Goal: Transaction & Acquisition: Purchase product/service

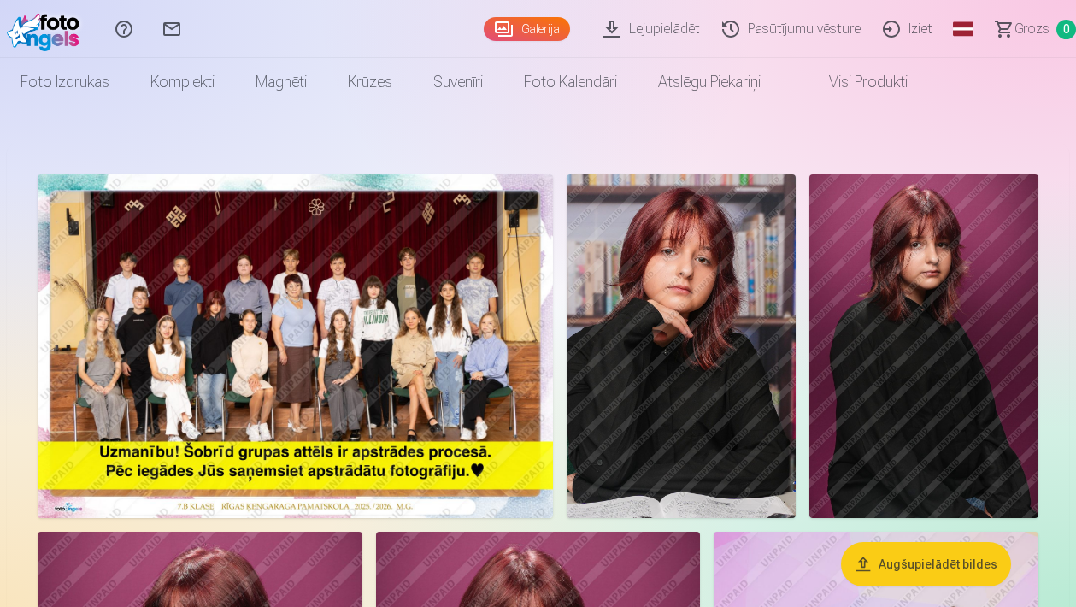
scroll to position [10, 0]
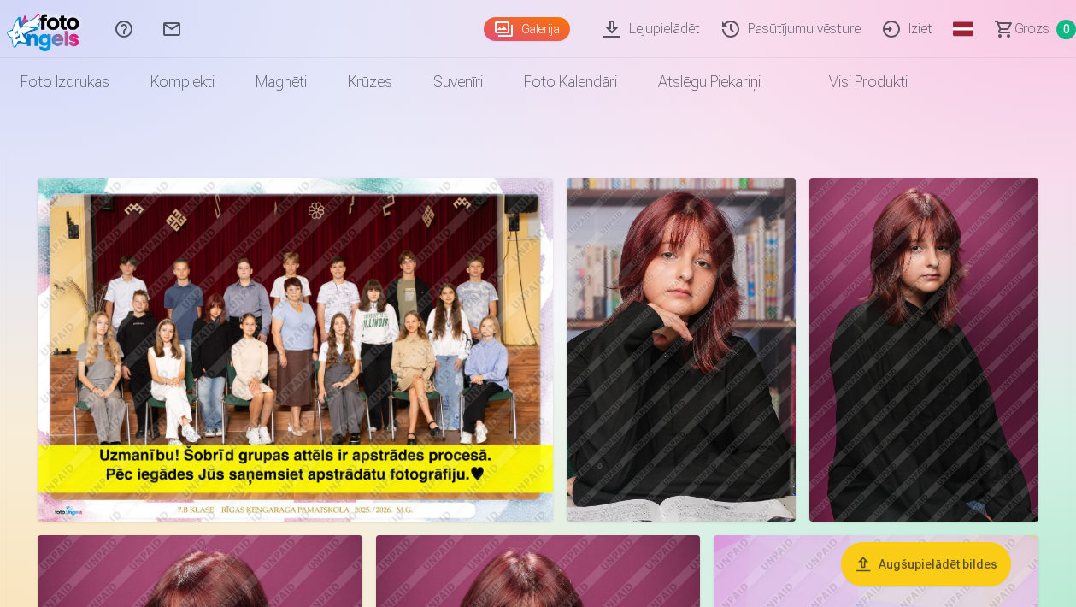
click at [337, 346] on img at bounding box center [295, 350] width 515 height 344
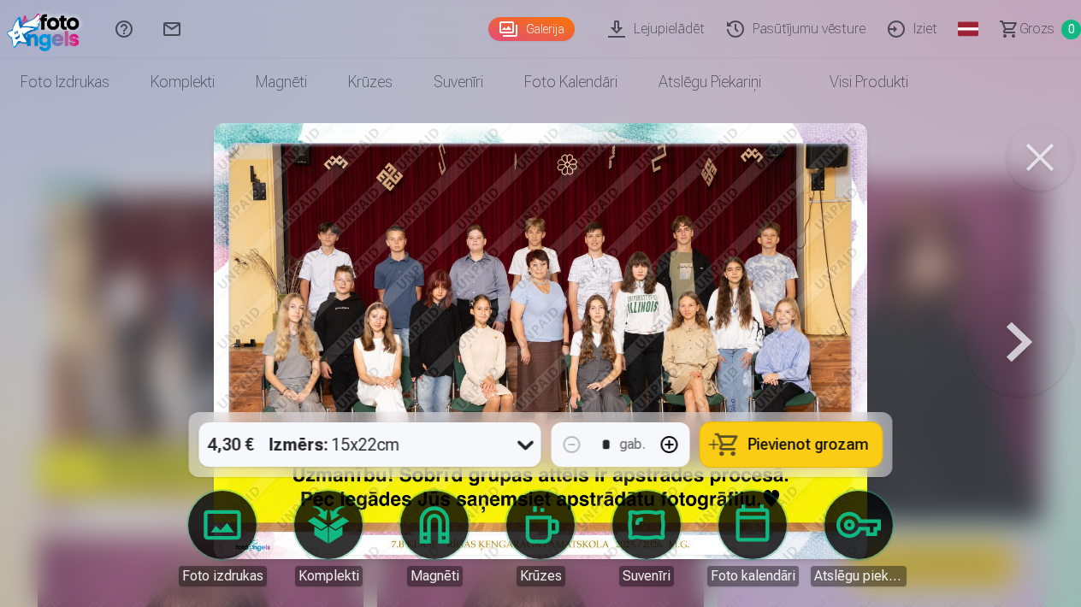
click at [809, 445] on span "Pievienot grozam" at bounding box center [808, 444] width 121 height 15
click at [1040, 148] on button at bounding box center [1039, 157] width 68 height 68
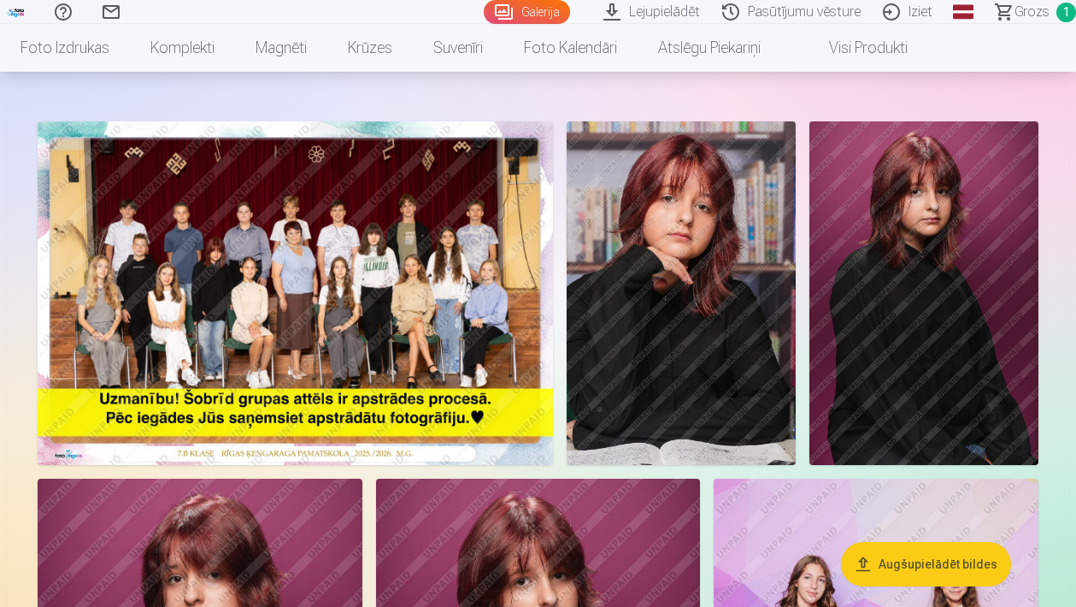
scroll to position [54, 0]
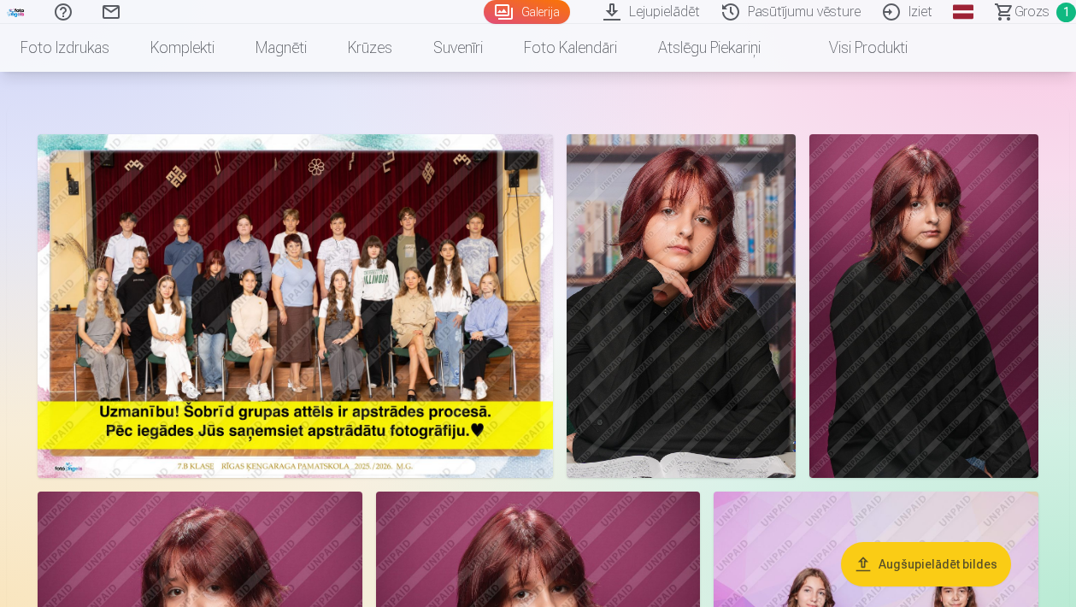
click at [627, 345] on img at bounding box center [681, 306] width 229 height 344
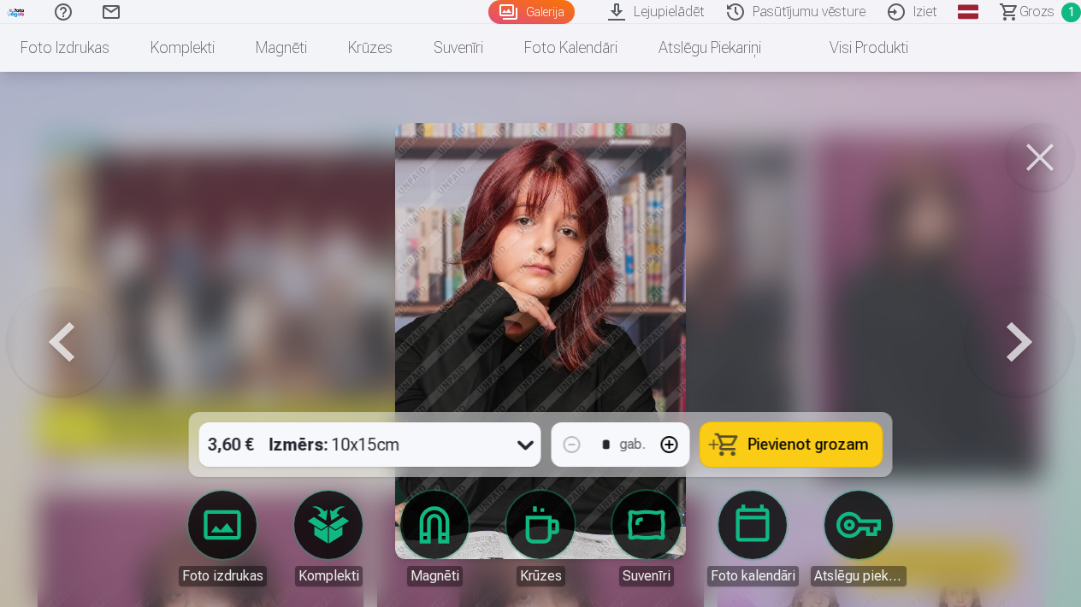
click at [1018, 335] on button at bounding box center [1018, 341] width 109 height 108
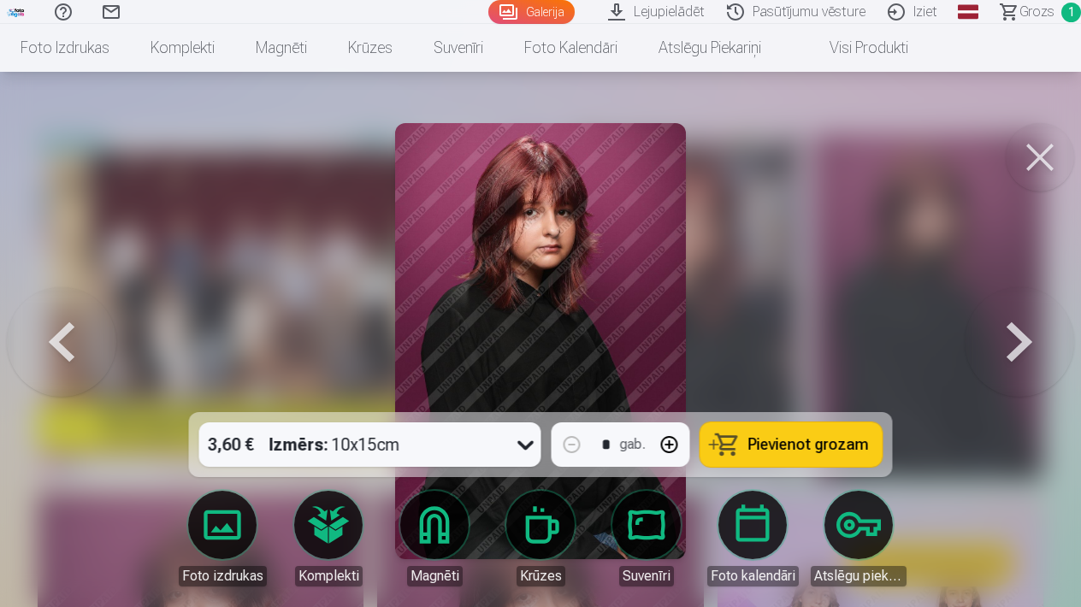
click at [1009, 328] on button at bounding box center [1018, 341] width 109 height 108
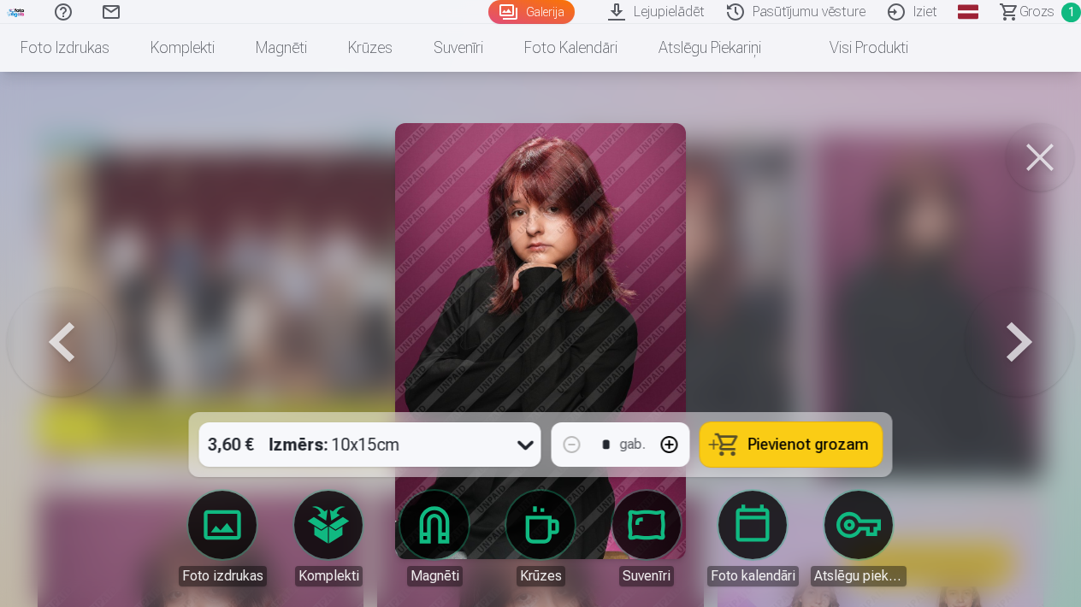
click at [1017, 336] on button at bounding box center [1018, 341] width 109 height 108
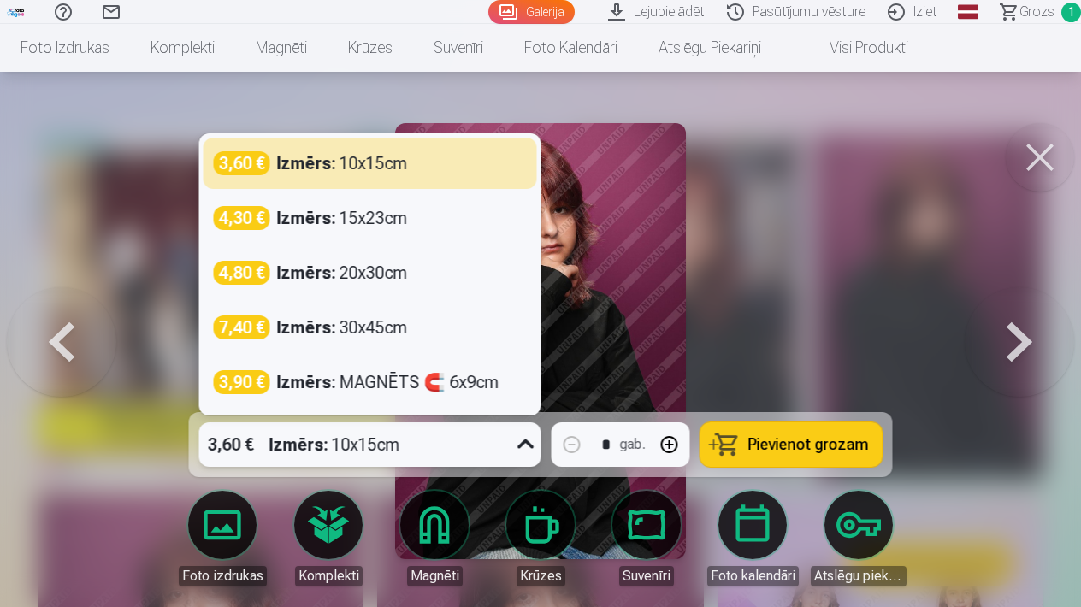
click at [529, 440] on icon at bounding box center [525, 444] width 27 height 27
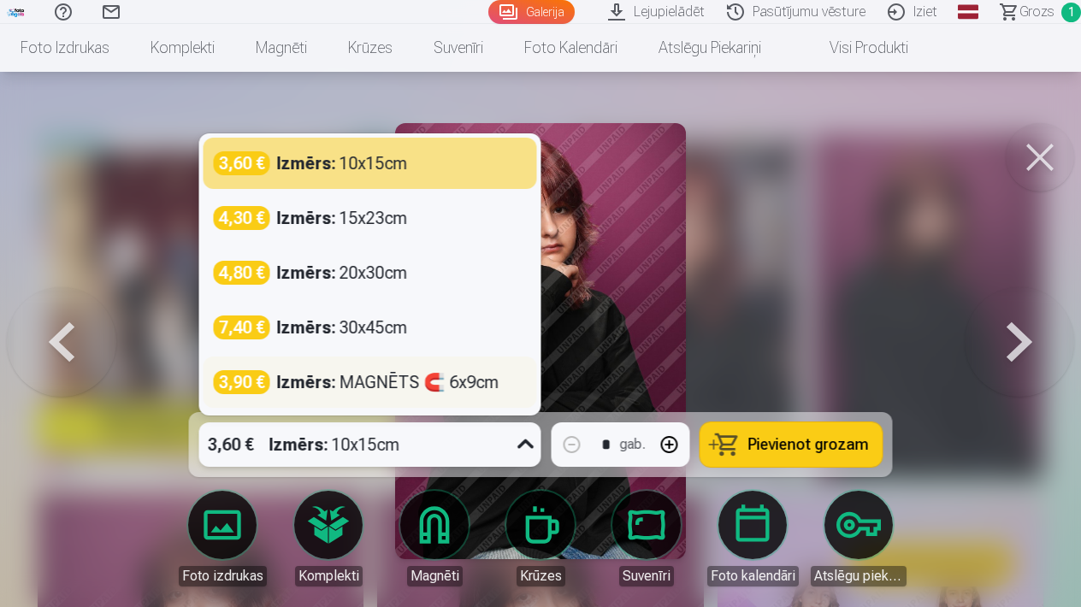
click at [374, 384] on div "Izmērs : MAGNĒTS 🧲 6x9cm" at bounding box center [388, 382] width 222 height 24
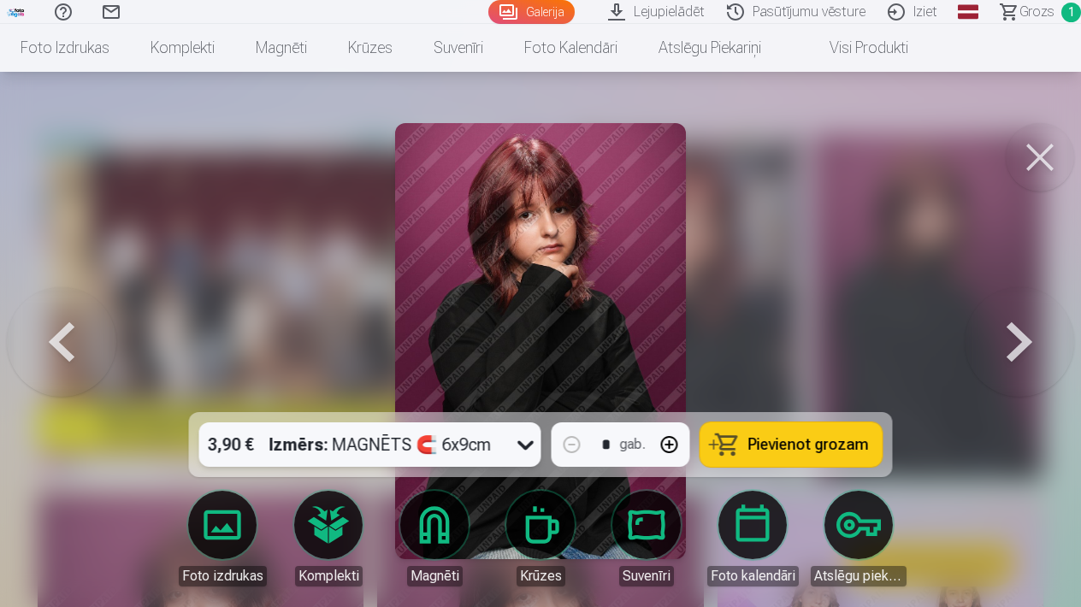
click at [983, 316] on button at bounding box center [1018, 341] width 109 height 108
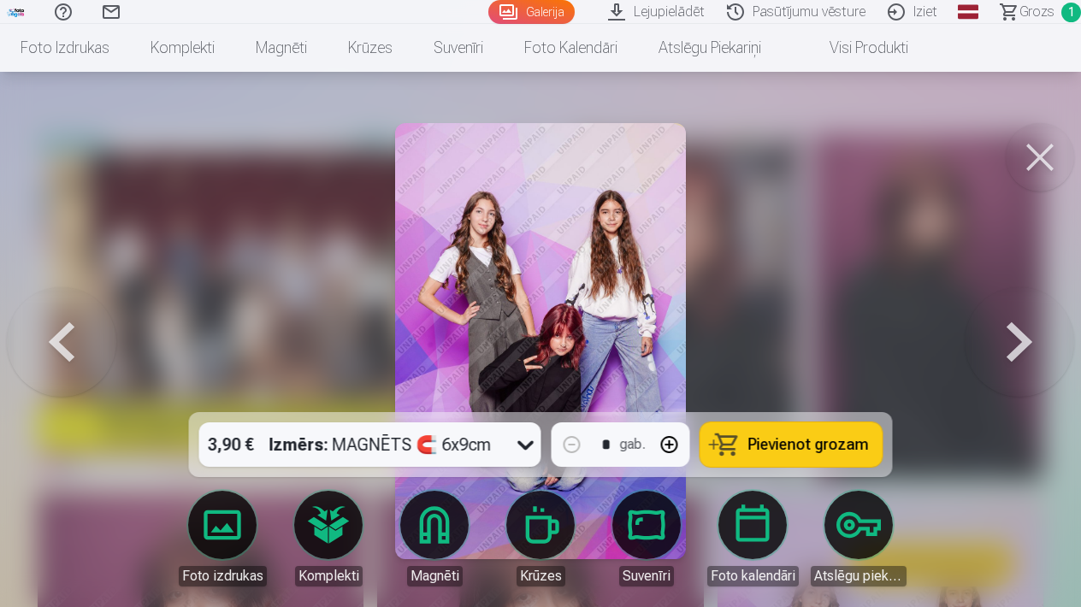
click at [80, 342] on button at bounding box center [61, 341] width 109 height 108
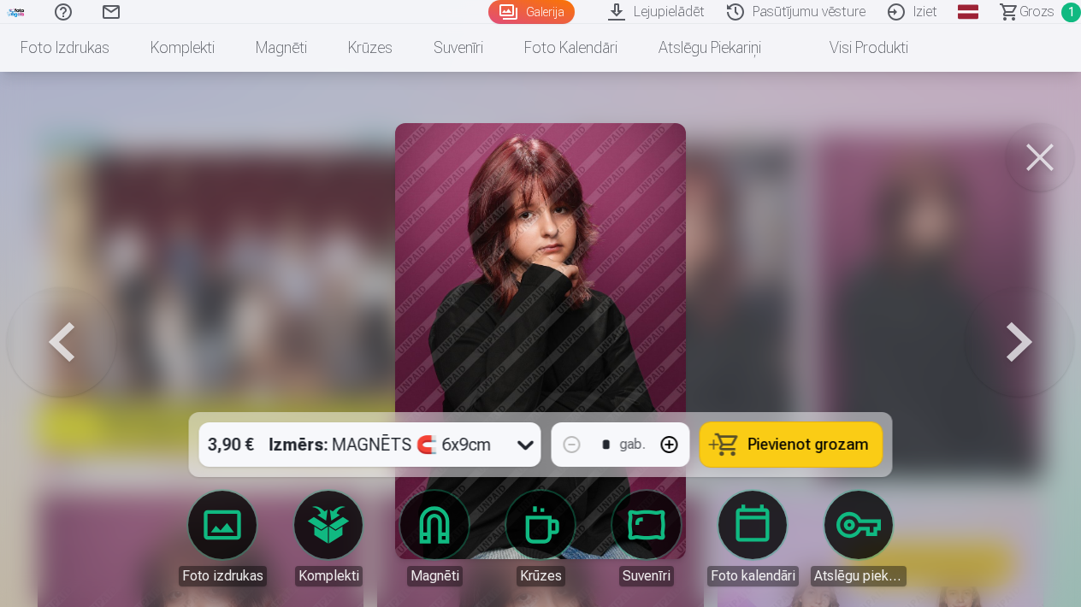
click at [80, 342] on button at bounding box center [61, 341] width 109 height 108
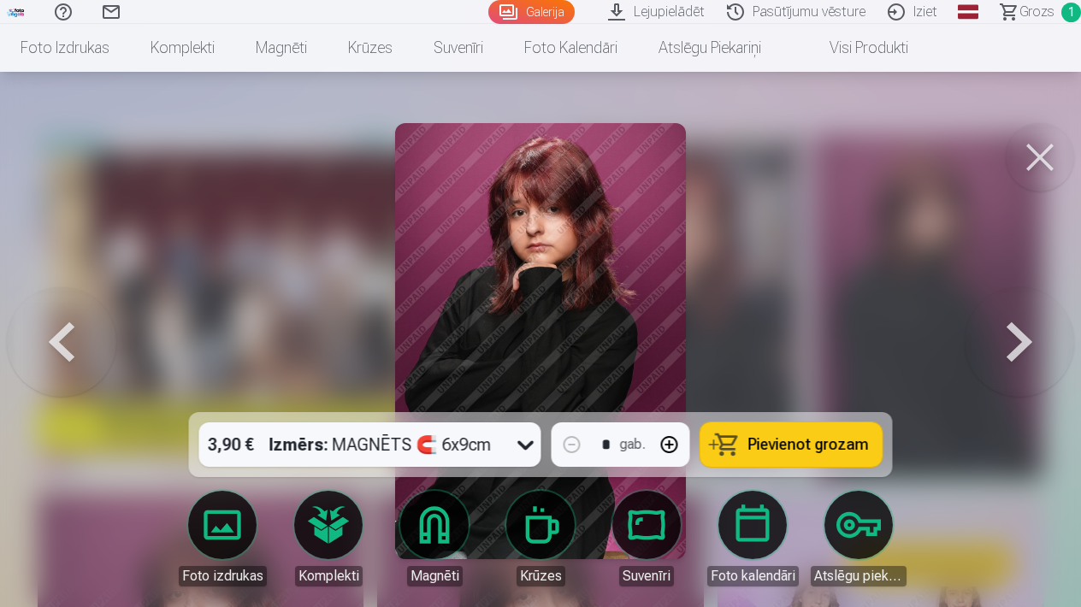
click at [80, 342] on button at bounding box center [61, 341] width 109 height 108
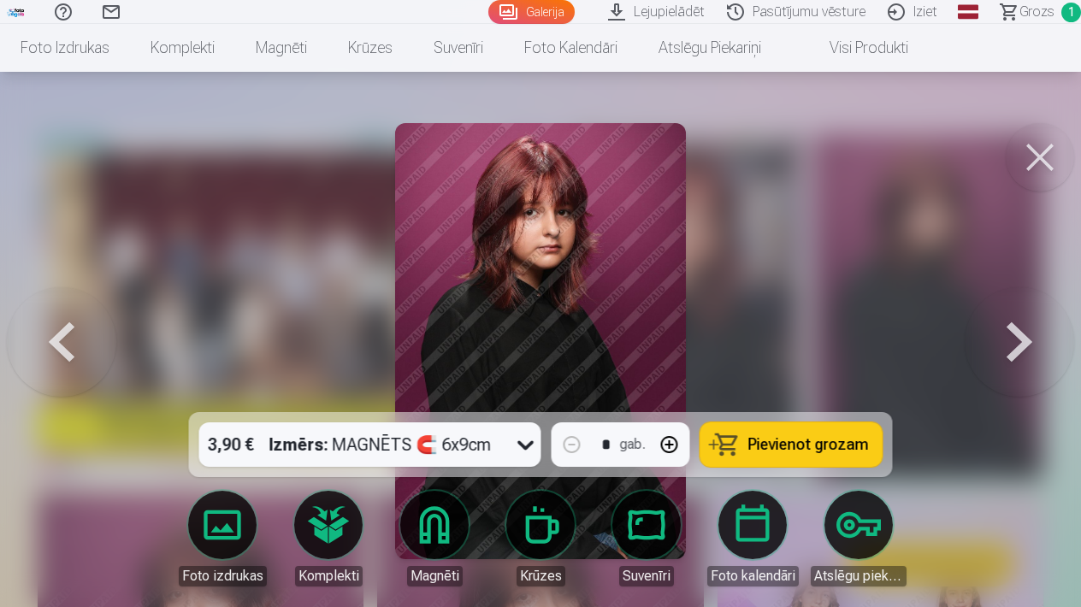
click at [1019, 338] on button at bounding box center [1018, 341] width 109 height 108
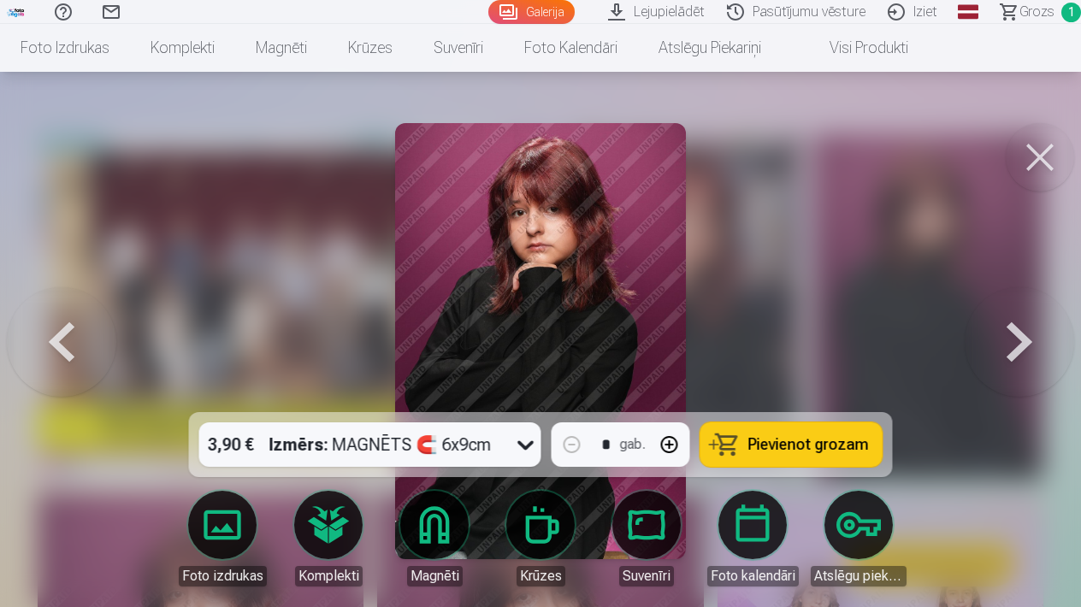
click at [1019, 339] on button at bounding box center [1018, 341] width 109 height 108
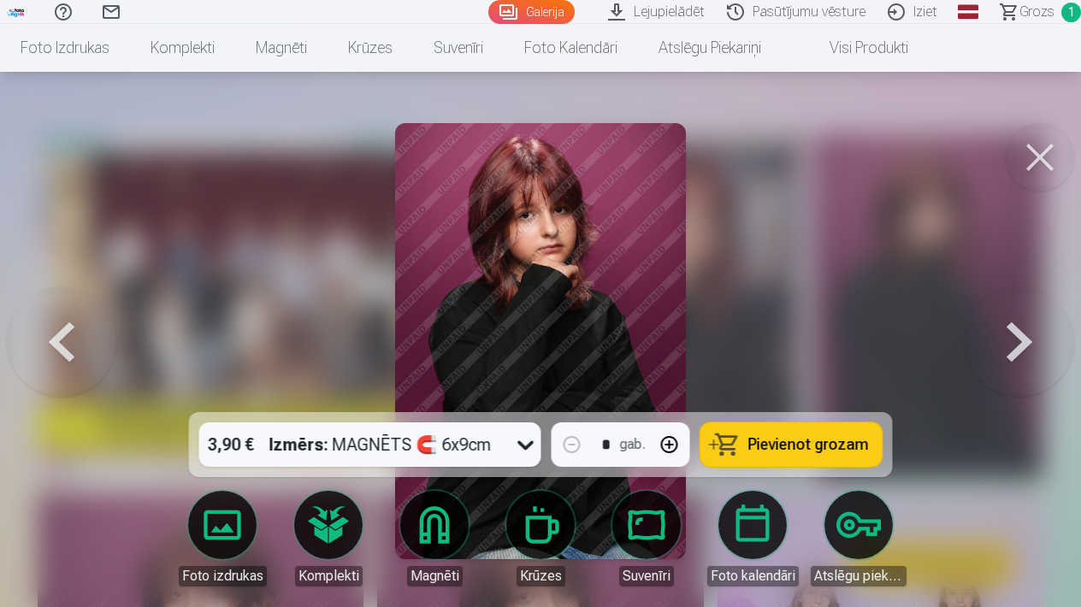
click at [924, 224] on div at bounding box center [540, 303] width 1081 height 607
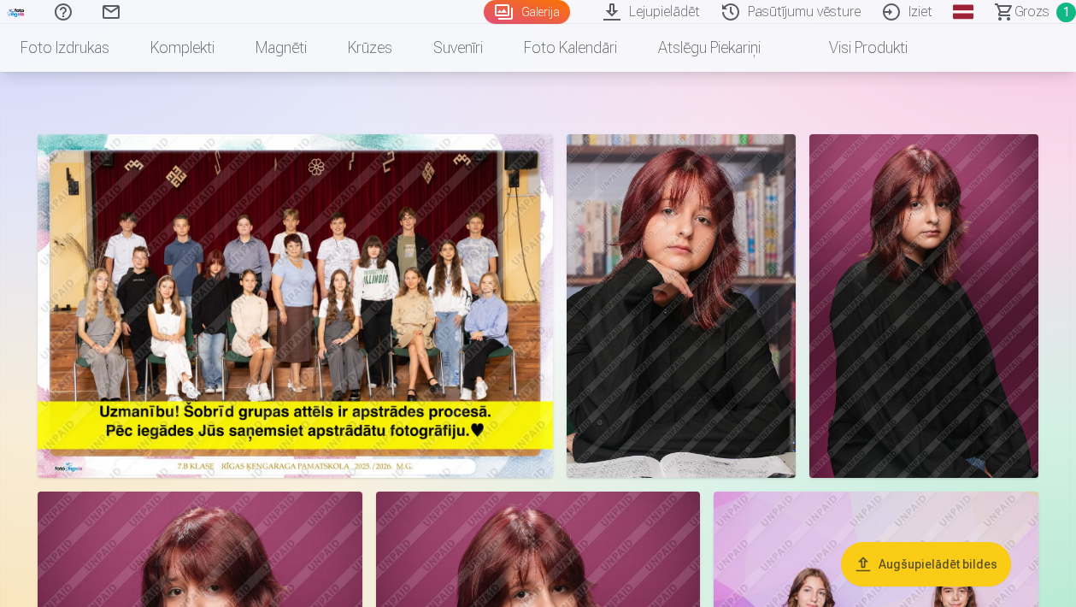
click at [898, 349] on img at bounding box center [924, 306] width 229 height 344
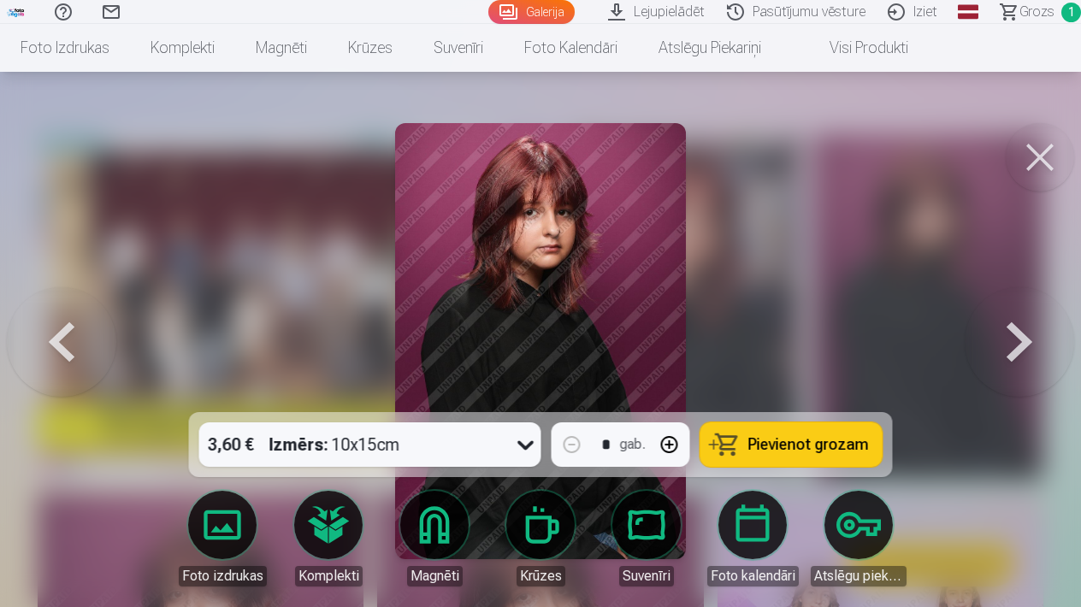
click at [1025, 334] on button at bounding box center [1018, 341] width 109 height 108
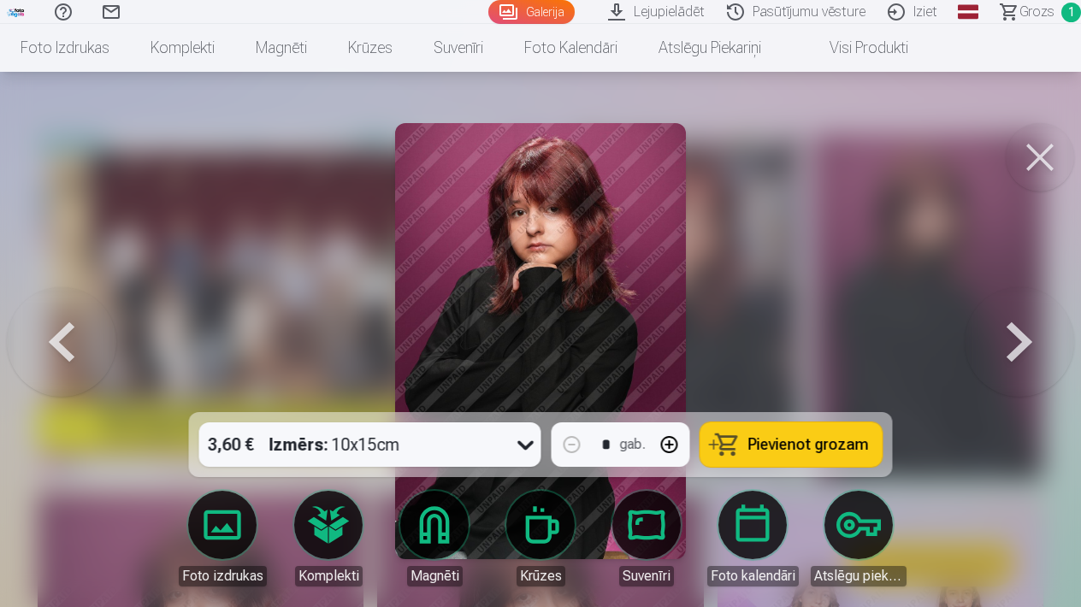
click at [1025, 337] on button at bounding box center [1018, 341] width 109 height 108
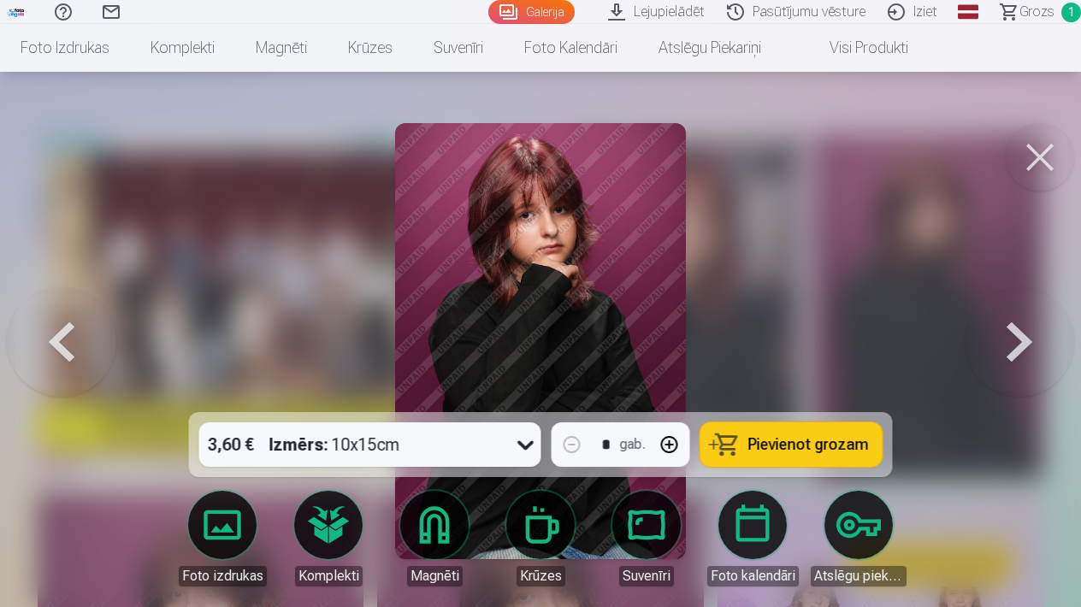
click at [1025, 337] on button at bounding box center [1018, 341] width 109 height 108
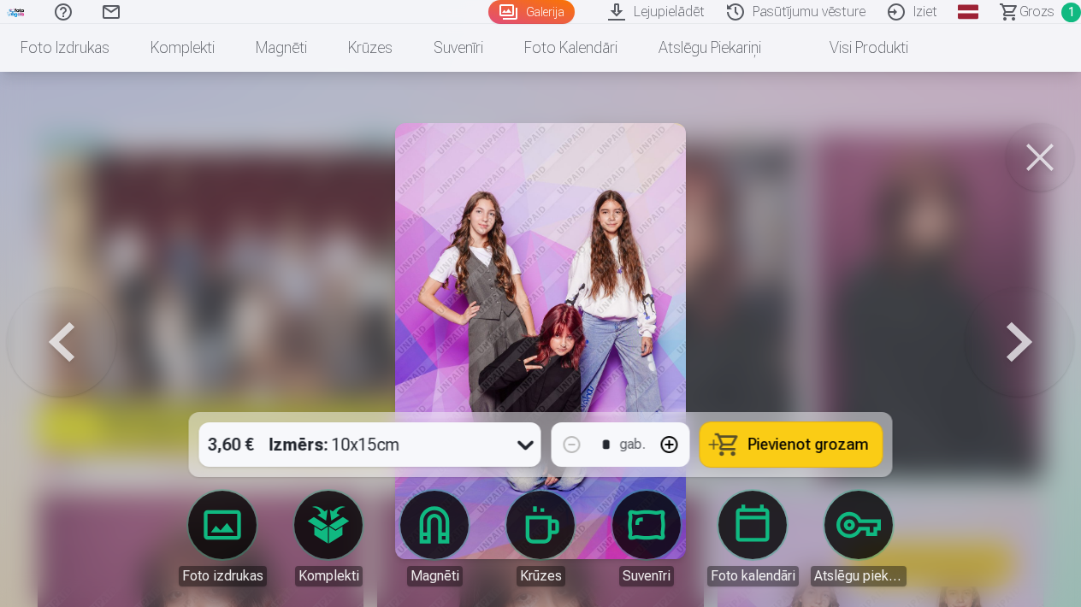
click at [760, 440] on span "Pievienot grozam" at bounding box center [808, 444] width 121 height 15
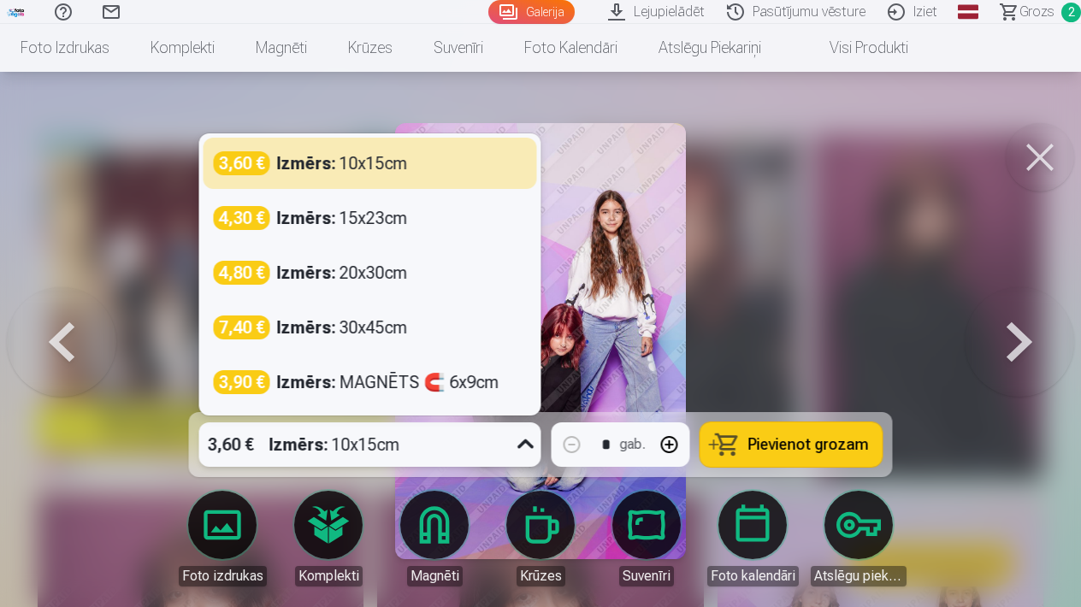
click at [521, 445] on icon at bounding box center [525, 443] width 16 height 9
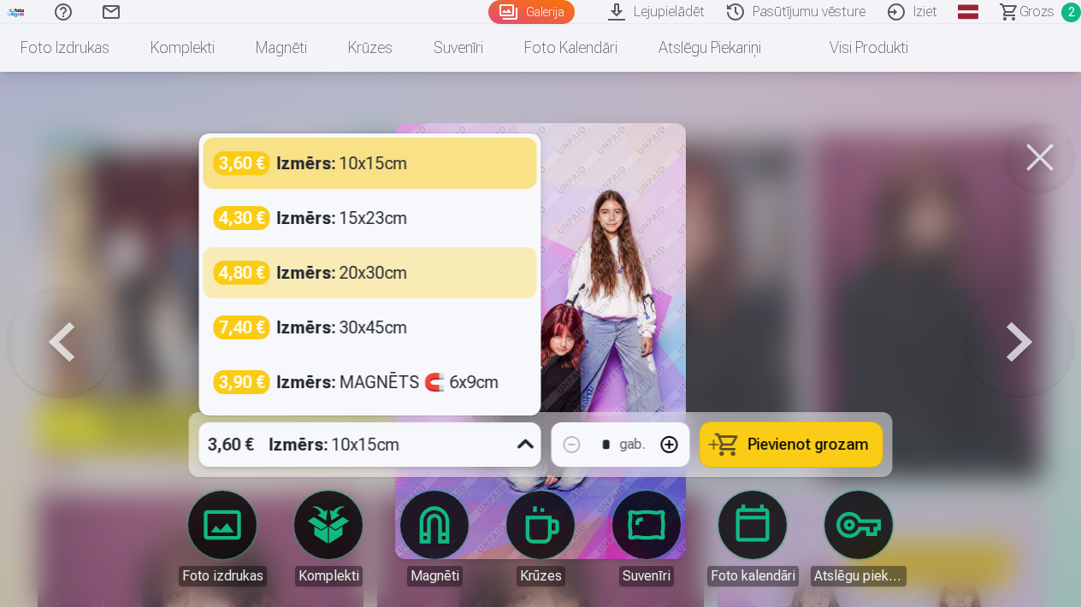
click at [967, 414] on div at bounding box center [540, 303] width 1081 height 607
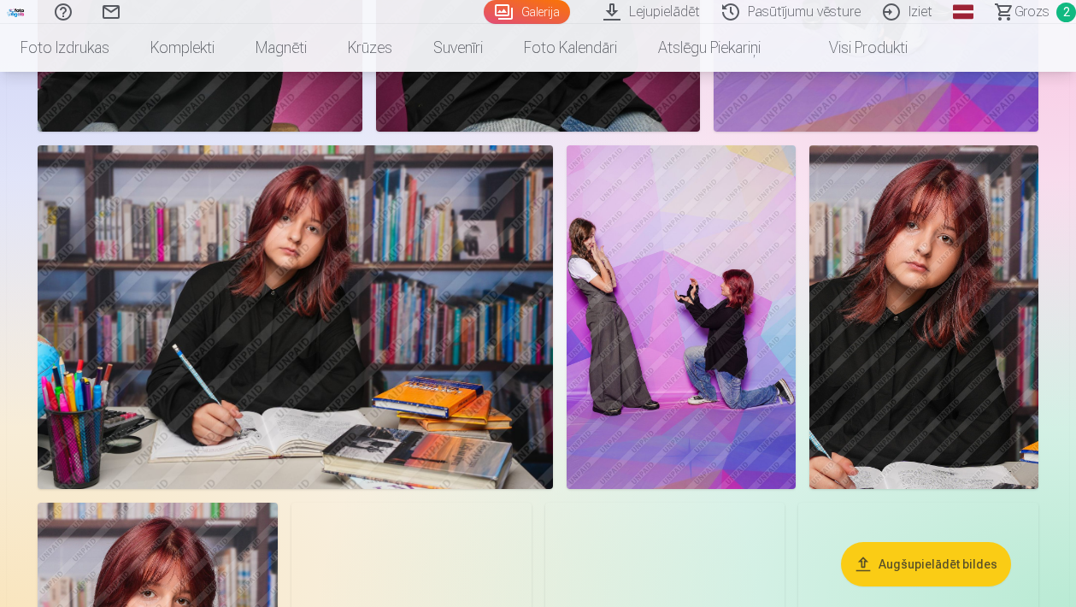
scroll to position [897, 0]
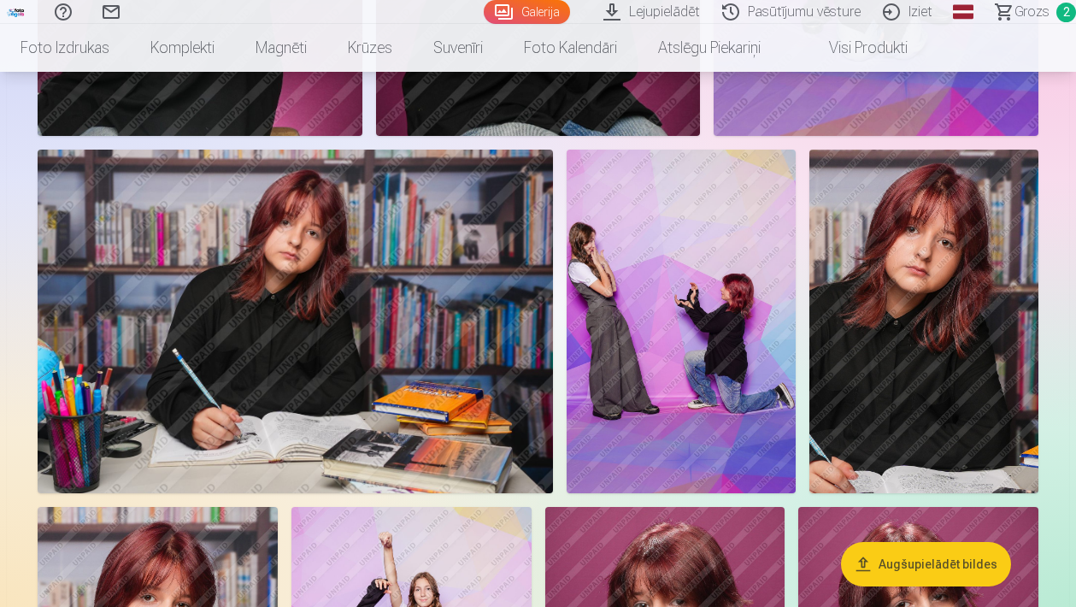
click at [340, 321] on img at bounding box center [295, 322] width 515 height 344
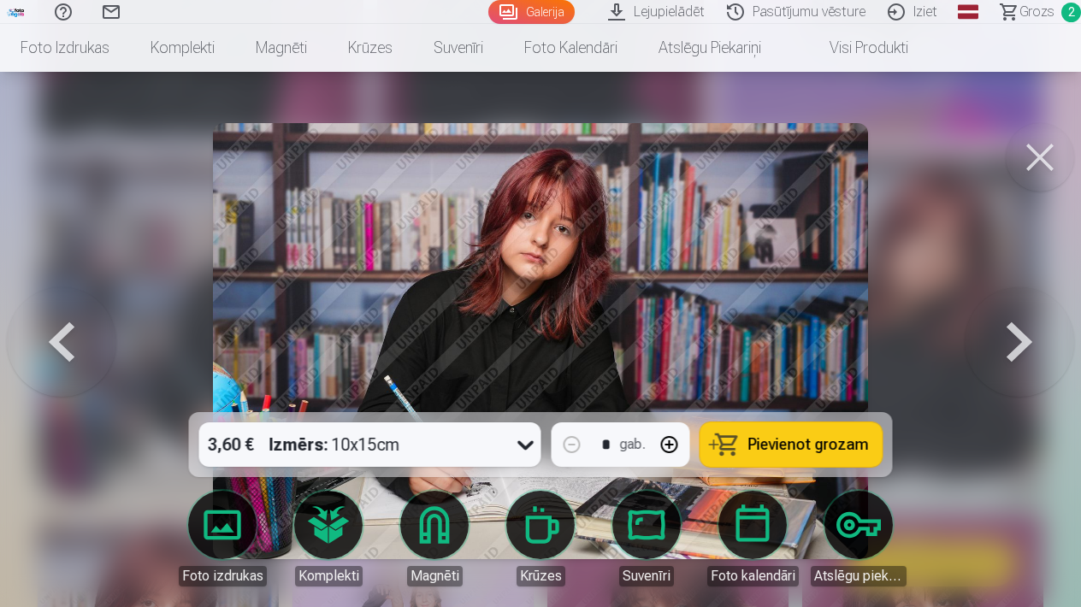
click at [1015, 327] on button at bounding box center [1018, 341] width 109 height 108
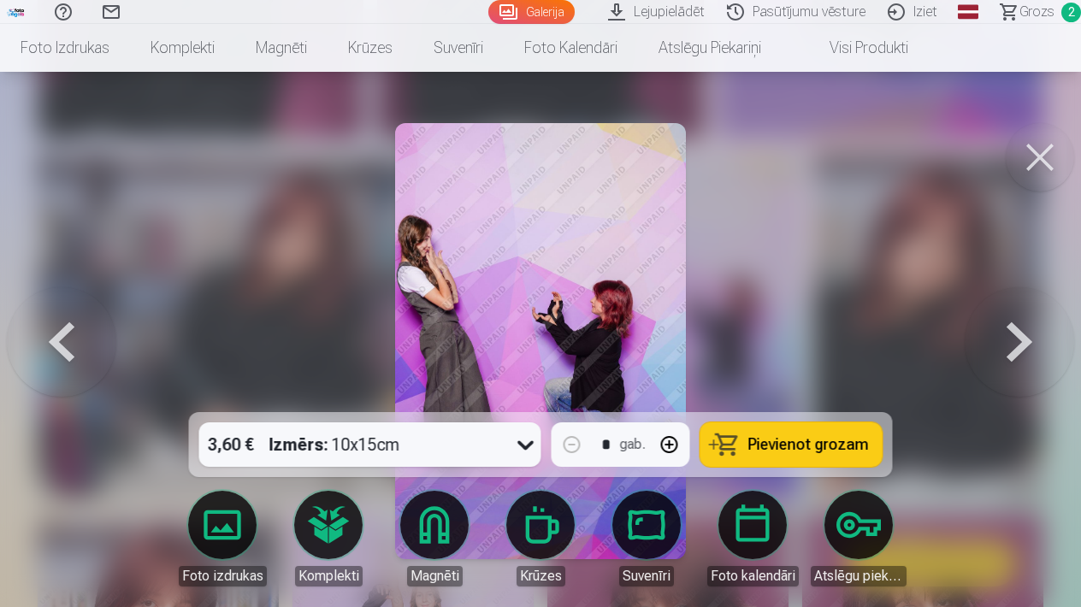
click at [821, 446] on span "Pievienot grozam" at bounding box center [808, 444] width 121 height 15
click at [1022, 327] on button at bounding box center [1018, 341] width 109 height 108
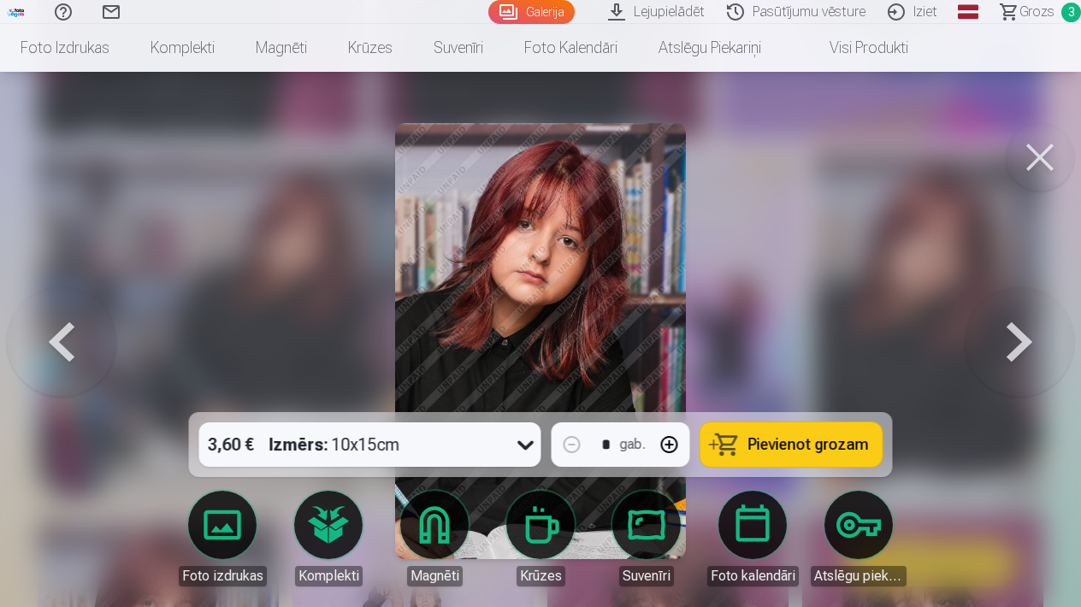
click at [1012, 331] on button at bounding box center [1018, 341] width 109 height 108
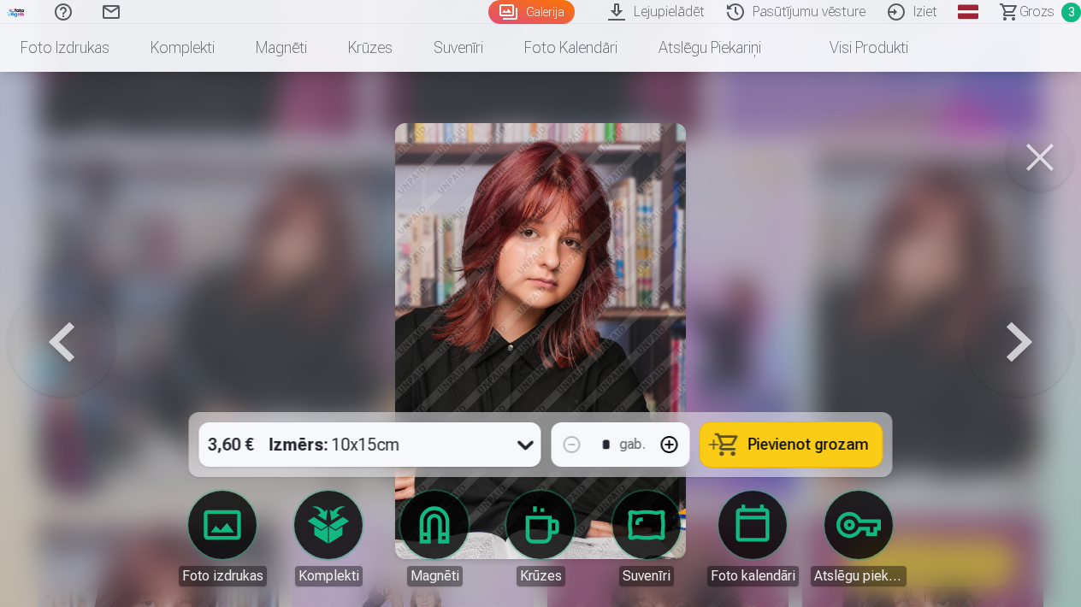
click at [1016, 329] on button at bounding box center [1018, 341] width 109 height 108
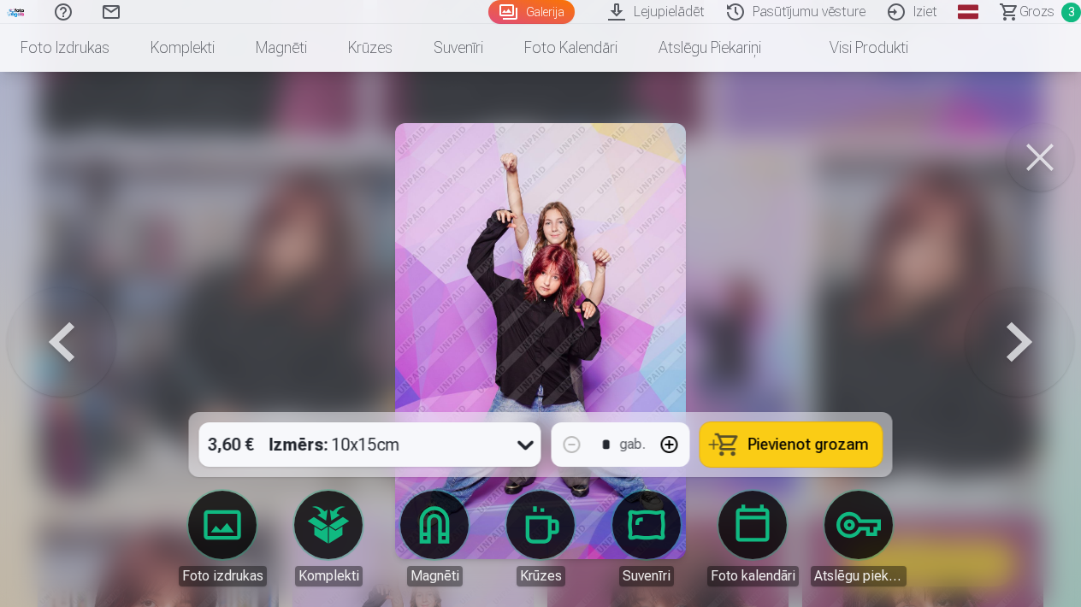
click at [788, 441] on span "Pievienot grozam" at bounding box center [808, 444] width 121 height 15
click at [1008, 340] on button at bounding box center [1018, 341] width 109 height 108
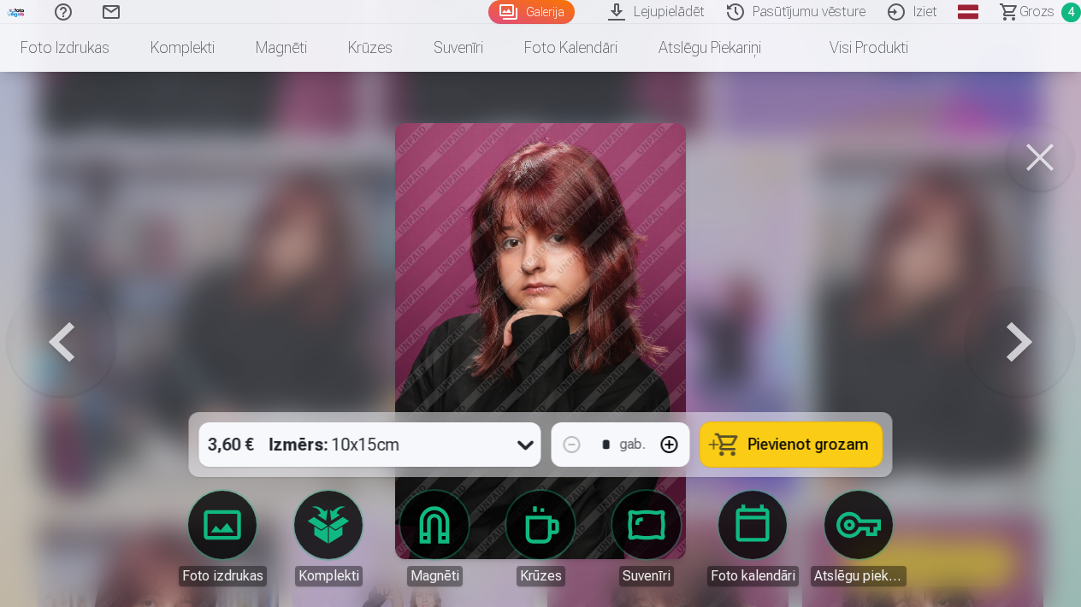
click at [1010, 336] on button at bounding box center [1018, 341] width 109 height 108
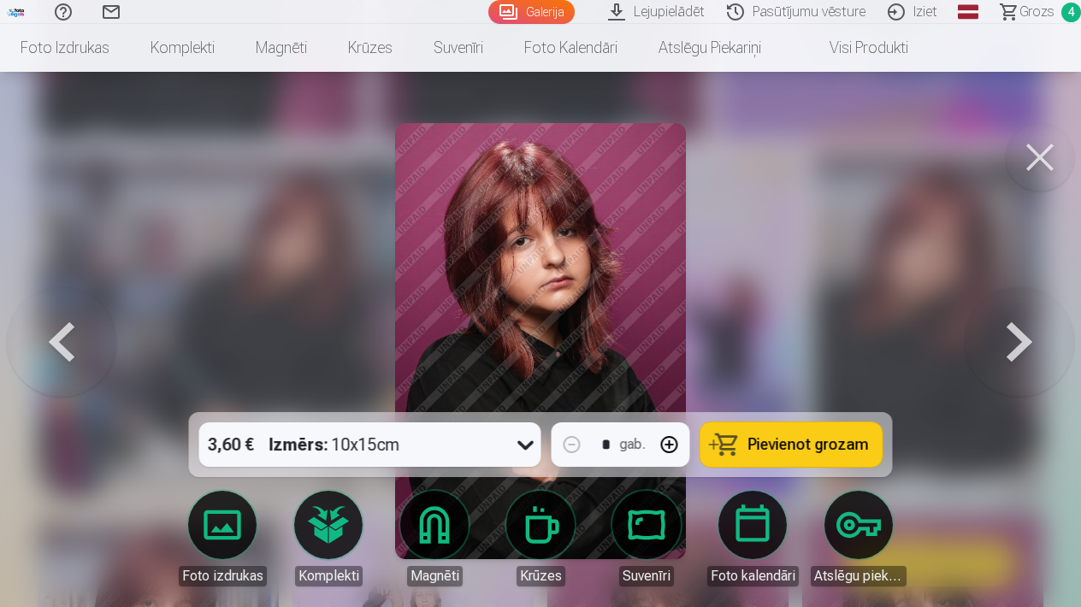
click at [1024, 336] on button at bounding box center [1018, 341] width 109 height 108
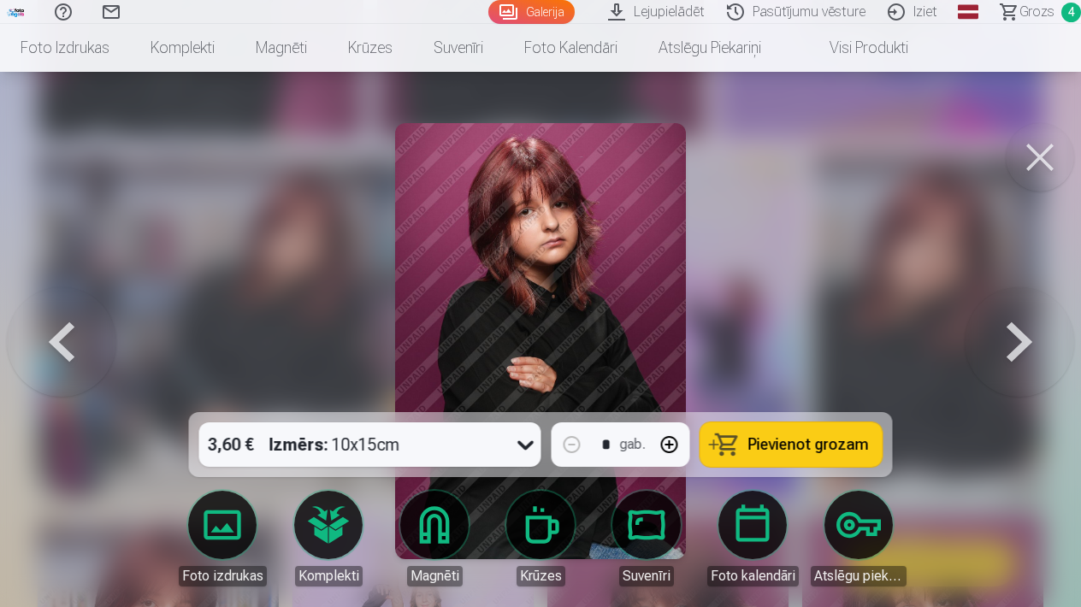
click at [1024, 337] on button at bounding box center [1018, 341] width 109 height 108
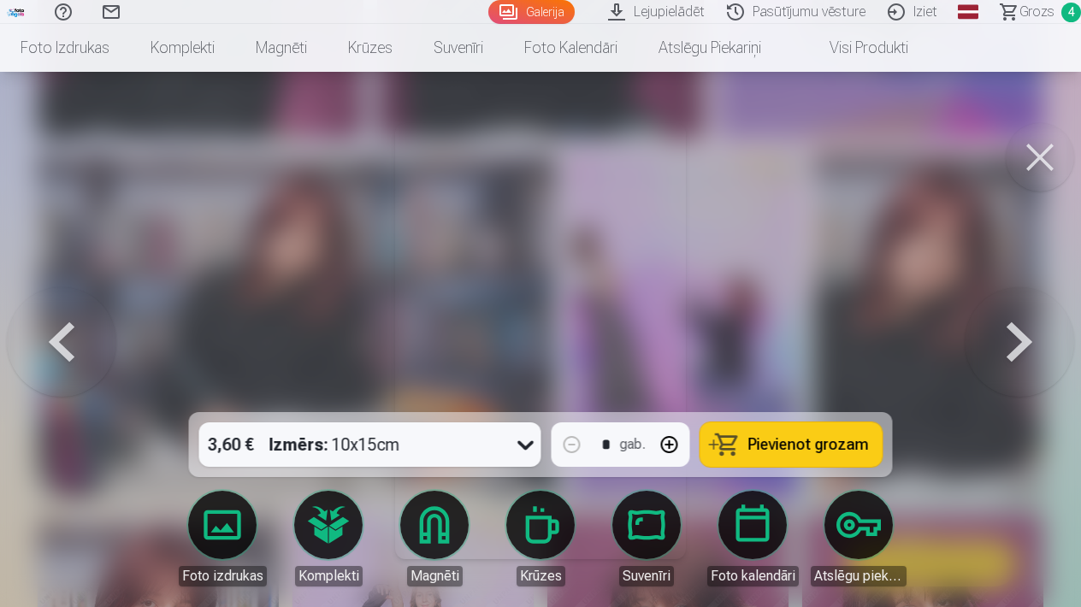
click at [1024, 338] on button at bounding box center [1018, 341] width 109 height 108
click at [76, 344] on button at bounding box center [61, 341] width 109 height 108
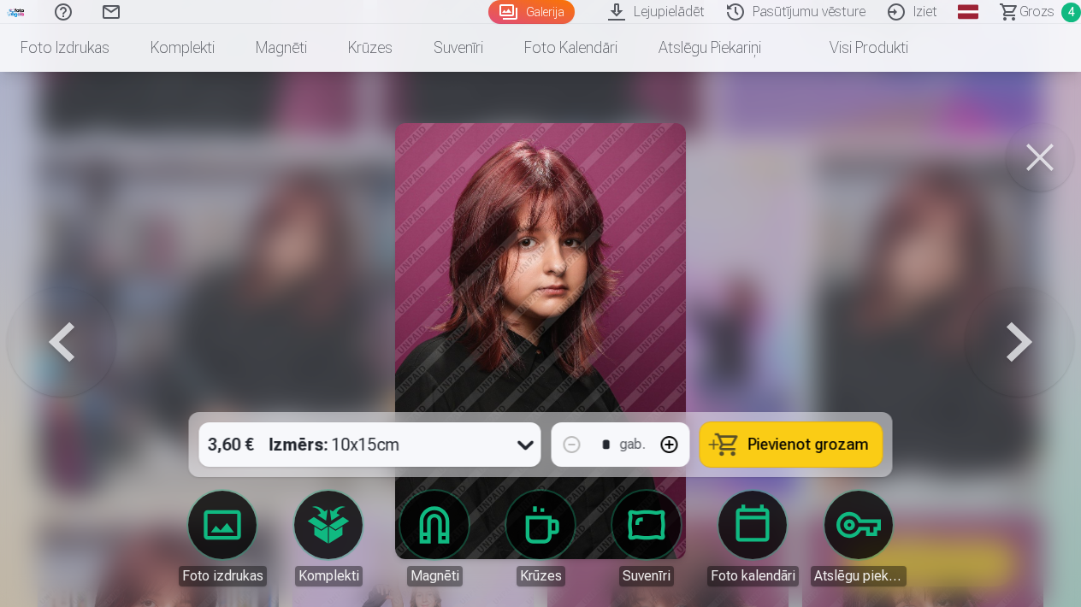
click at [1002, 341] on button at bounding box center [1018, 341] width 109 height 108
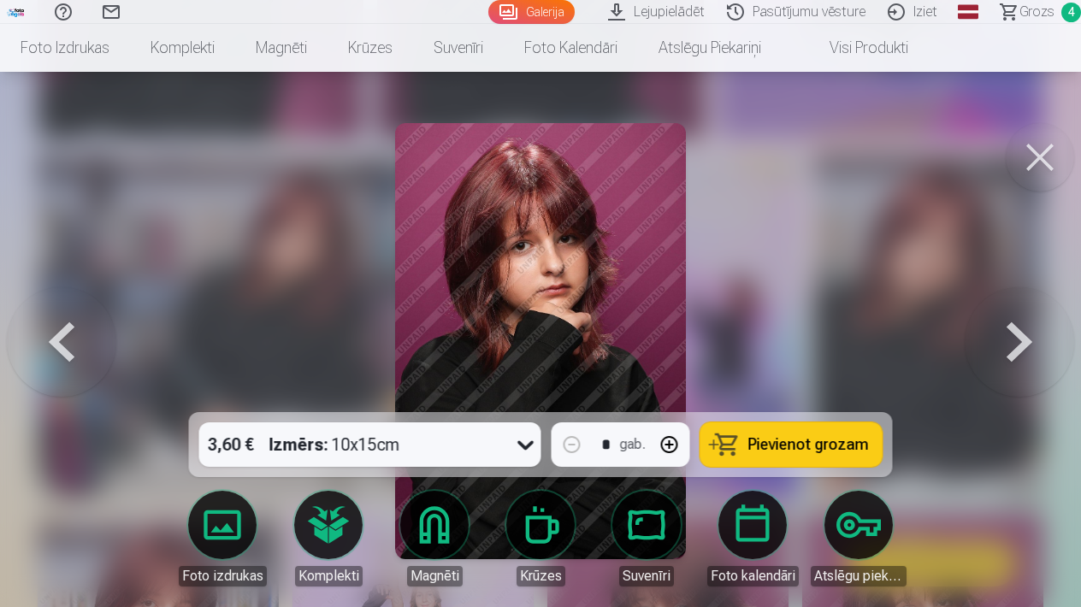
click at [1006, 343] on button at bounding box center [1018, 341] width 109 height 108
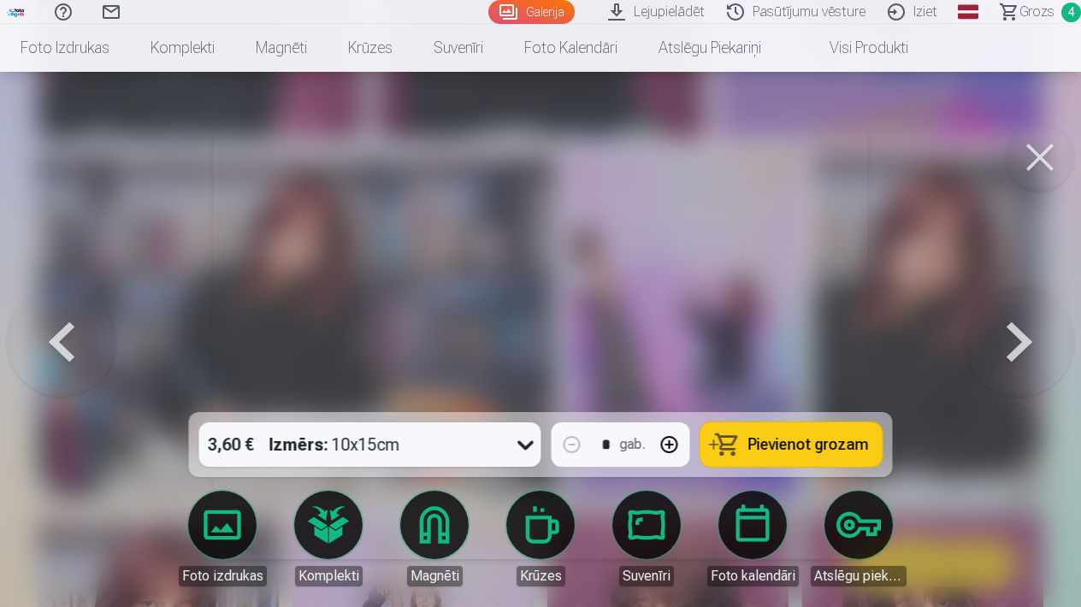
click at [1018, 345] on button at bounding box center [1018, 341] width 109 height 108
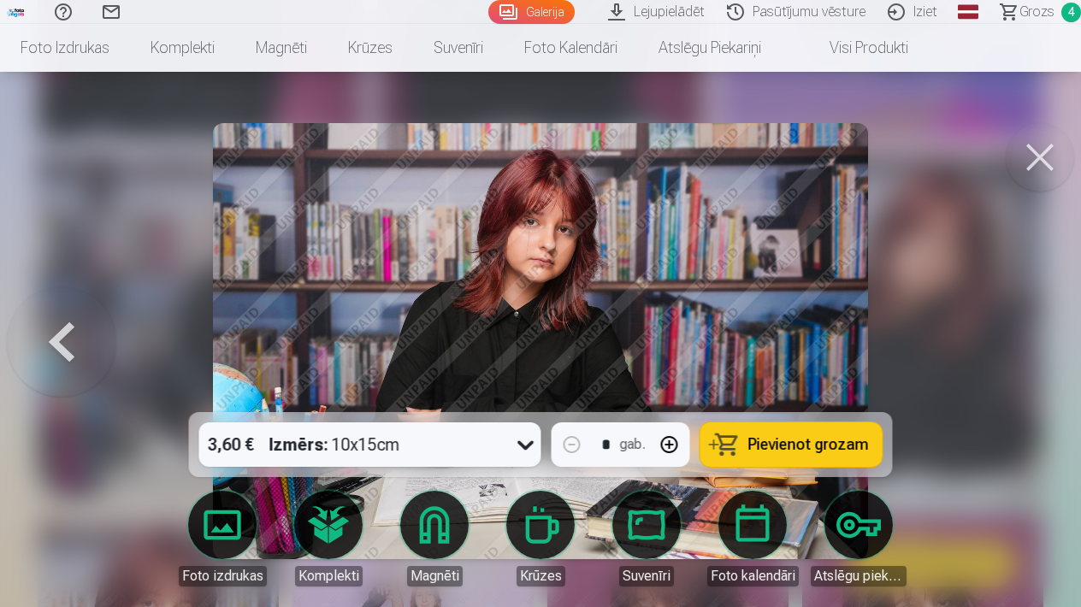
click at [825, 441] on span "Pievienot grozam" at bounding box center [808, 444] width 121 height 15
click at [74, 335] on button at bounding box center [61, 341] width 109 height 108
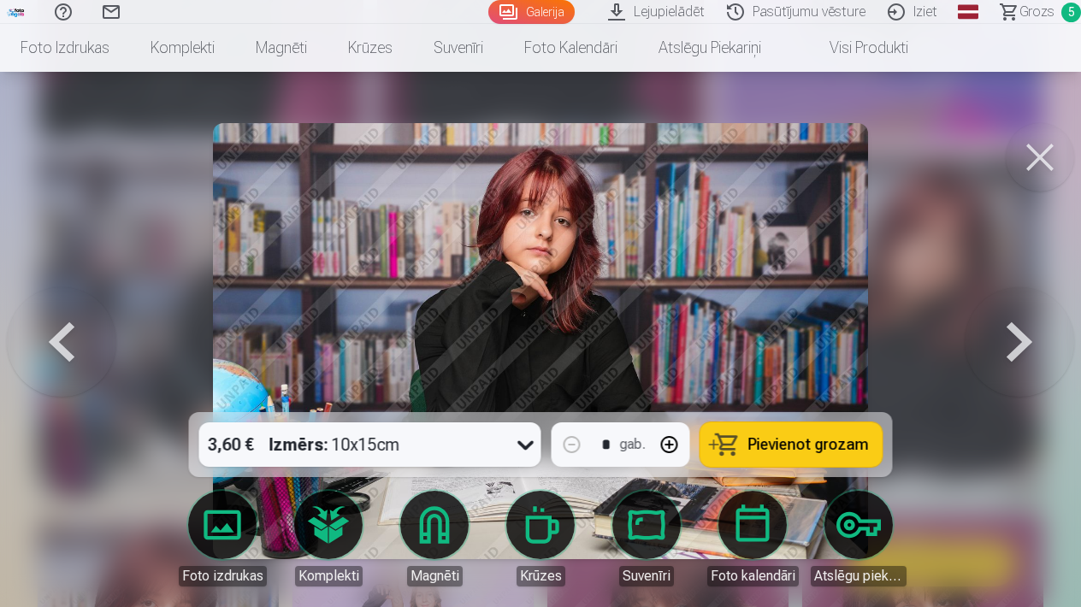
click at [74, 335] on button at bounding box center [61, 341] width 109 height 108
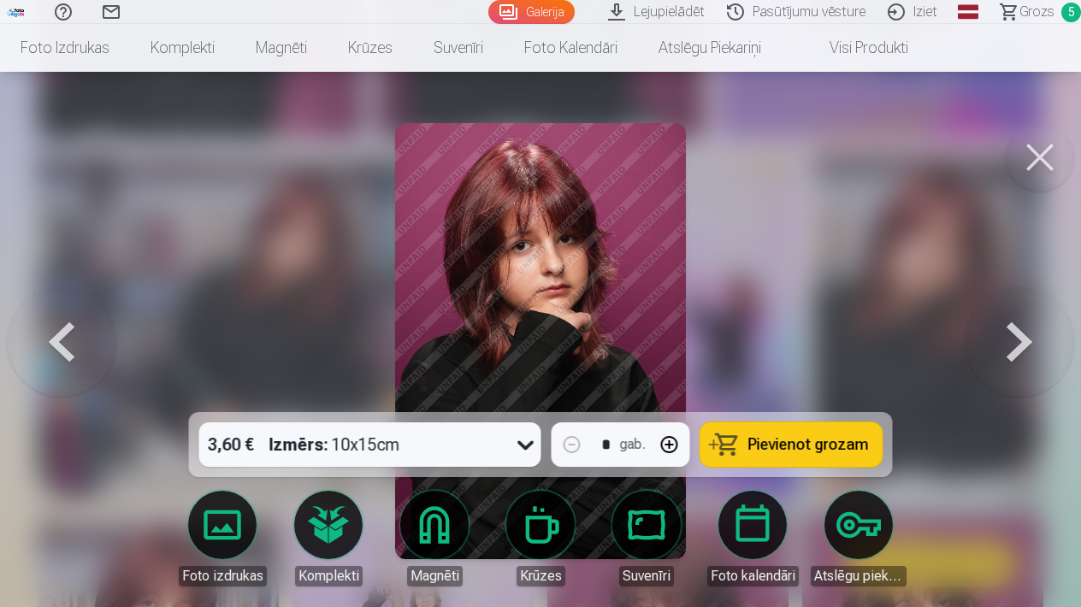
click at [790, 451] on span "Pievienot grozam" at bounding box center [808, 444] width 121 height 15
click at [78, 348] on button at bounding box center [61, 341] width 109 height 108
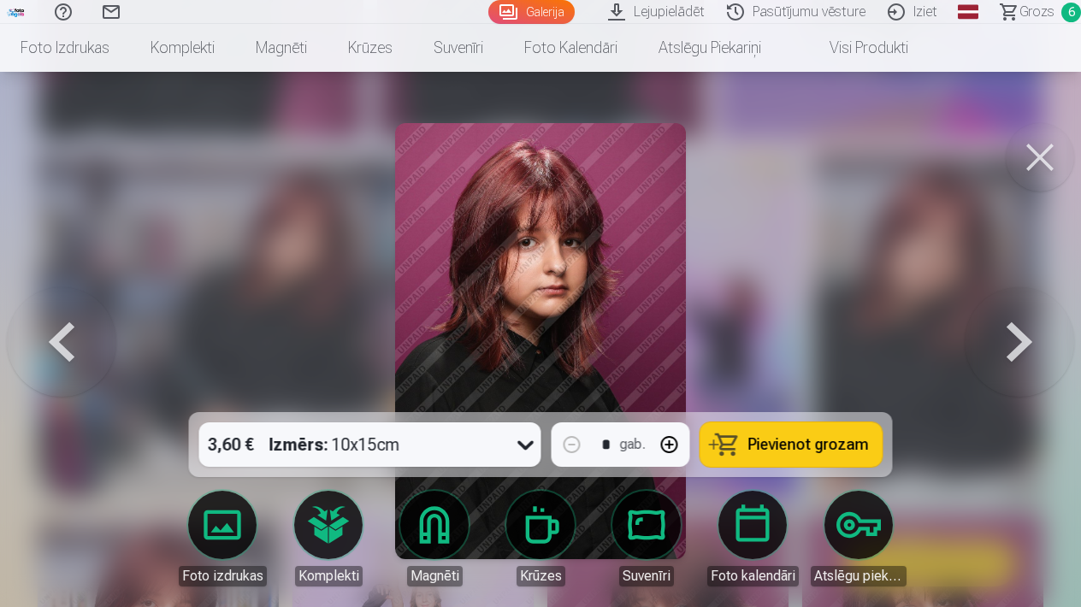
click at [78, 349] on button at bounding box center [61, 341] width 109 height 108
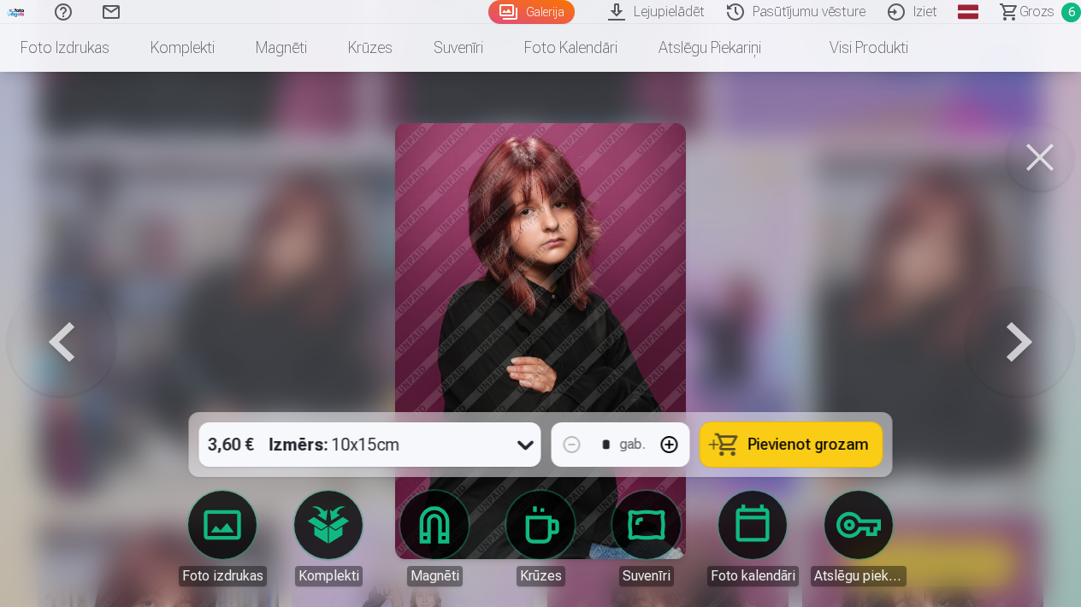
click at [78, 349] on button at bounding box center [61, 341] width 109 height 108
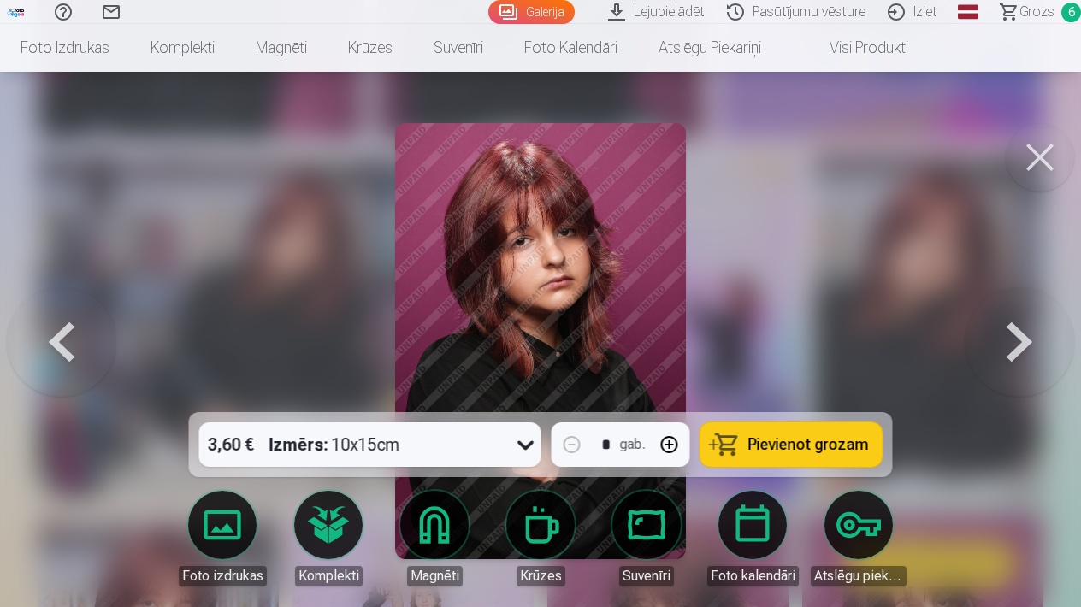
click at [78, 349] on button at bounding box center [61, 341] width 109 height 108
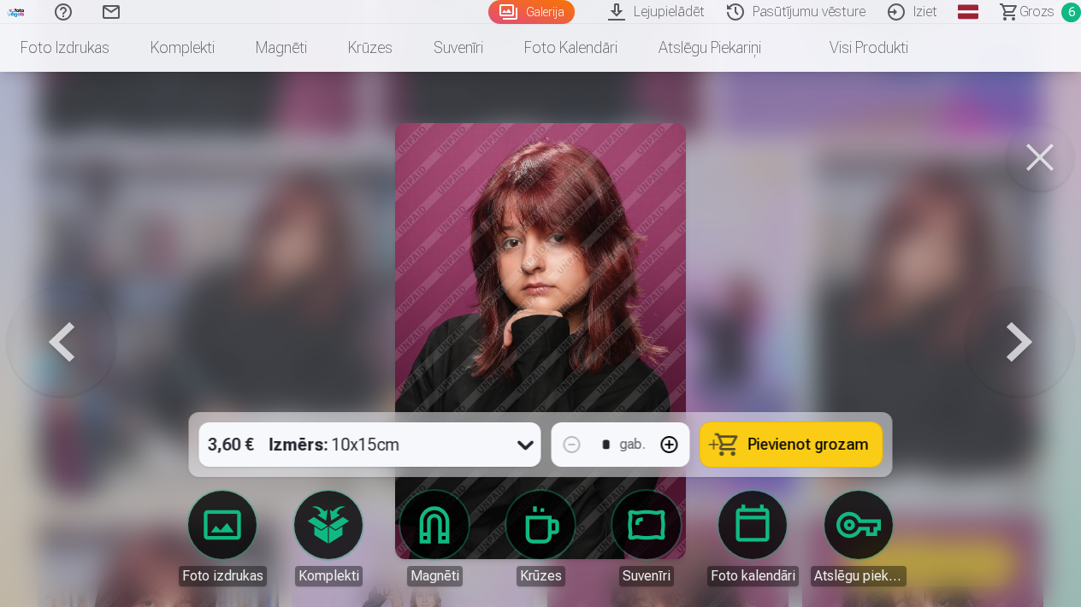
click at [78, 349] on button at bounding box center [61, 341] width 109 height 108
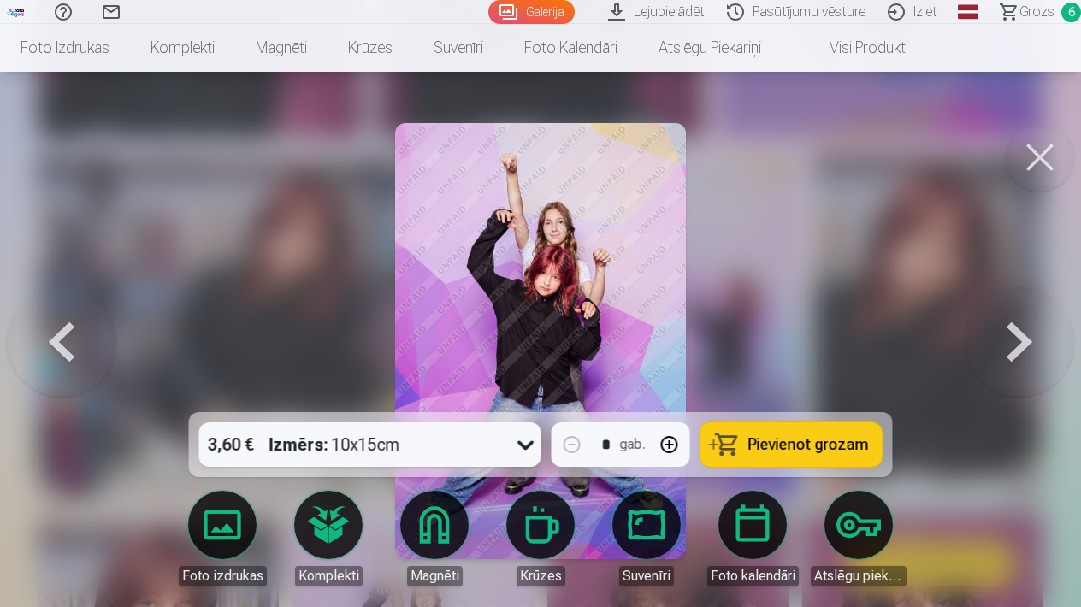
click at [78, 349] on button at bounding box center [61, 341] width 109 height 108
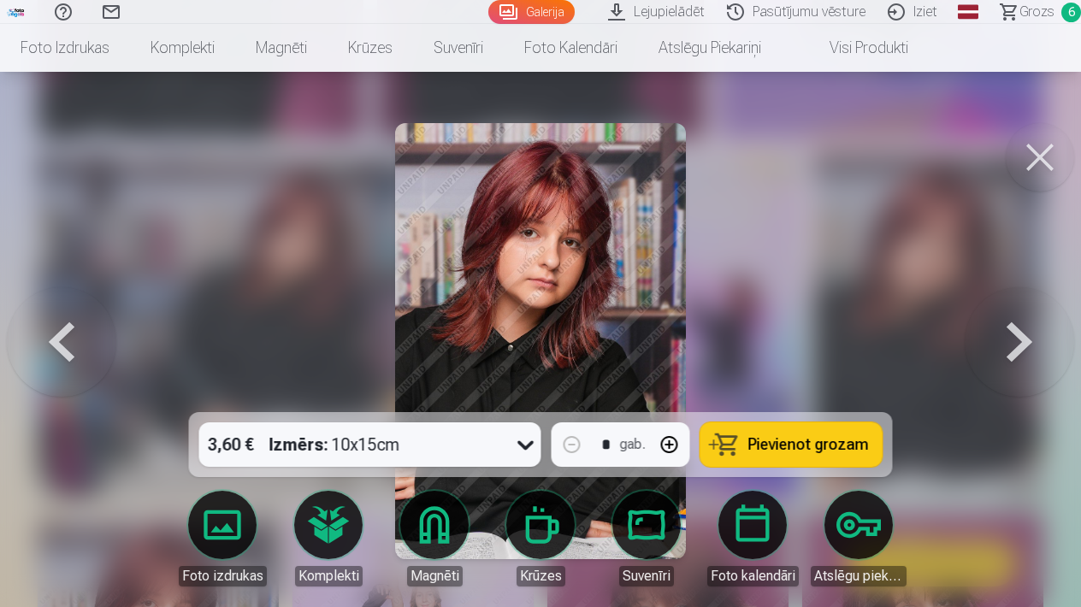
click at [78, 349] on button at bounding box center [61, 341] width 109 height 108
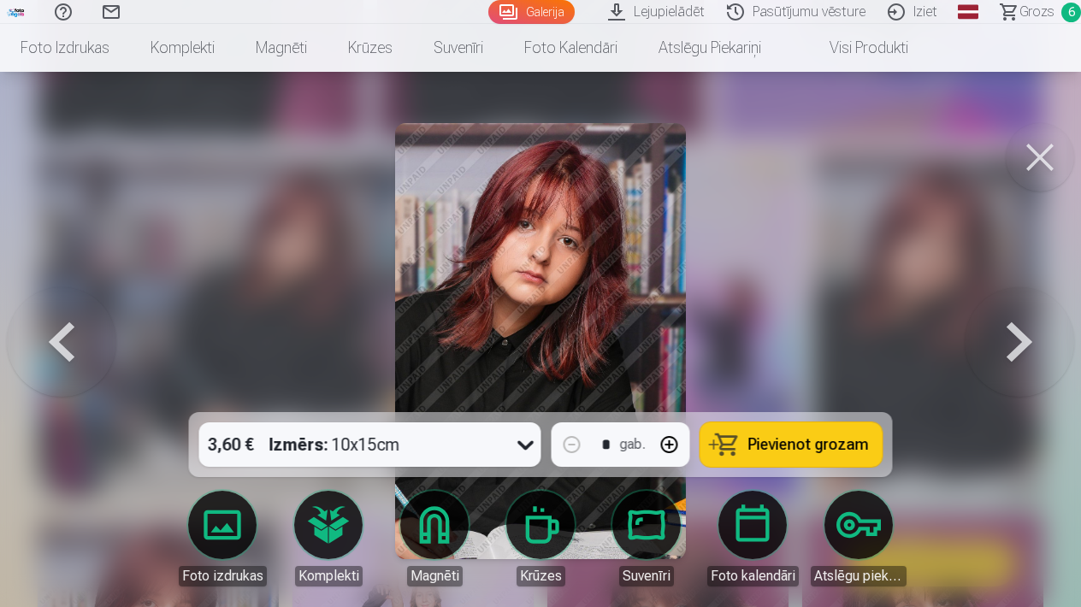
click at [1028, 339] on button at bounding box center [1018, 341] width 109 height 108
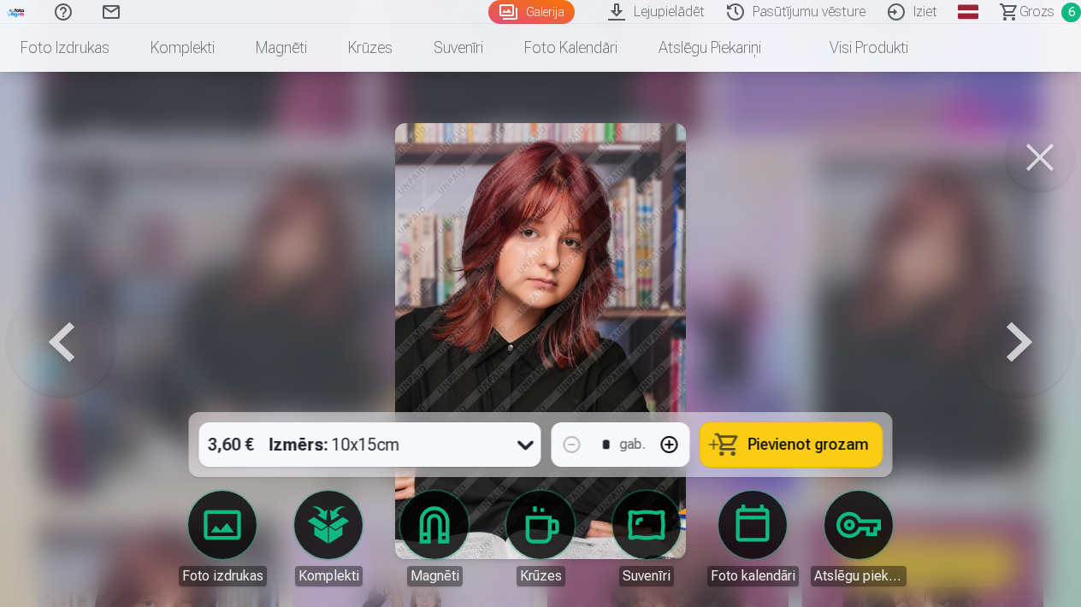
click at [62, 327] on button at bounding box center [61, 341] width 109 height 108
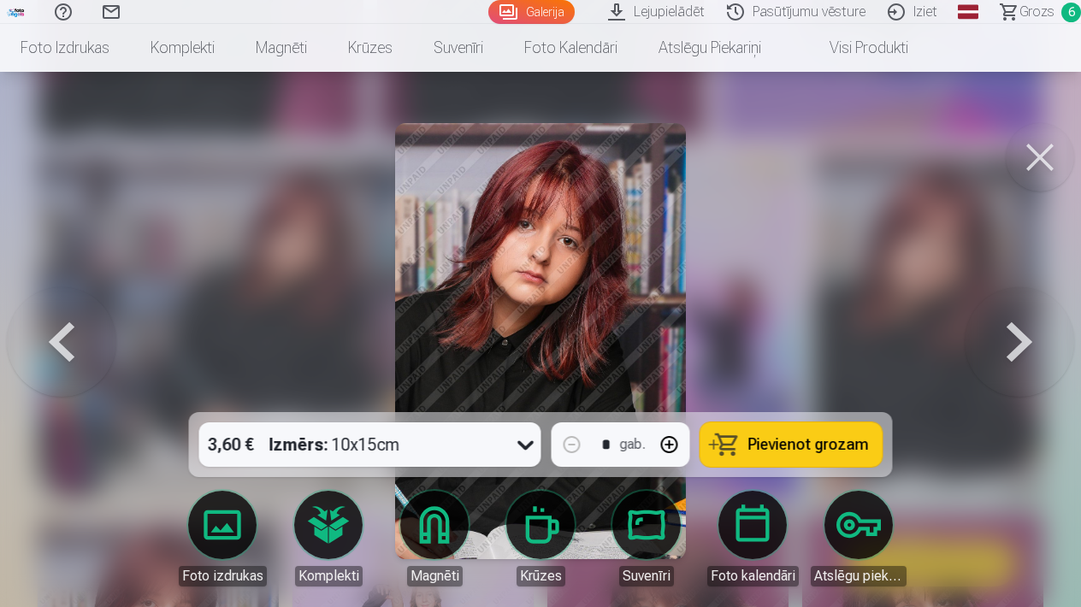
click at [62, 327] on button at bounding box center [61, 341] width 109 height 108
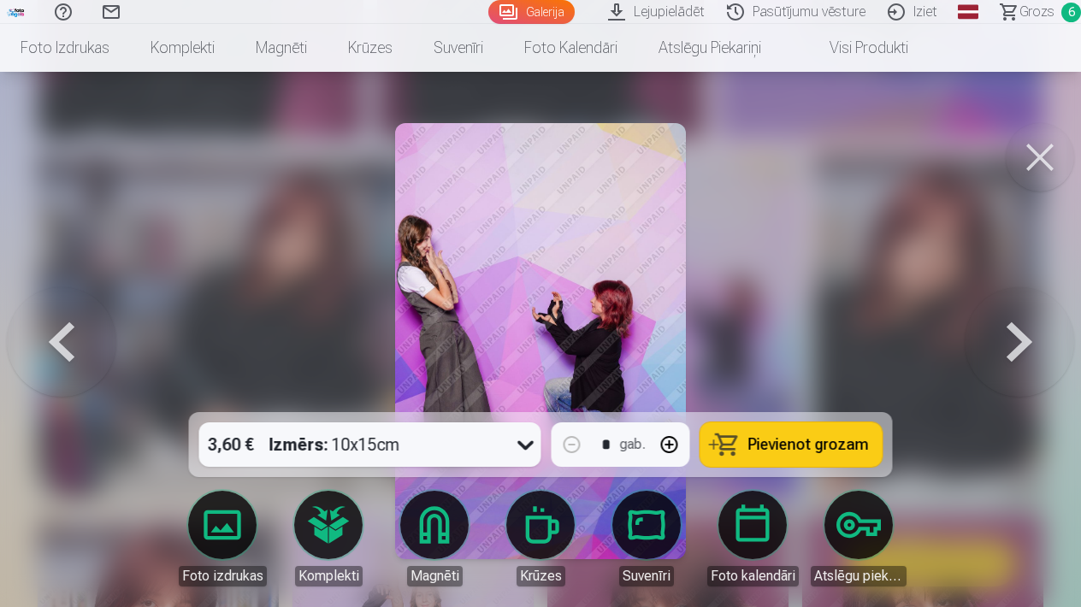
click at [62, 327] on button at bounding box center [61, 341] width 109 height 108
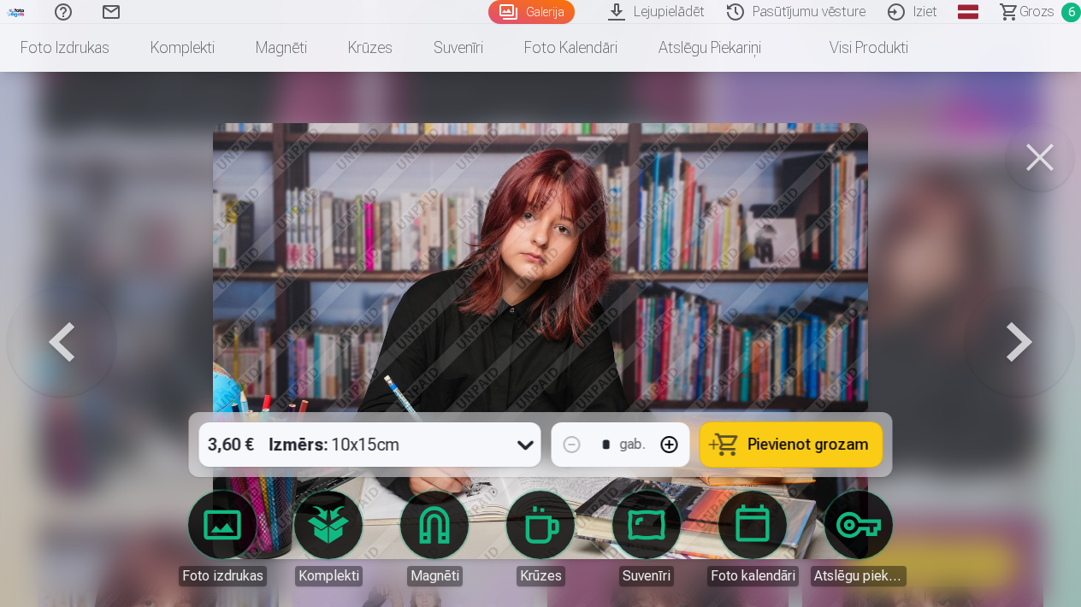
click at [62, 327] on button at bounding box center [61, 341] width 109 height 108
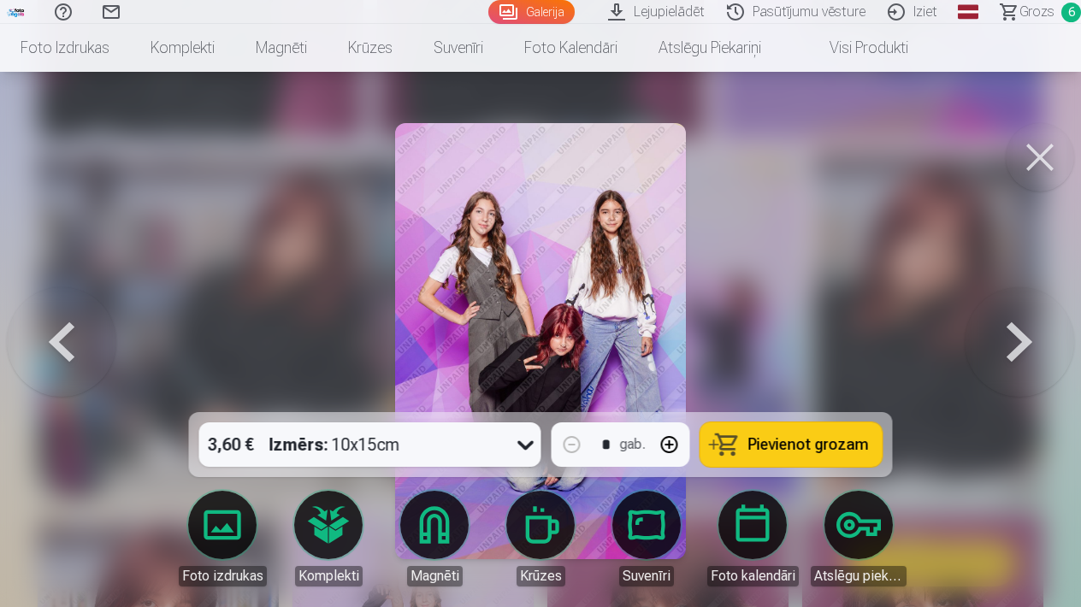
click at [62, 327] on button at bounding box center [61, 341] width 109 height 108
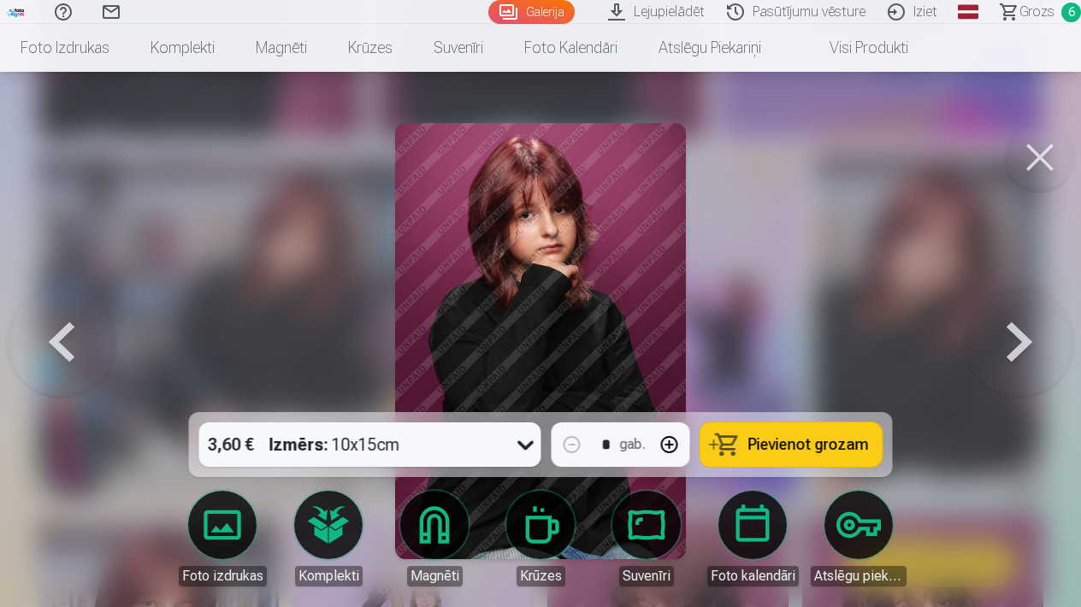
click at [50, 336] on button at bounding box center [61, 341] width 109 height 108
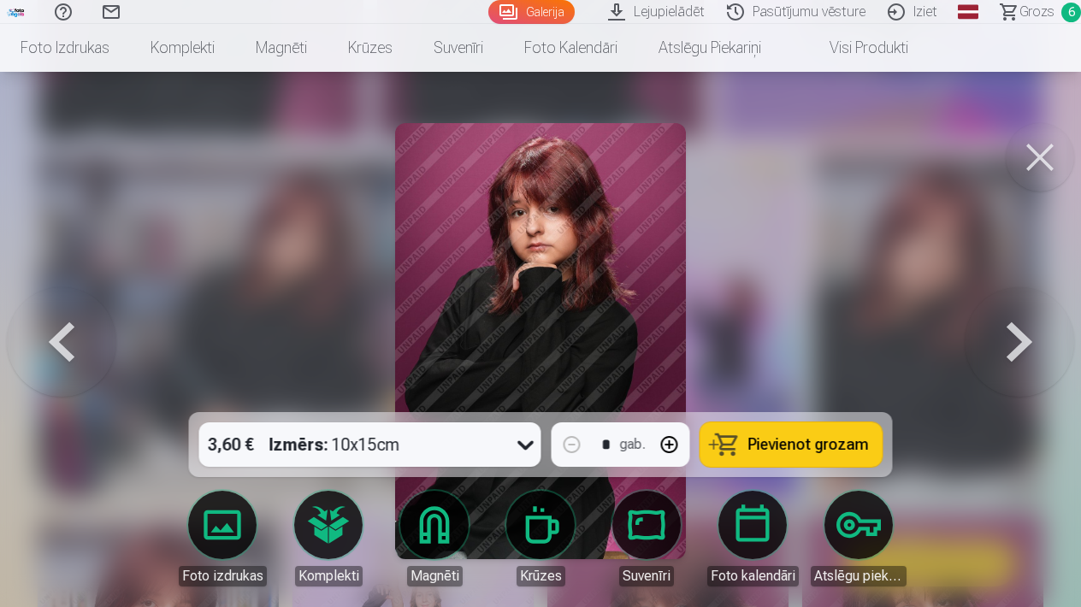
click at [1015, 350] on button at bounding box center [1018, 341] width 109 height 108
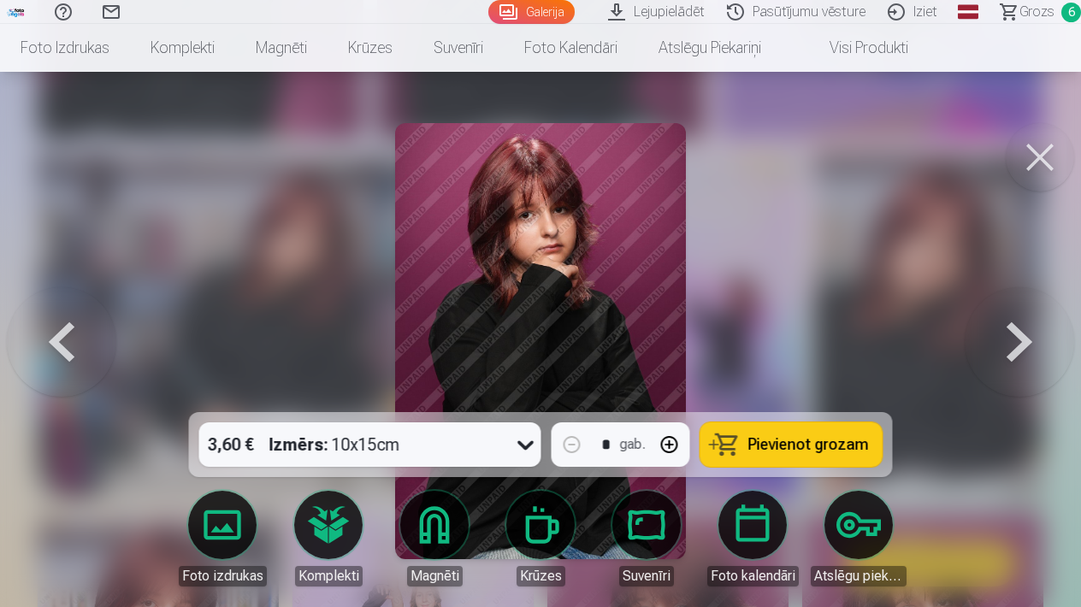
click at [1015, 350] on button at bounding box center [1018, 341] width 109 height 108
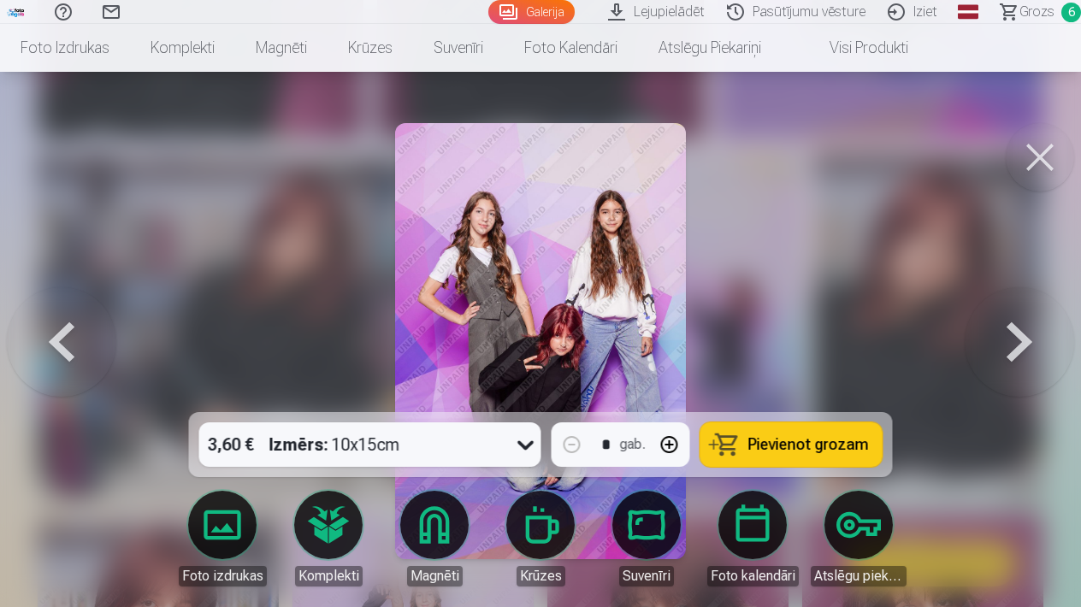
click at [1015, 350] on button at bounding box center [1018, 341] width 109 height 108
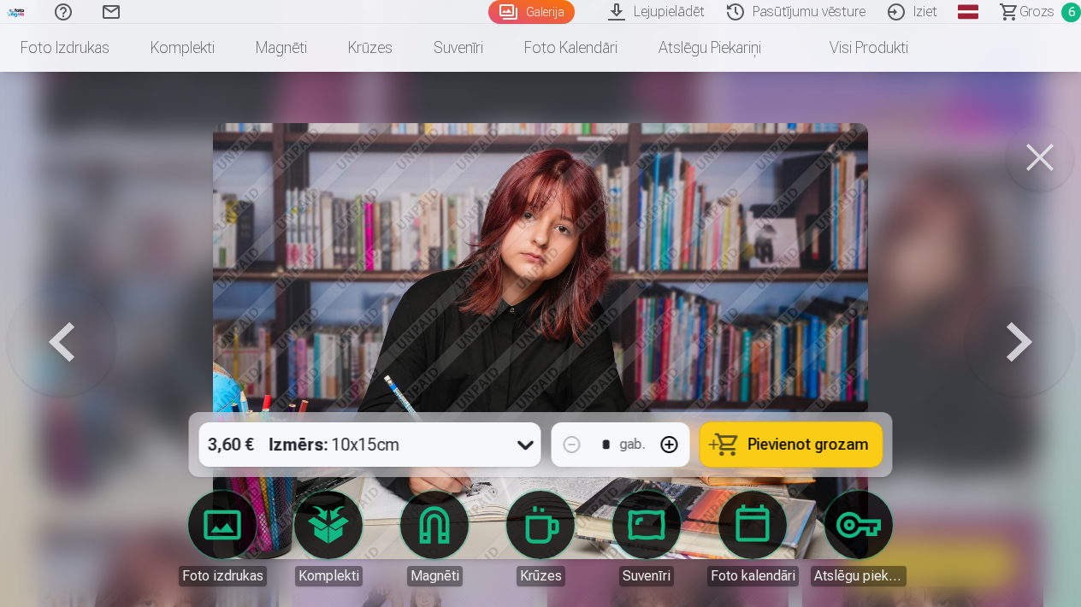
click at [1015, 350] on button at bounding box center [1018, 341] width 109 height 108
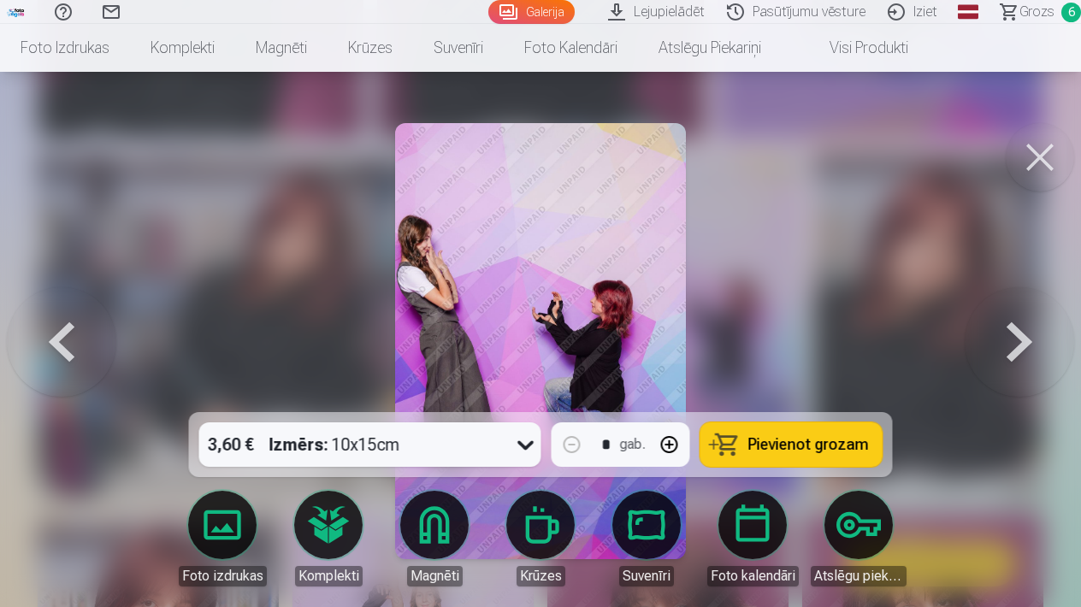
click at [1015, 350] on button at bounding box center [1018, 341] width 109 height 108
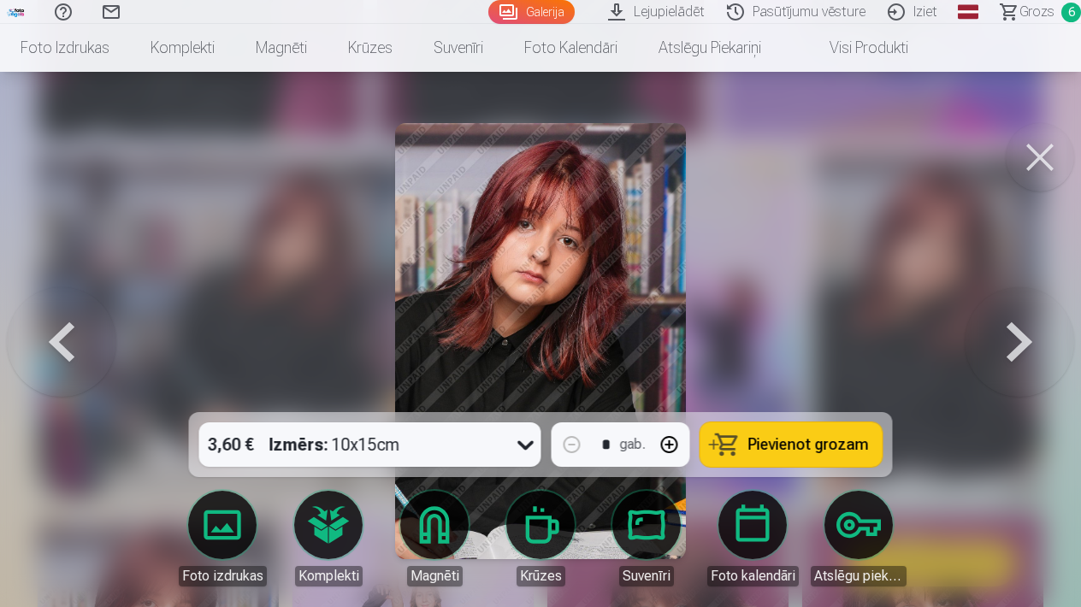
click at [1015, 350] on button at bounding box center [1018, 341] width 109 height 108
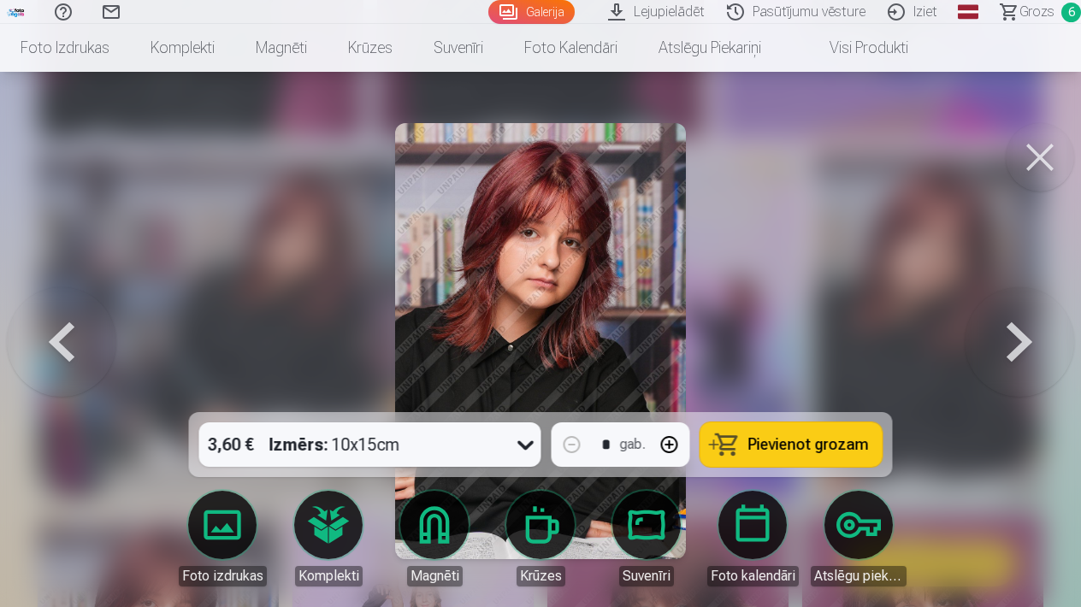
click at [53, 354] on button at bounding box center [61, 341] width 109 height 108
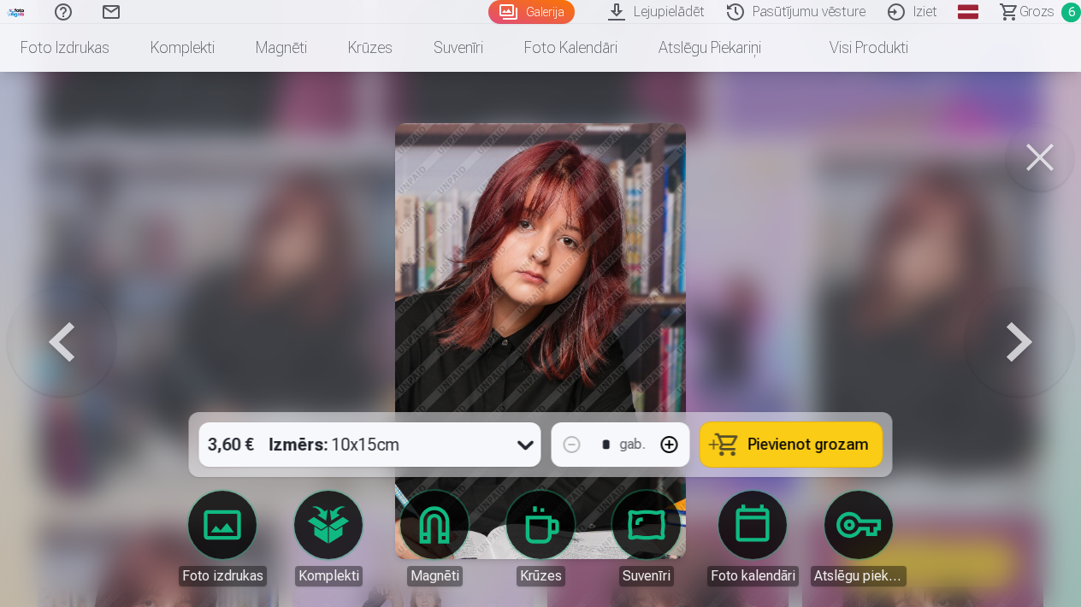
click at [54, 354] on button at bounding box center [61, 341] width 109 height 108
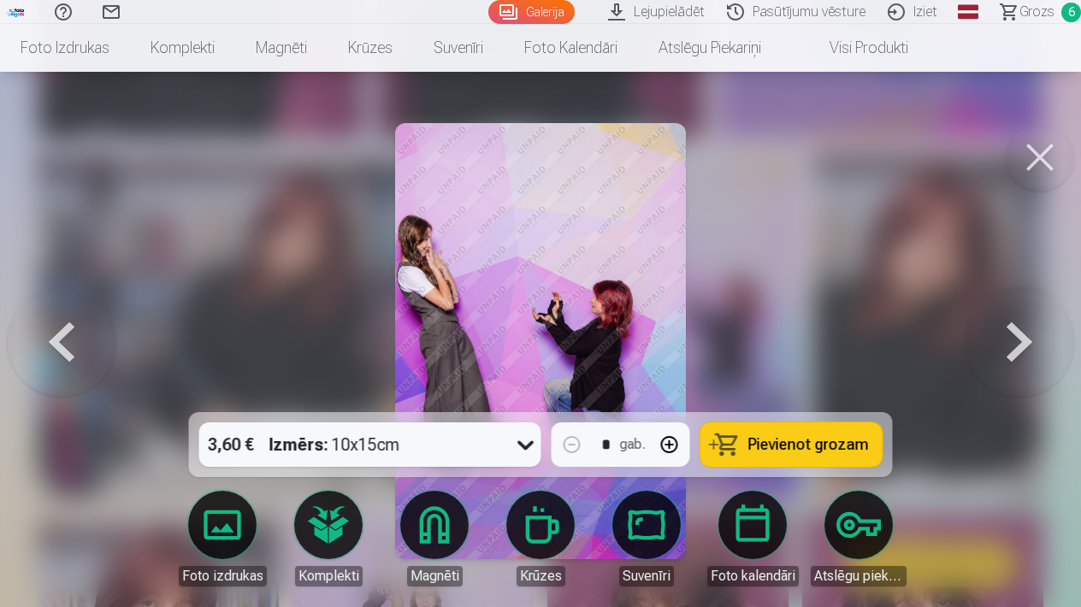
click at [54, 354] on button at bounding box center [61, 341] width 109 height 108
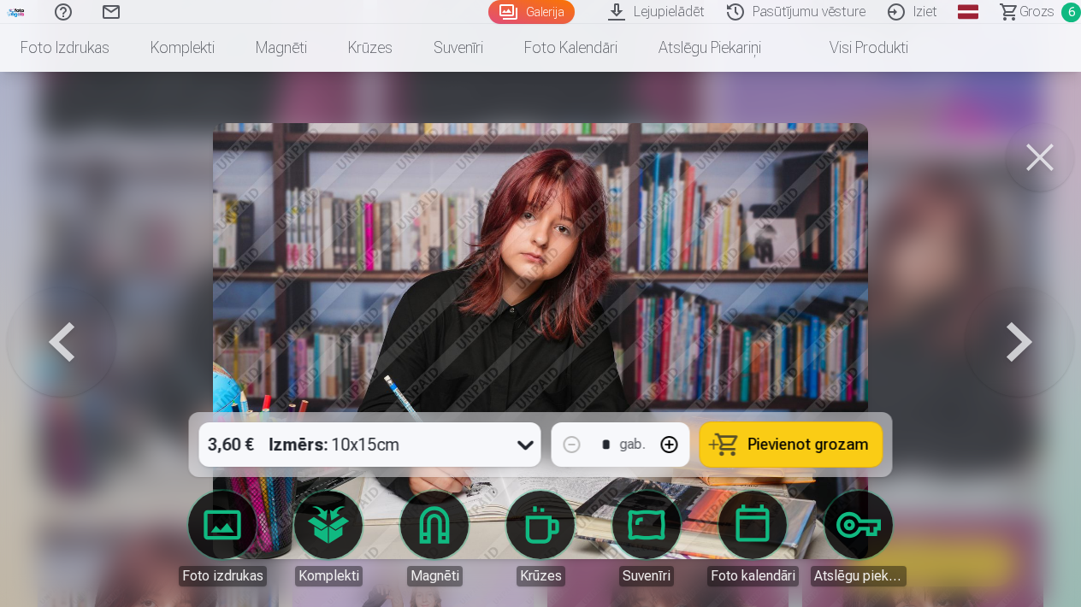
click at [54, 354] on button at bounding box center [61, 341] width 109 height 108
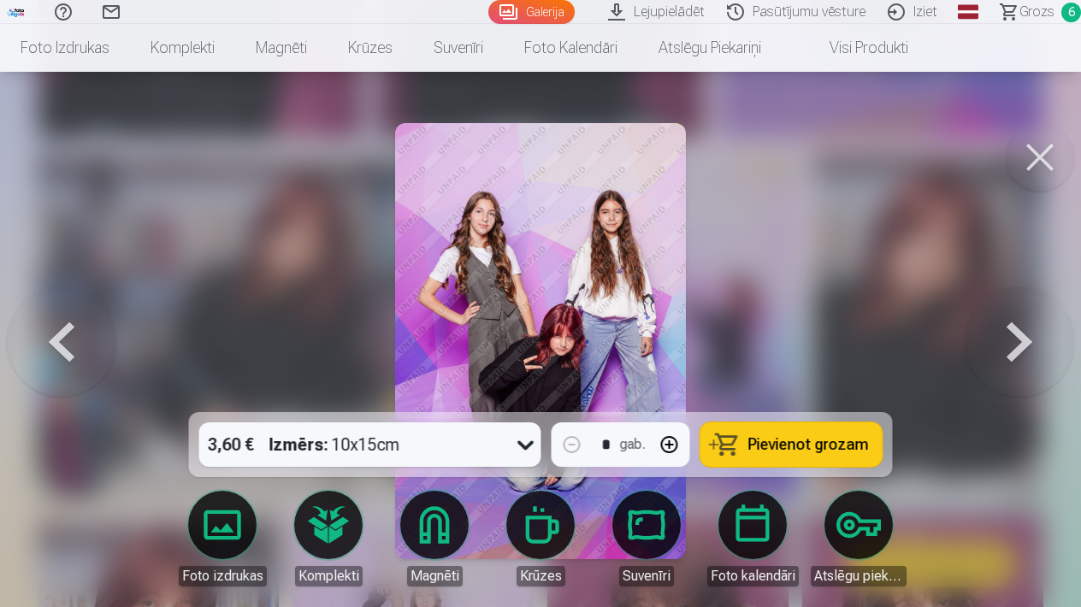
click at [54, 354] on button at bounding box center [61, 341] width 109 height 108
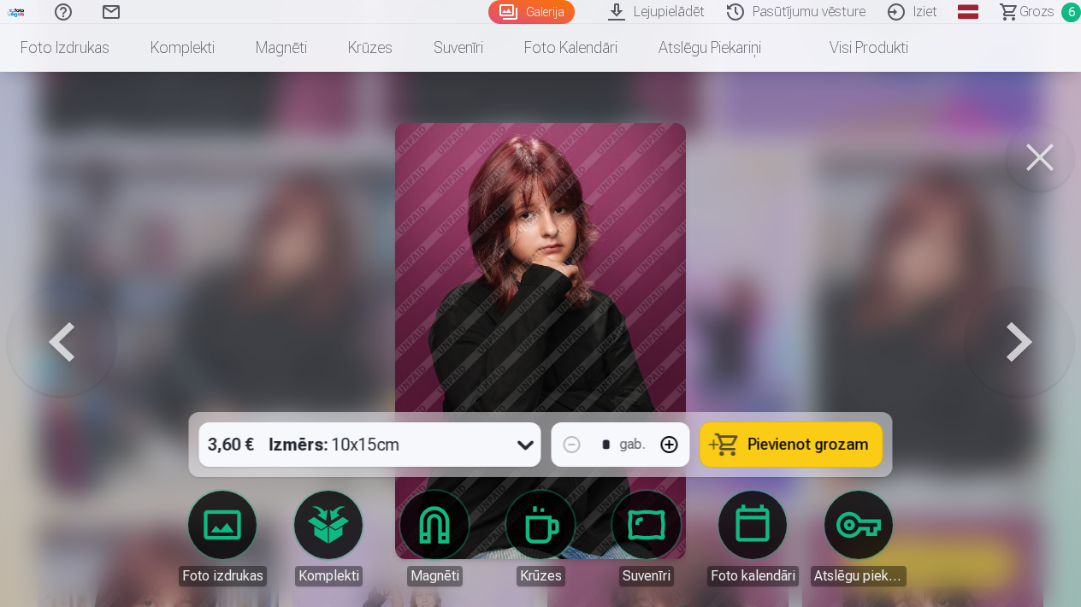
click at [54, 353] on button at bounding box center [61, 341] width 109 height 108
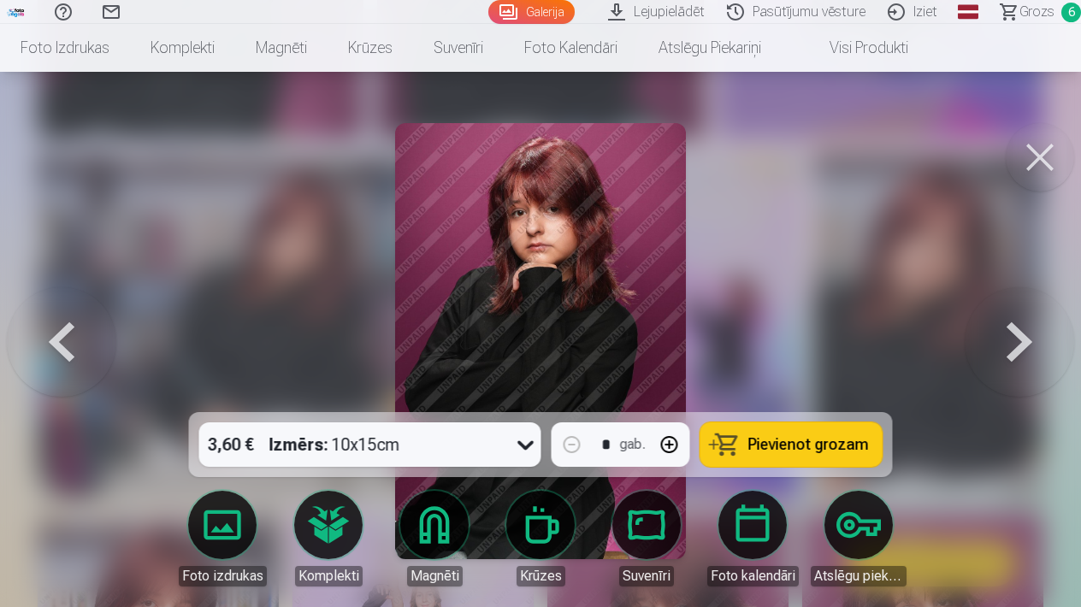
click at [1003, 324] on button at bounding box center [1018, 341] width 109 height 108
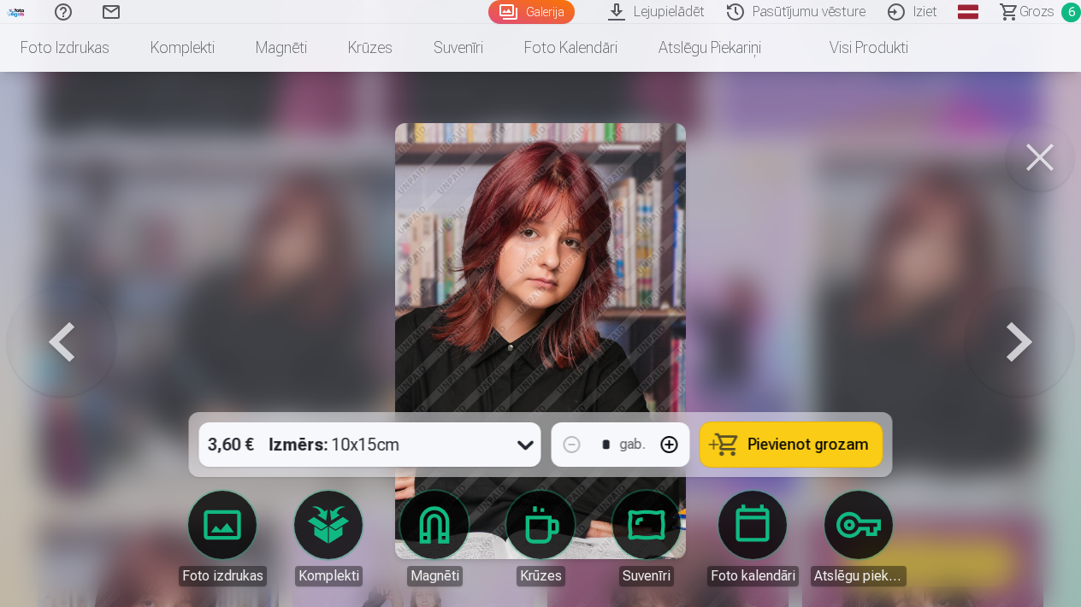
click at [1028, 332] on button at bounding box center [1018, 341] width 109 height 108
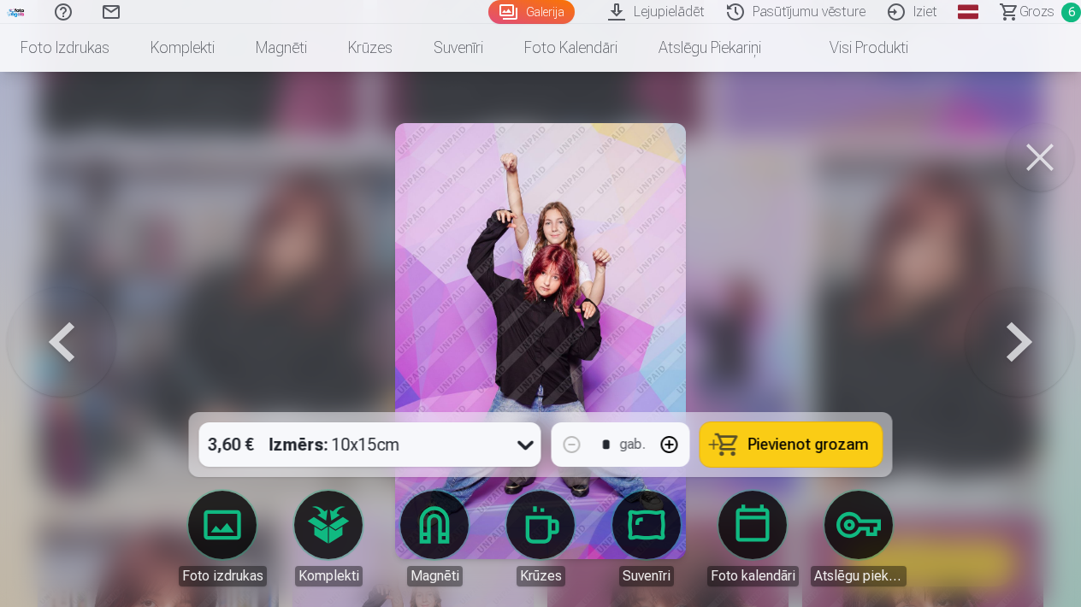
click at [1028, 332] on button at bounding box center [1018, 341] width 109 height 108
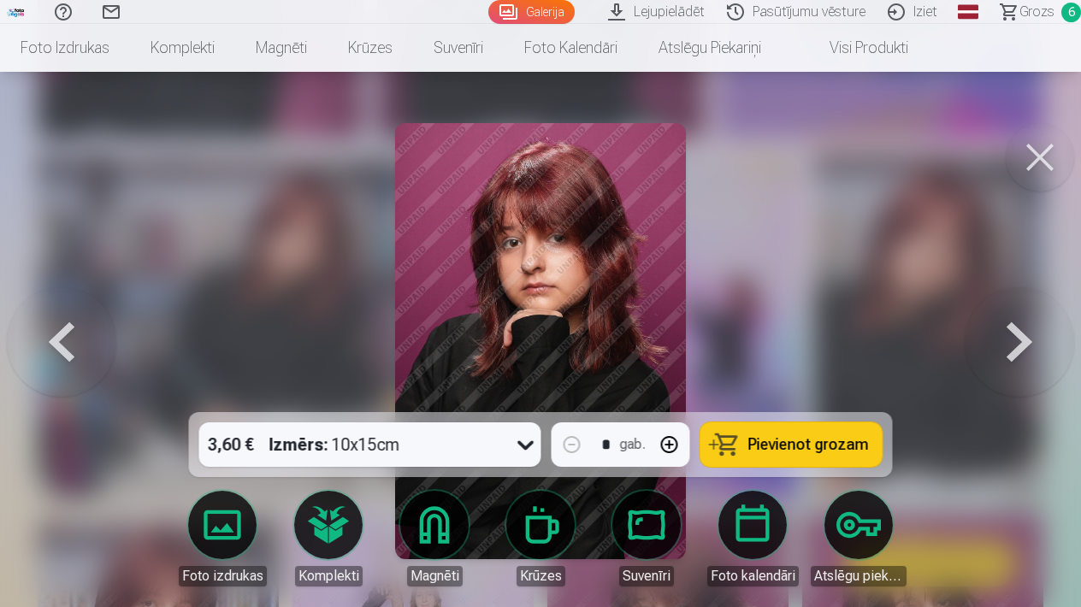
click at [1028, 332] on button at bounding box center [1018, 341] width 109 height 108
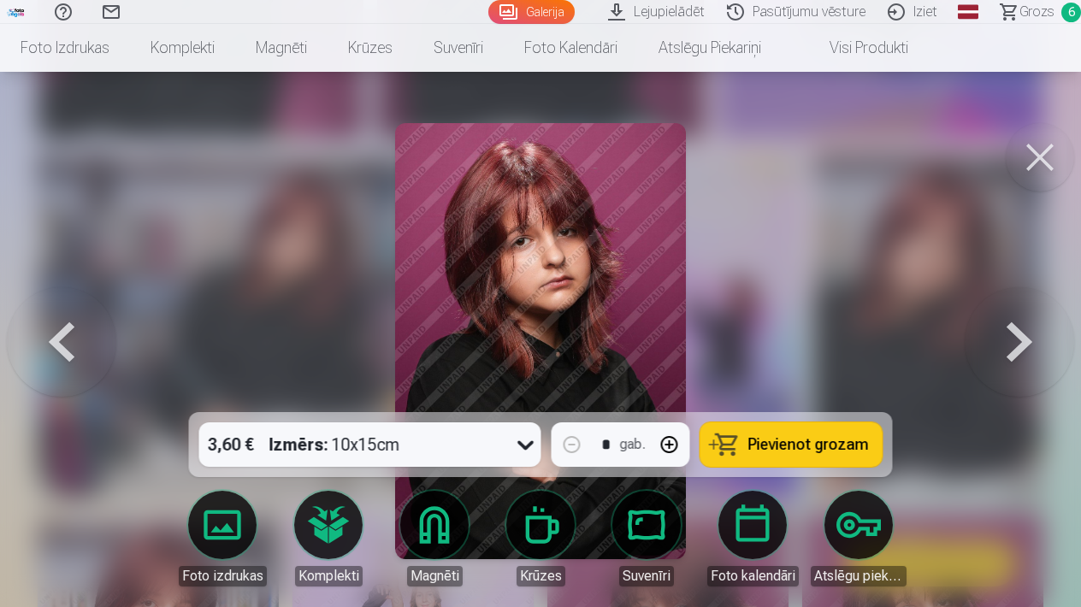
click at [1028, 332] on button at bounding box center [1018, 341] width 109 height 108
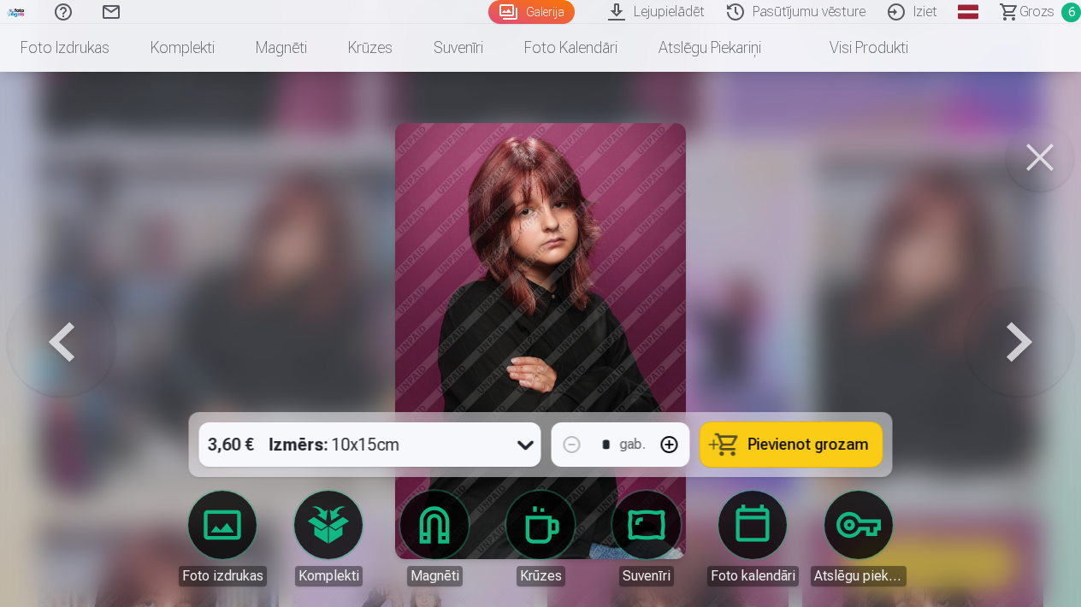
click at [1026, 333] on button at bounding box center [1018, 341] width 109 height 108
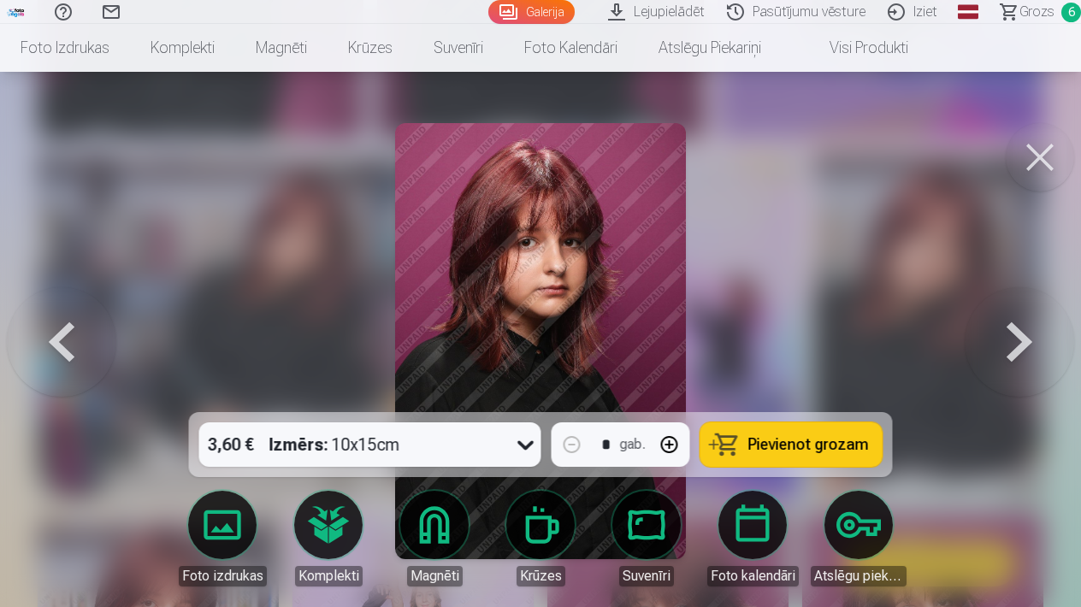
click at [1026, 334] on button at bounding box center [1018, 341] width 109 height 108
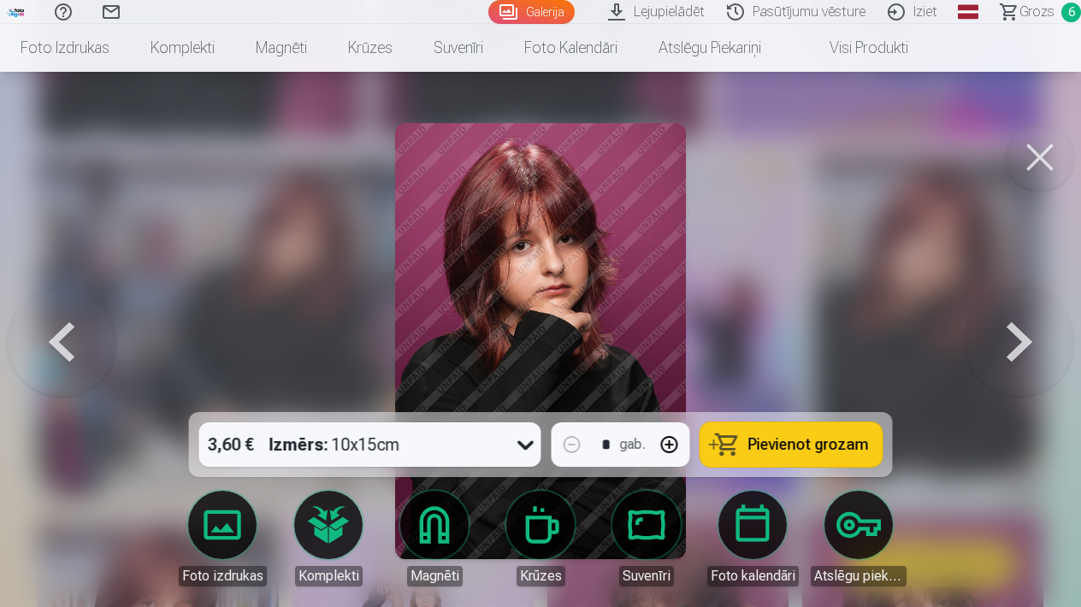
click at [1025, 335] on button at bounding box center [1018, 341] width 109 height 108
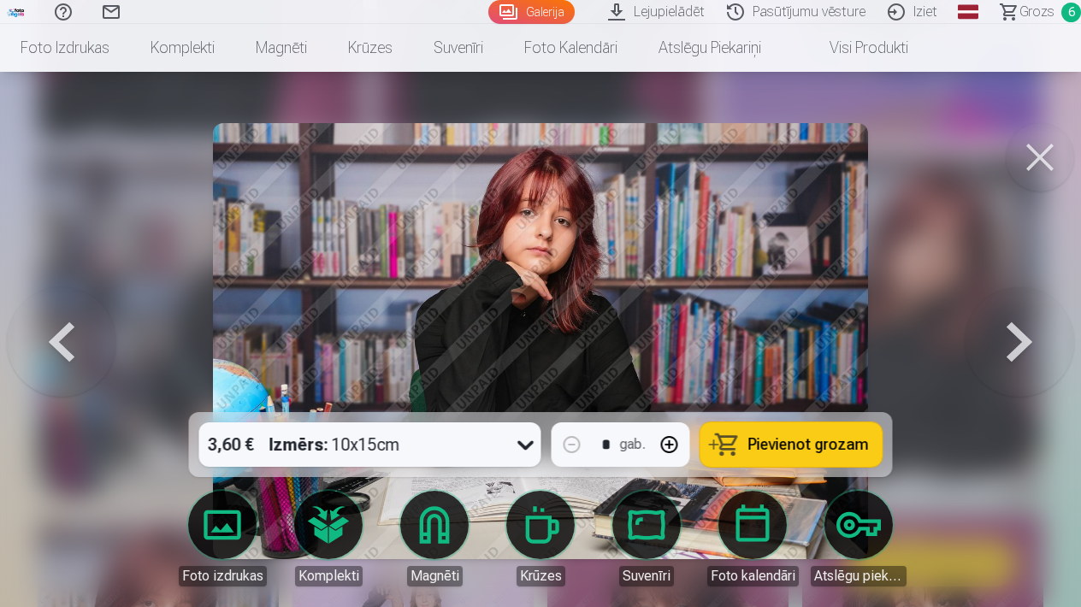
click at [1025, 335] on button at bounding box center [1018, 341] width 109 height 108
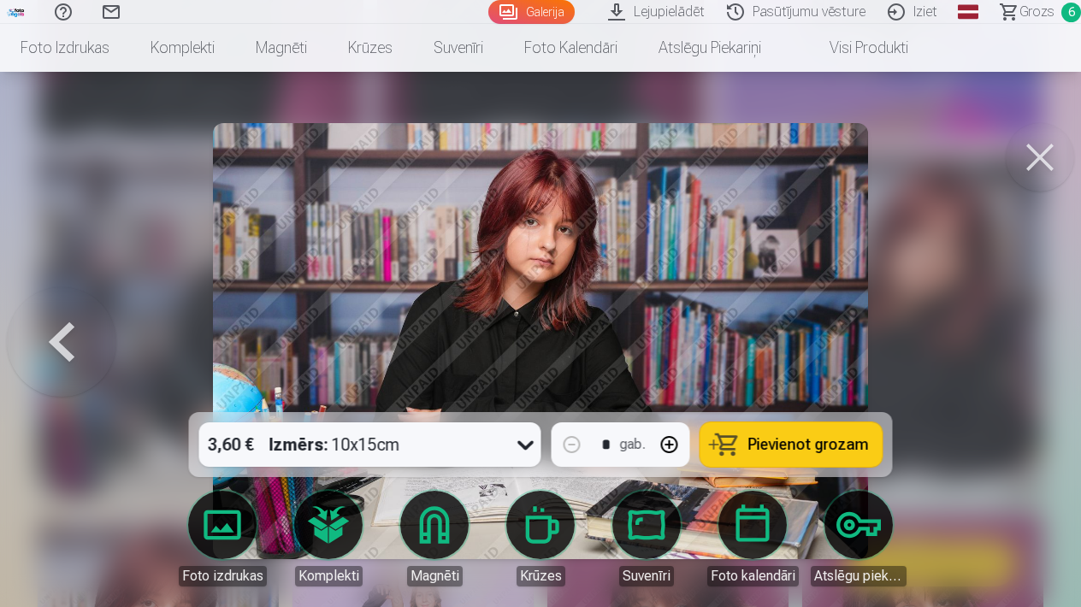
click at [1025, 335] on div at bounding box center [540, 303] width 1081 height 607
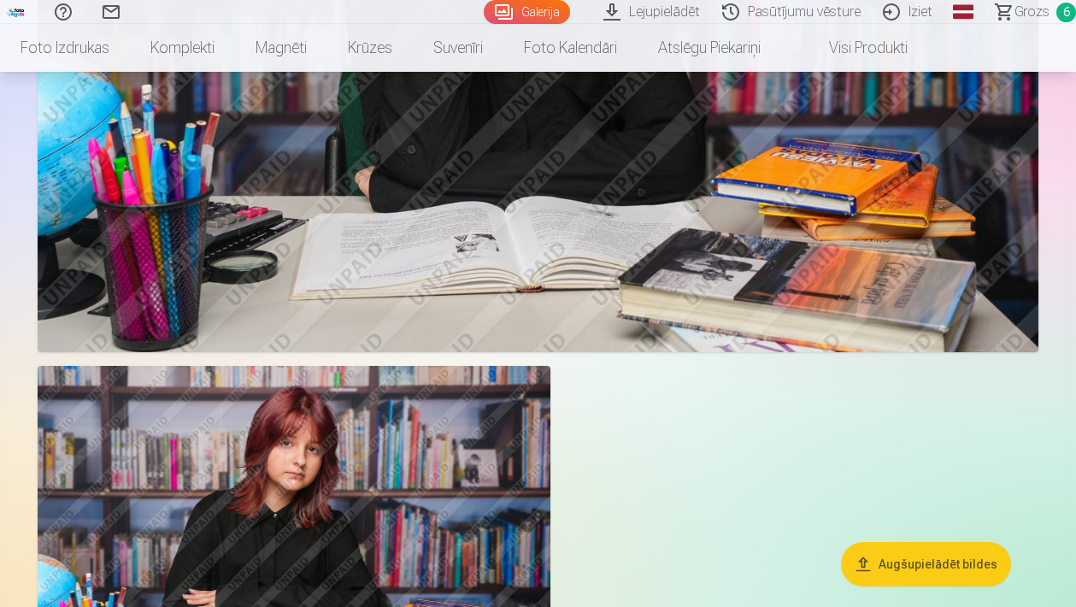
scroll to position [2590, 0]
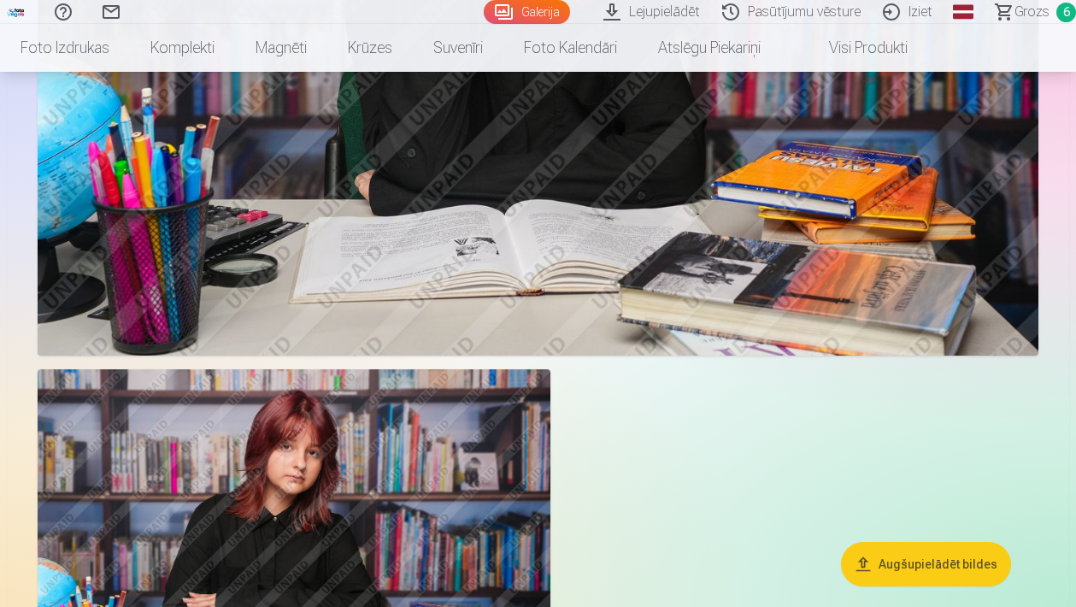
click at [346, 506] on img at bounding box center [294, 540] width 513 height 342
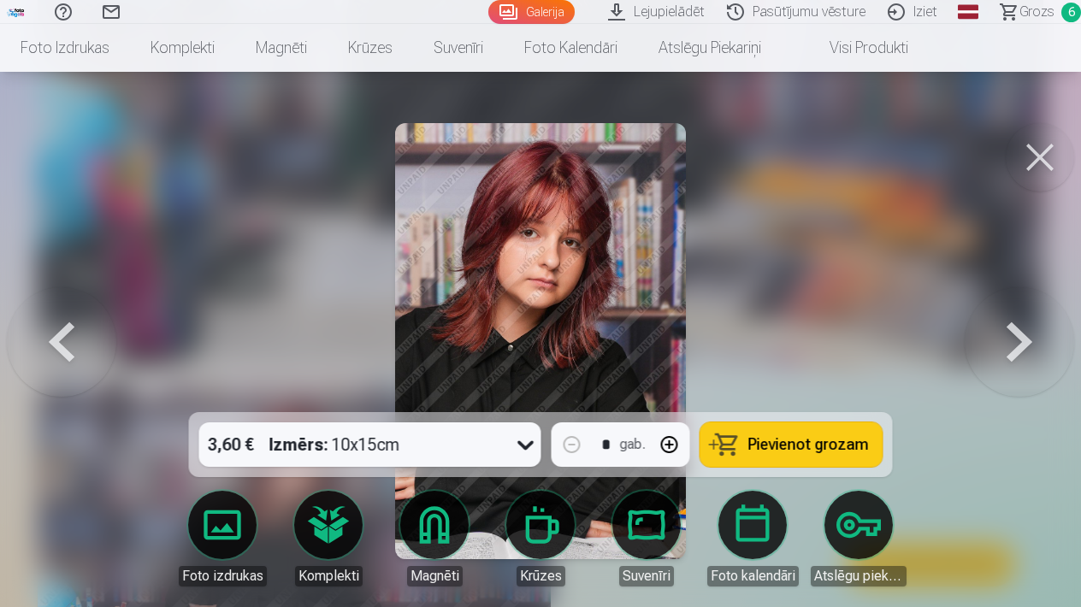
click at [528, 444] on icon at bounding box center [525, 444] width 27 height 27
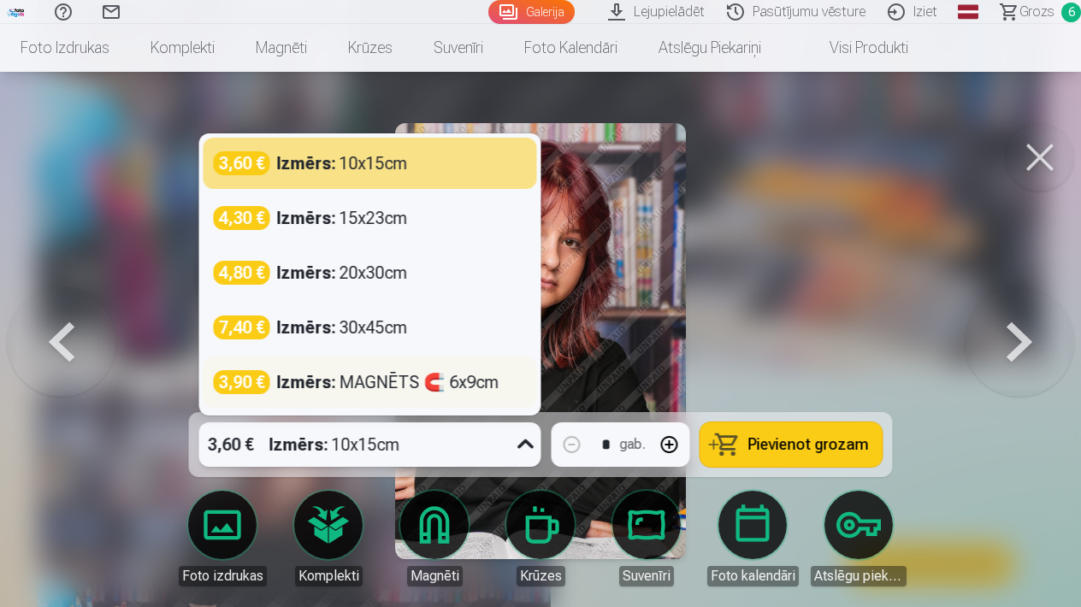
click at [309, 386] on strong "Izmērs :" at bounding box center [306, 382] width 59 height 24
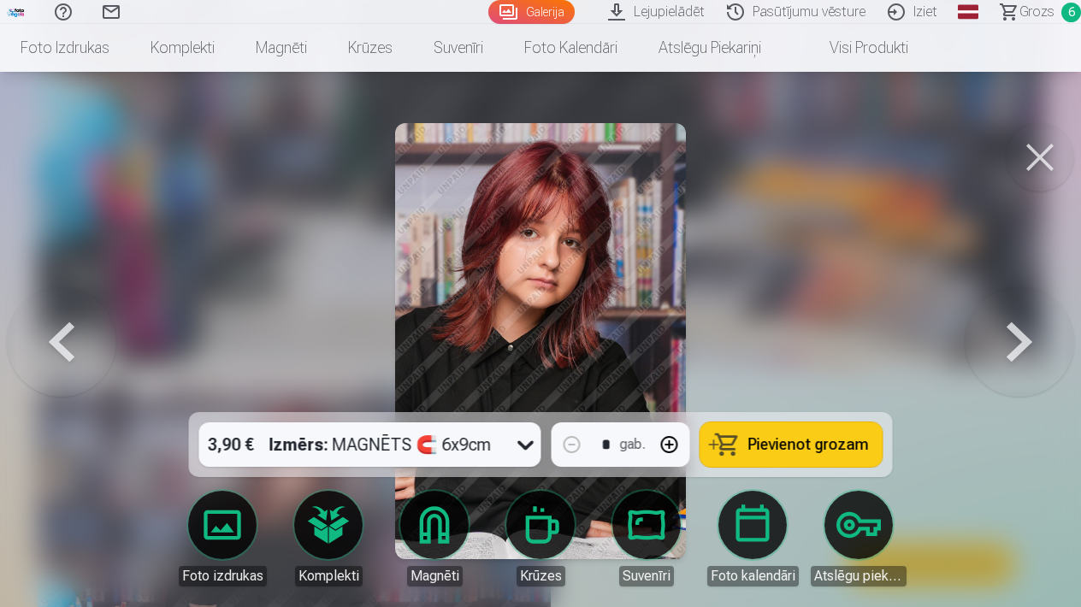
click at [675, 446] on button "button" at bounding box center [669, 444] width 41 height 41
click at [804, 452] on span "Pievienot grozam" at bounding box center [808, 444] width 121 height 15
type input "*"
click at [1043, 156] on button at bounding box center [1039, 157] width 68 height 68
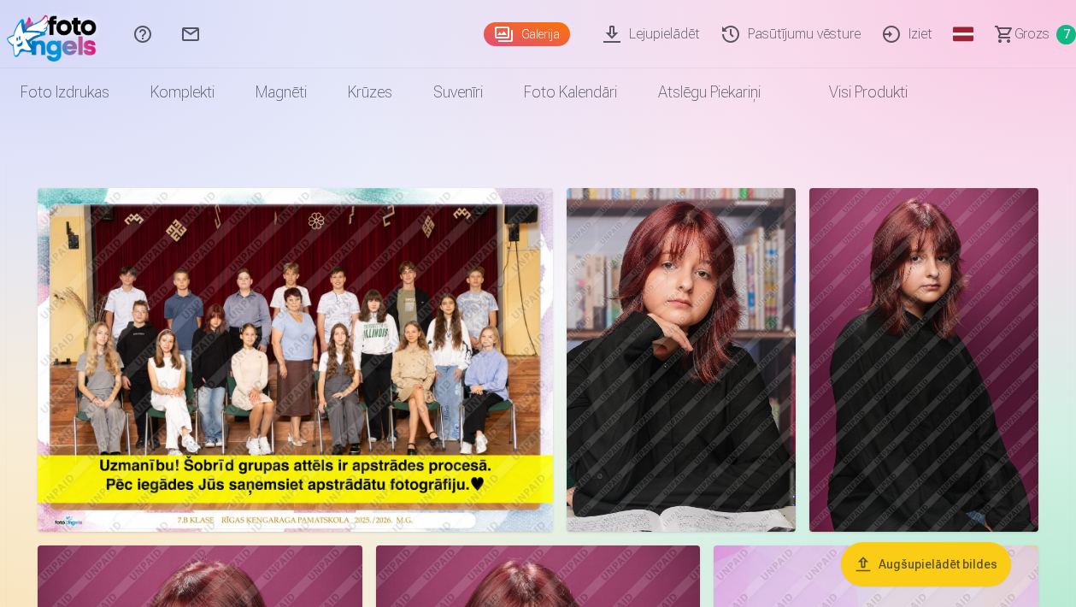
click at [1040, 27] on span "Grozs" at bounding box center [1032, 34] width 35 height 21
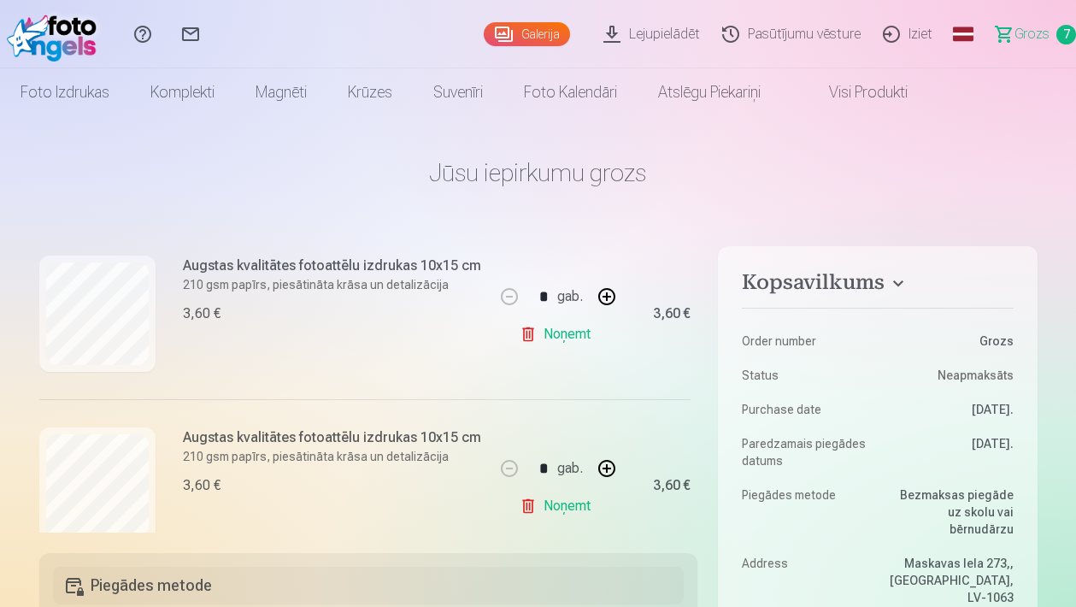
scroll to position [887, 0]
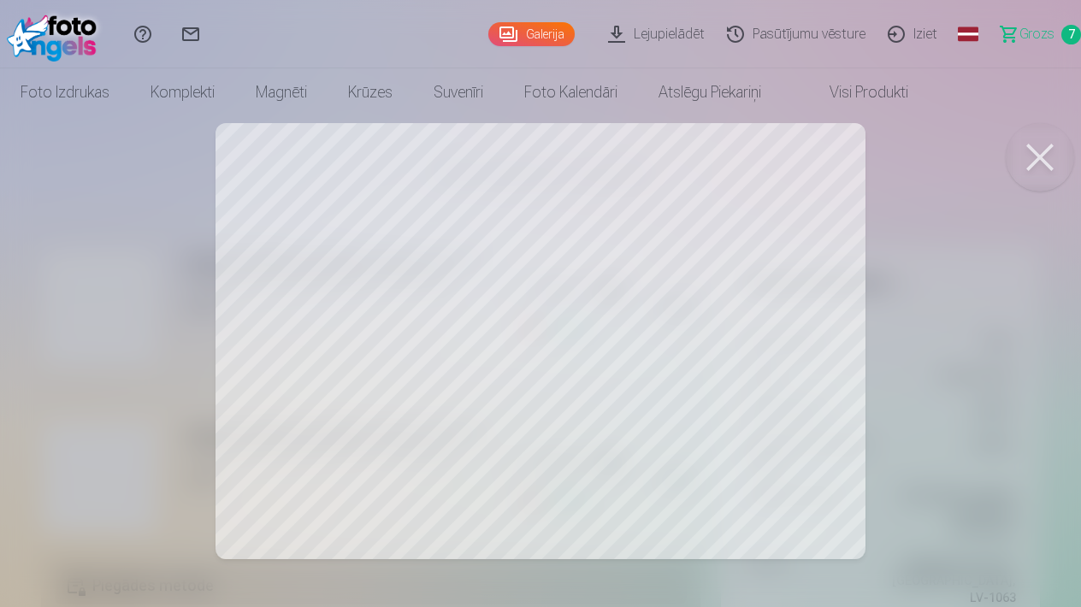
click at [1043, 152] on button at bounding box center [1039, 157] width 68 height 68
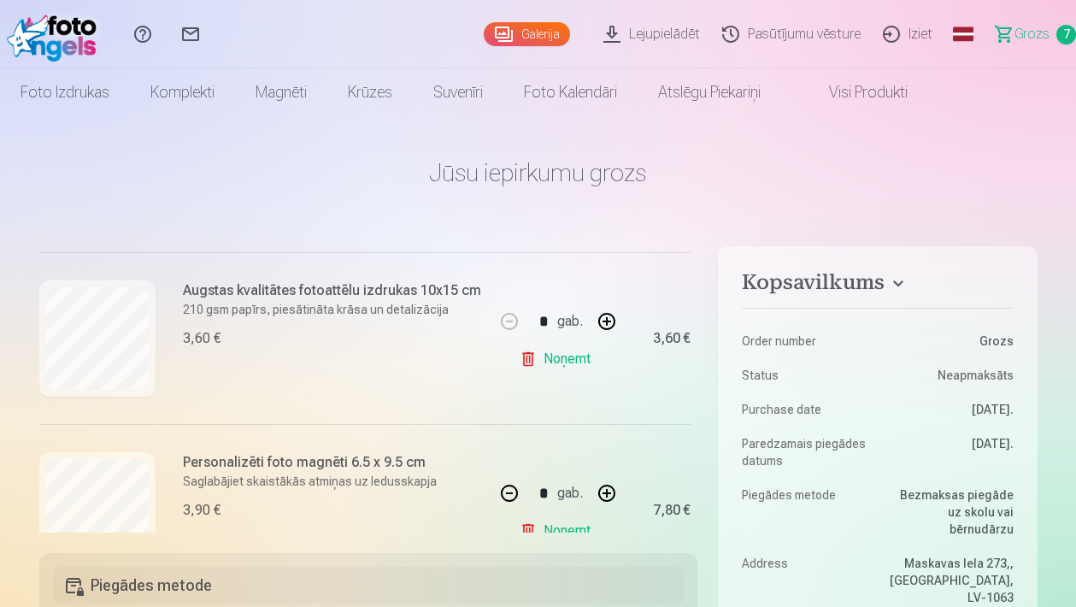
scroll to position [1022, 0]
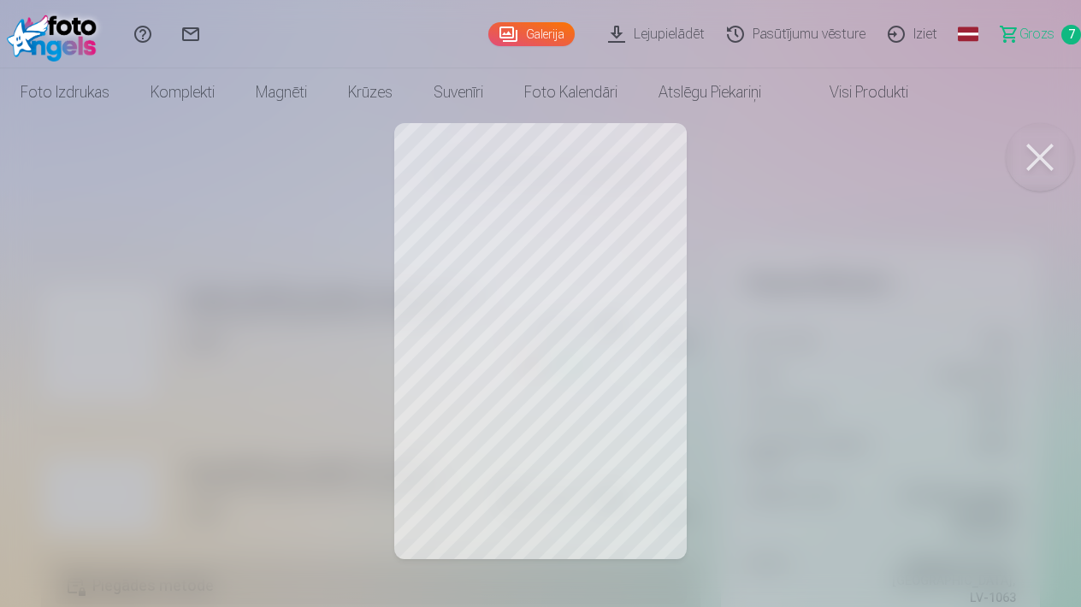
click at [1029, 159] on button at bounding box center [1039, 157] width 68 height 68
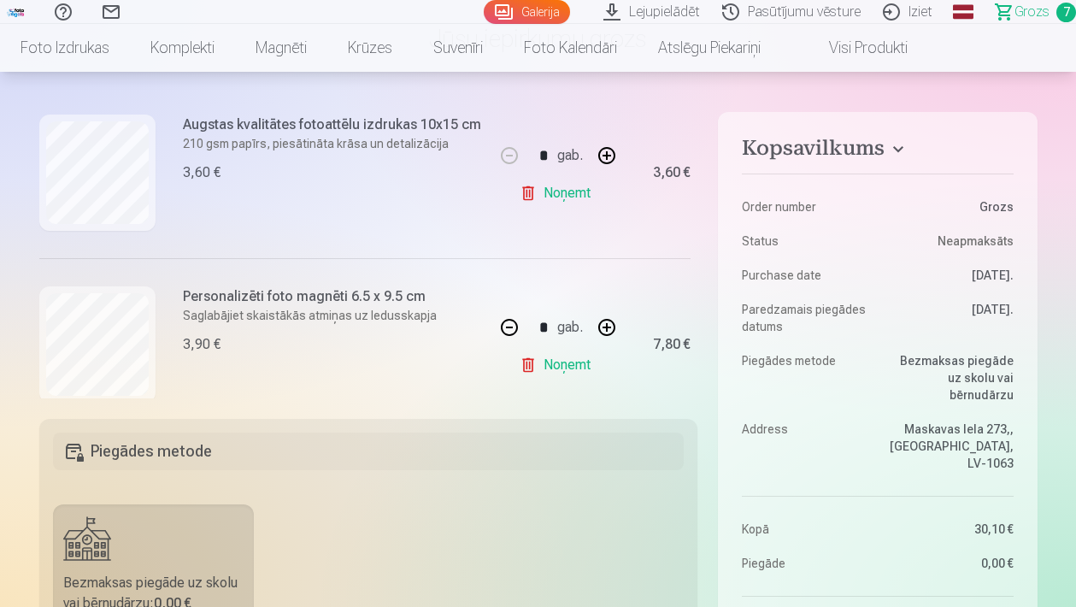
scroll to position [1060, 0]
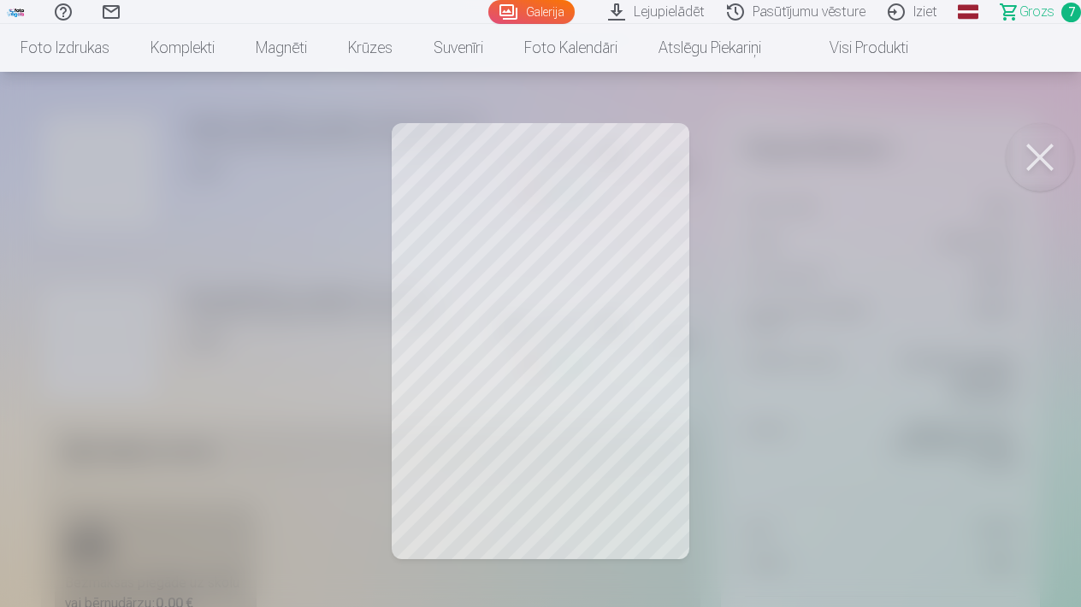
click at [1035, 157] on button at bounding box center [1039, 157] width 68 height 68
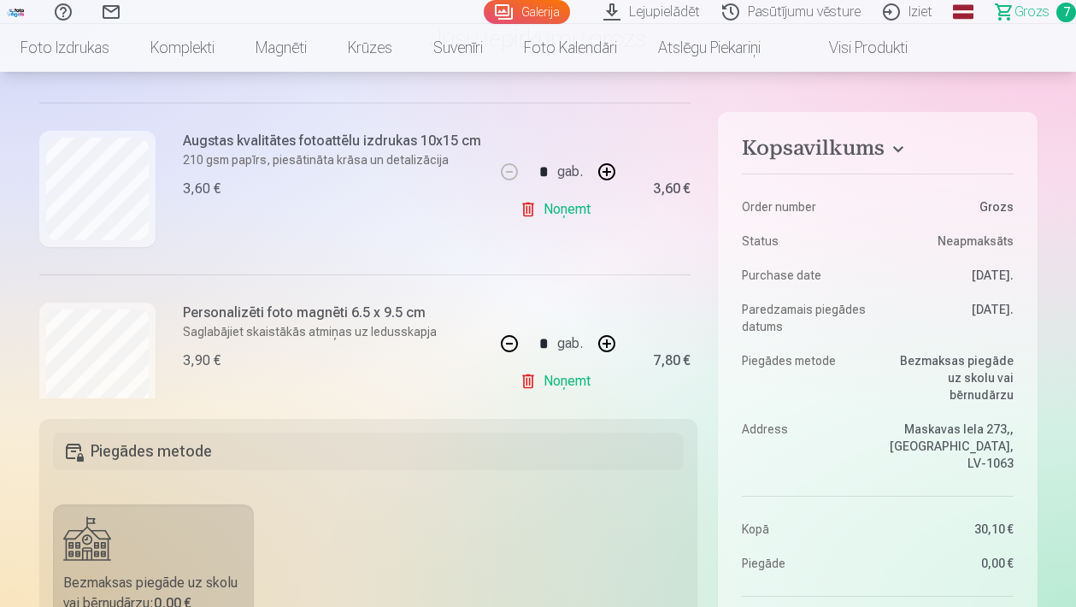
scroll to position [1039, 0]
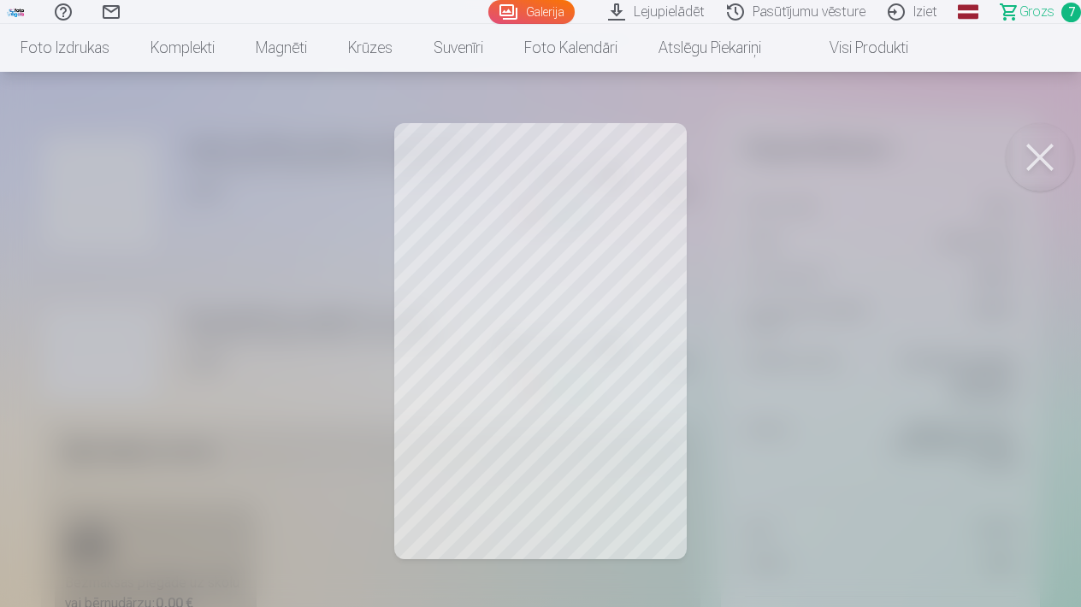
click at [1039, 157] on button at bounding box center [1039, 157] width 68 height 68
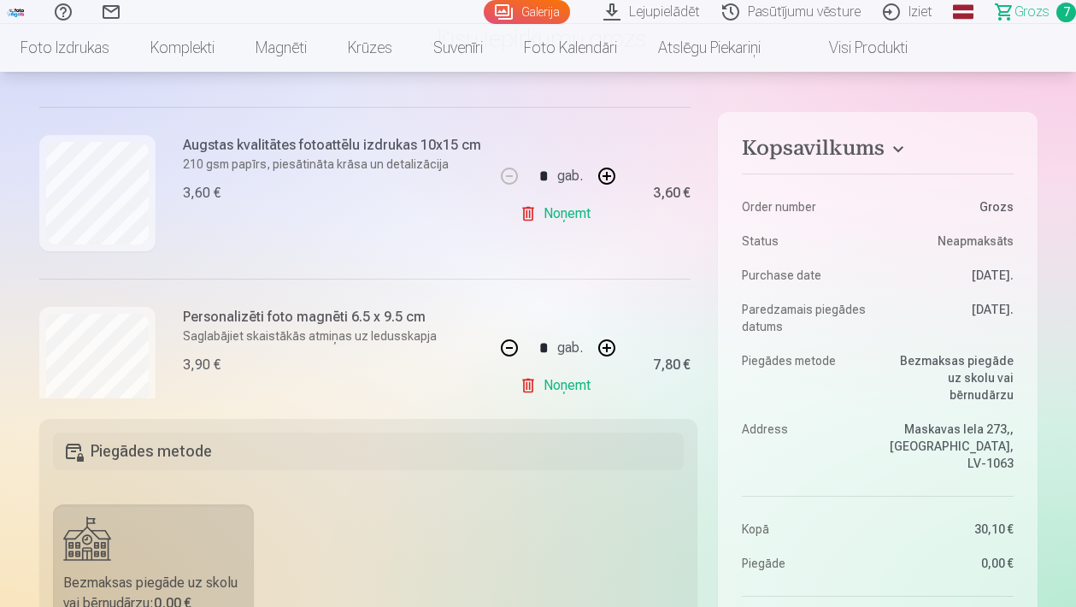
click at [554, 14] on link "Galerija" at bounding box center [527, 12] width 86 height 24
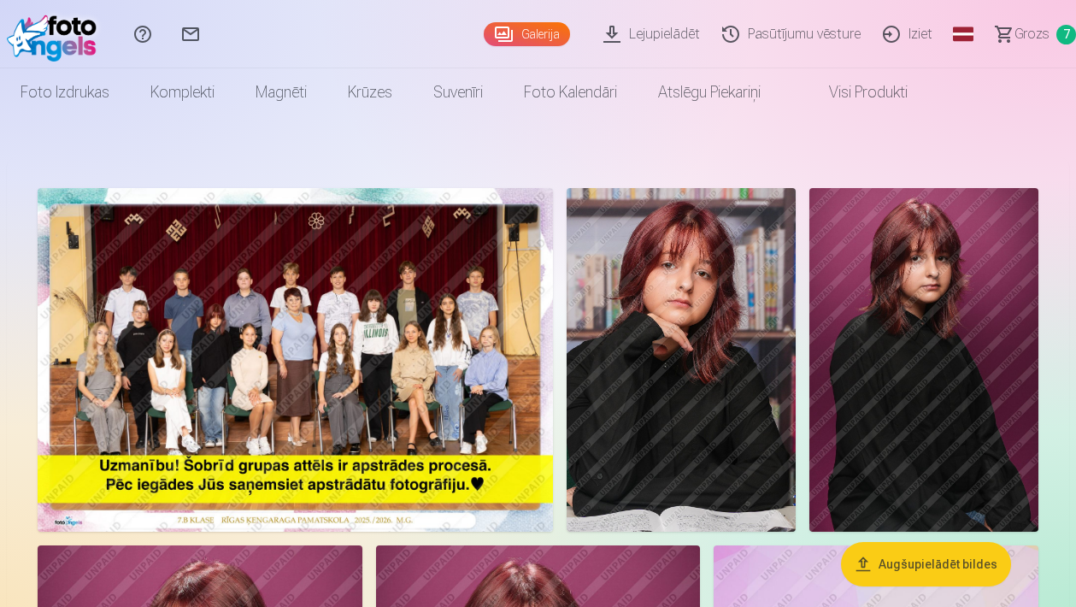
click at [703, 281] on img at bounding box center [681, 360] width 229 height 344
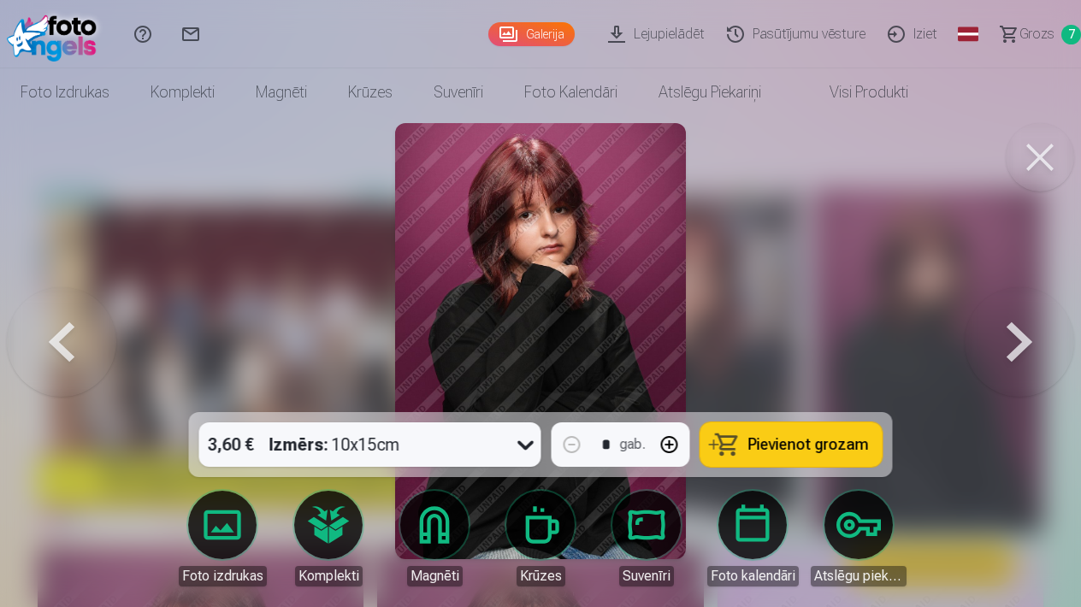
click at [1043, 172] on button at bounding box center [1039, 157] width 68 height 68
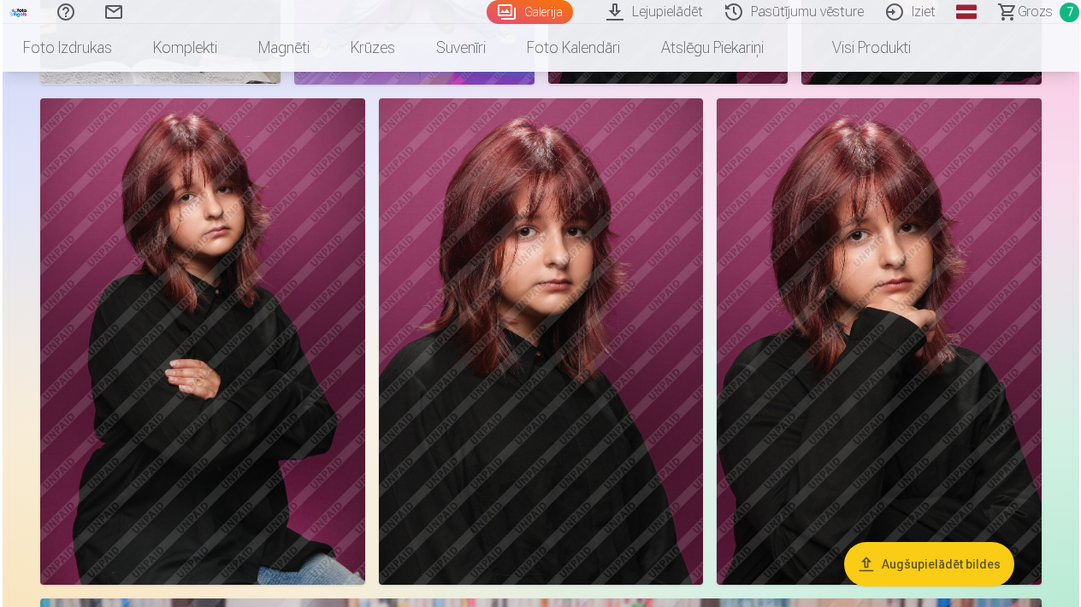
scroll to position [1676, 0]
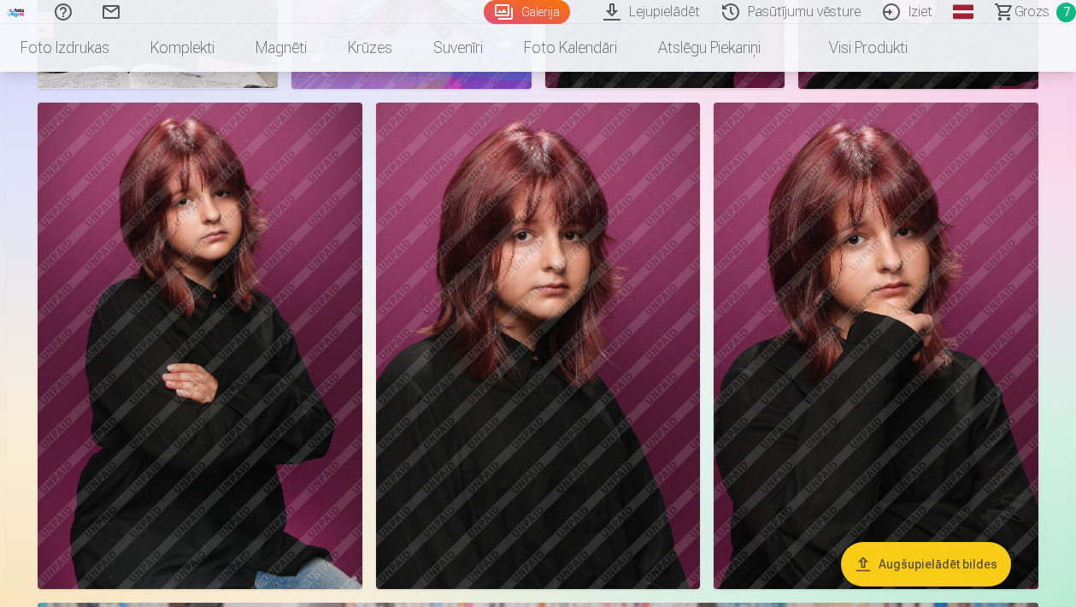
click at [909, 278] on img at bounding box center [876, 346] width 325 height 487
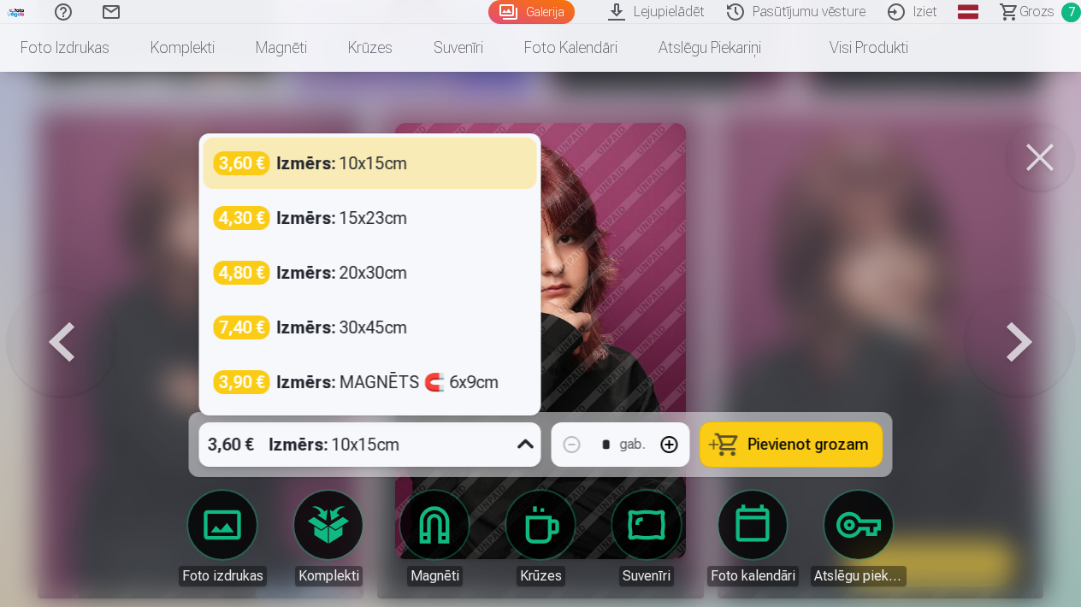
click at [528, 448] on icon at bounding box center [525, 444] width 27 height 27
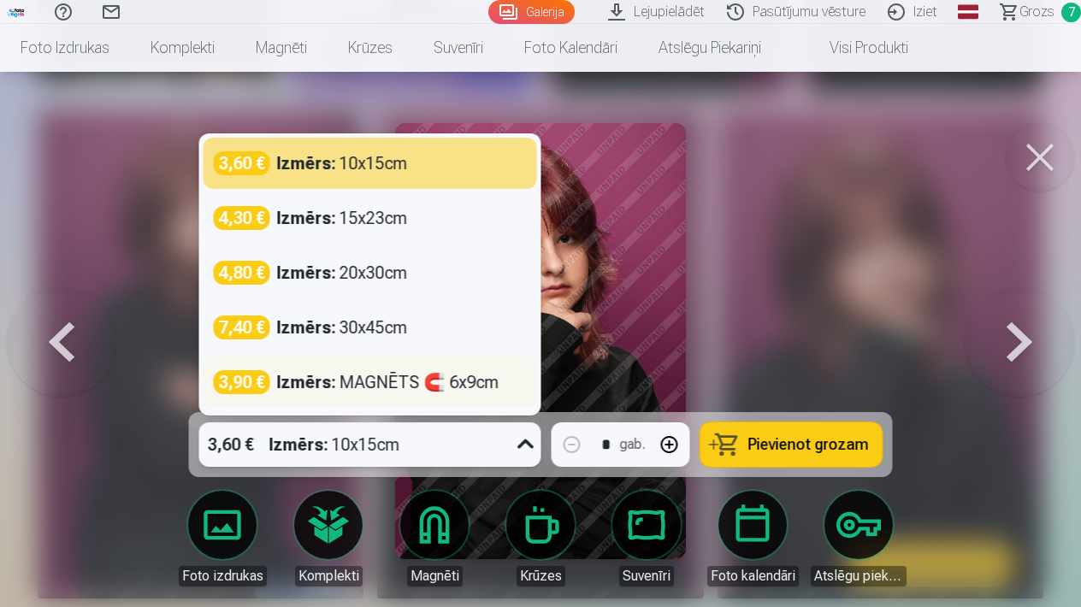
click at [340, 384] on div "Izmērs : MAGNĒTS 🧲 6x9cm" at bounding box center [388, 382] width 222 height 24
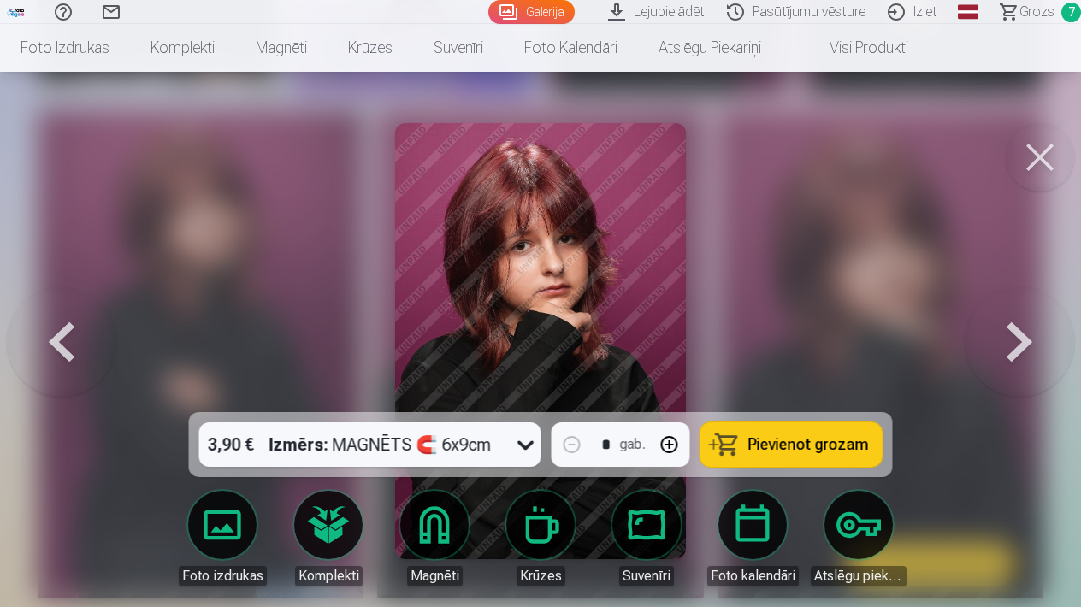
click at [823, 452] on span "Pievienot grozam" at bounding box center [808, 444] width 121 height 15
click at [1052, 9] on span "Grozs" at bounding box center [1036, 12] width 35 height 21
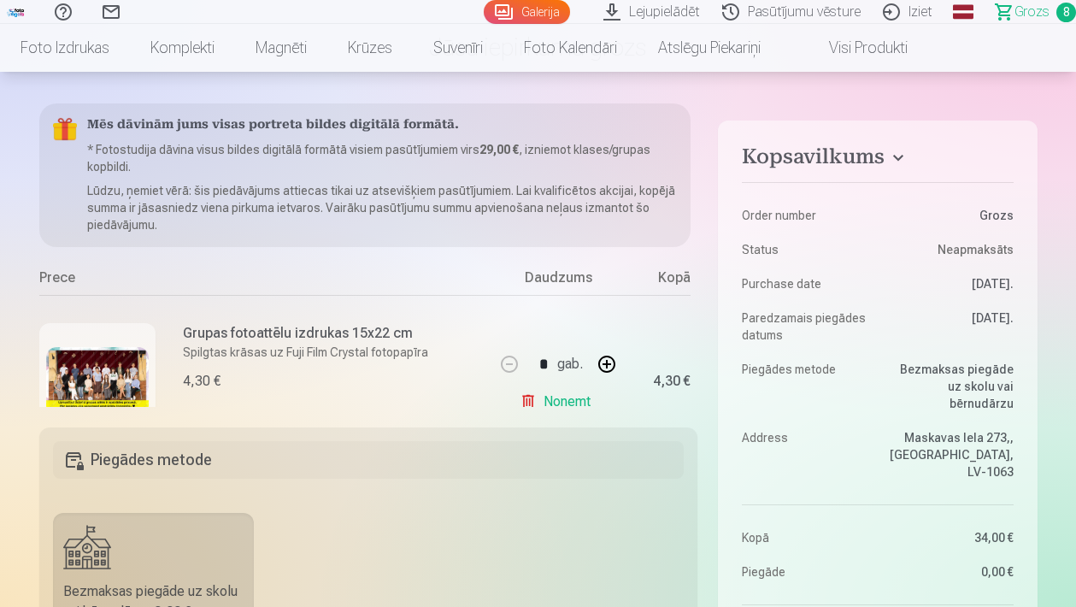
scroll to position [131, 0]
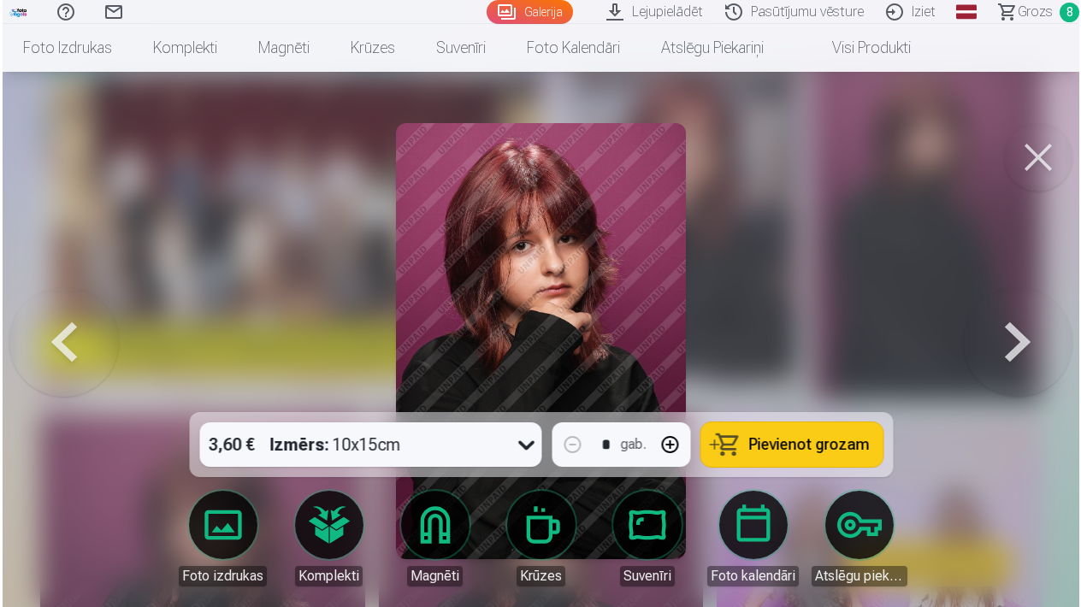
scroll to position [1676, 0]
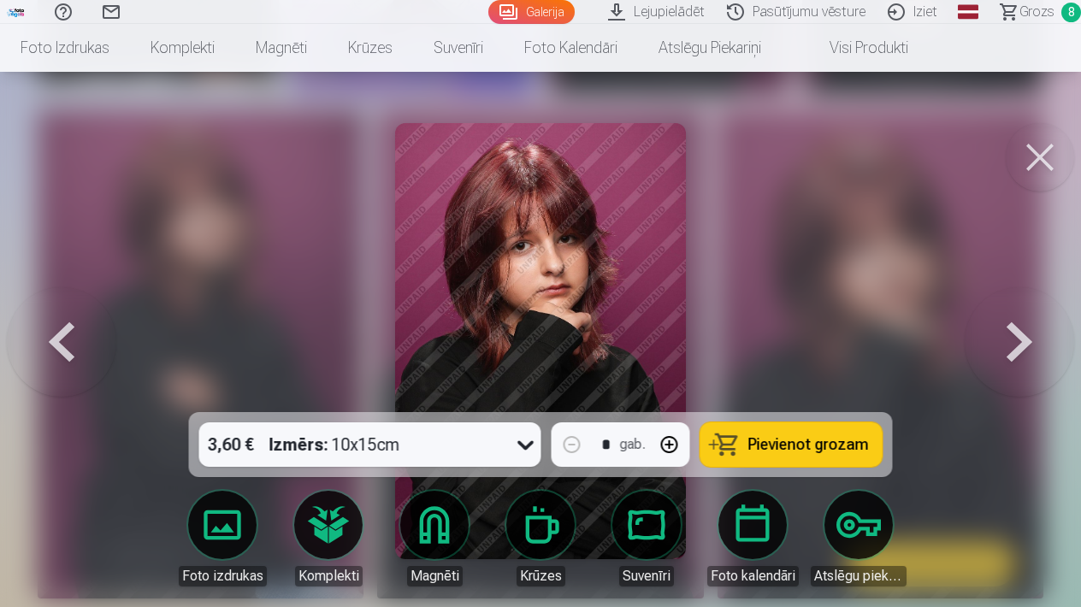
click at [1033, 10] on span "Grozs" at bounding box center [1036, 12] width 35 height 21
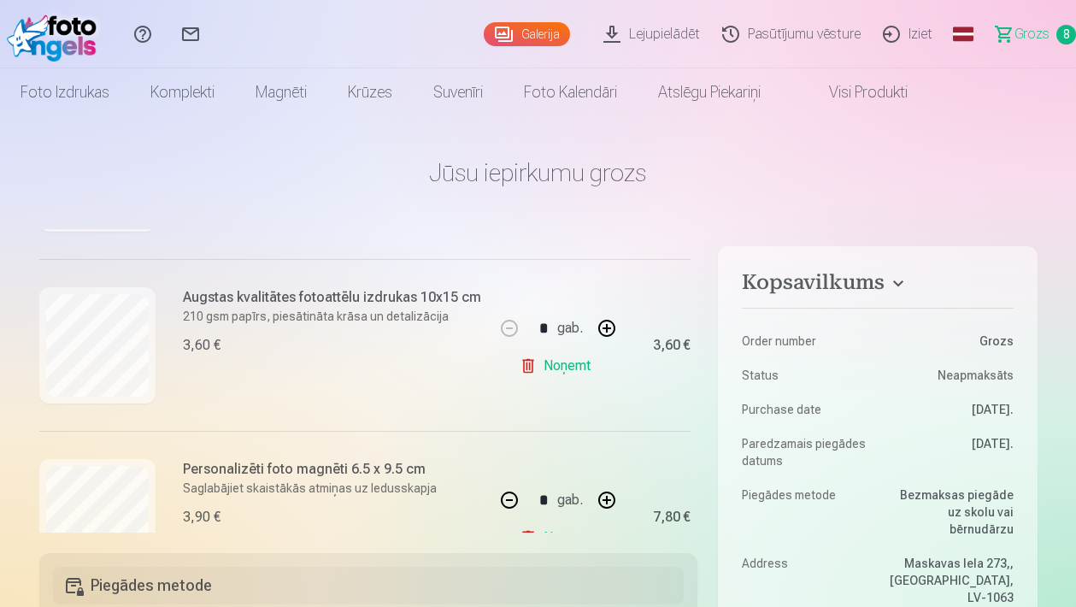
scroll to position [1034, 0]
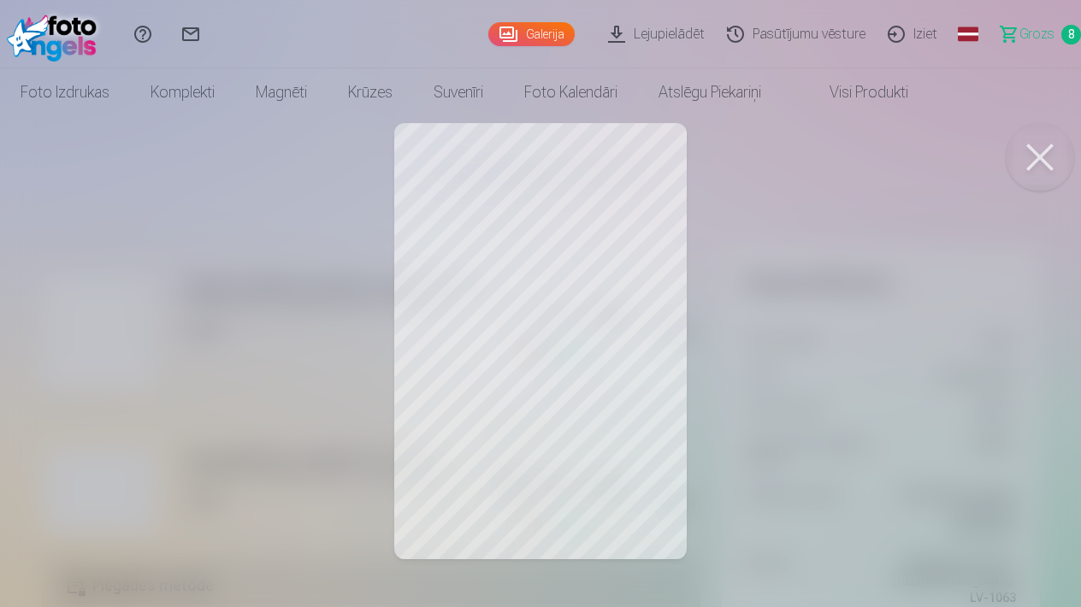
click at [1045, 159] on button at bounding box center [1039, 157] width 68 height 68
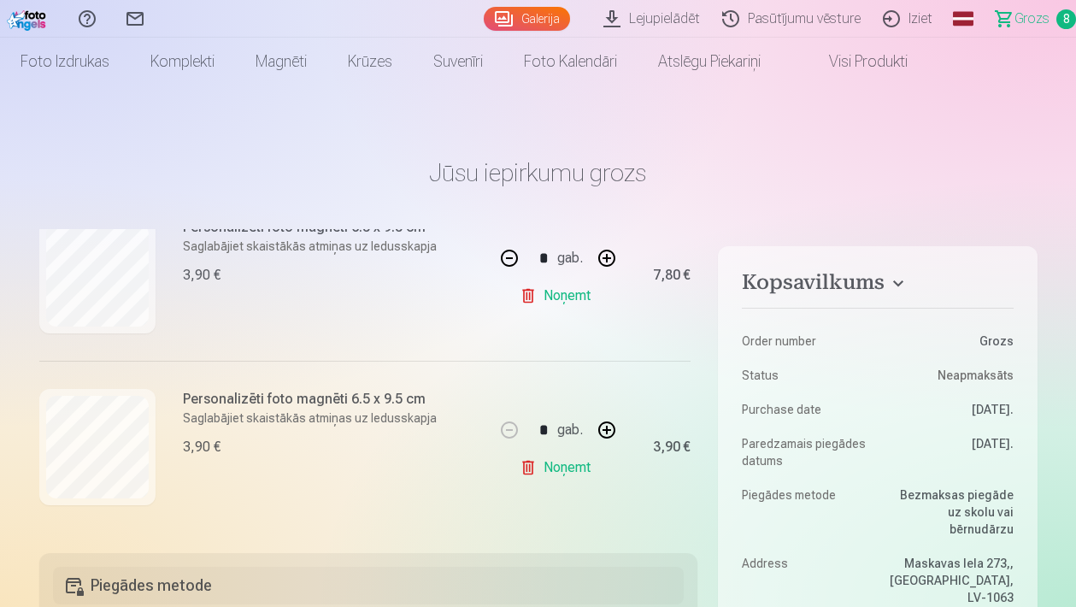
scroll to position [52, 0]
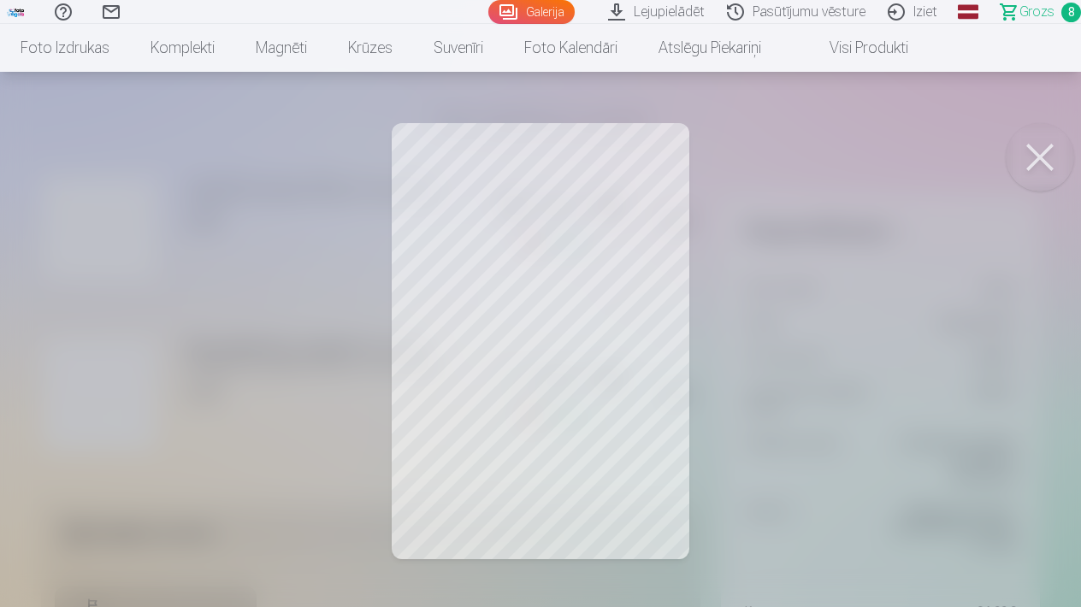
click at [1034, 166] on button at bounding box center [1039, 157] width 68 height 68
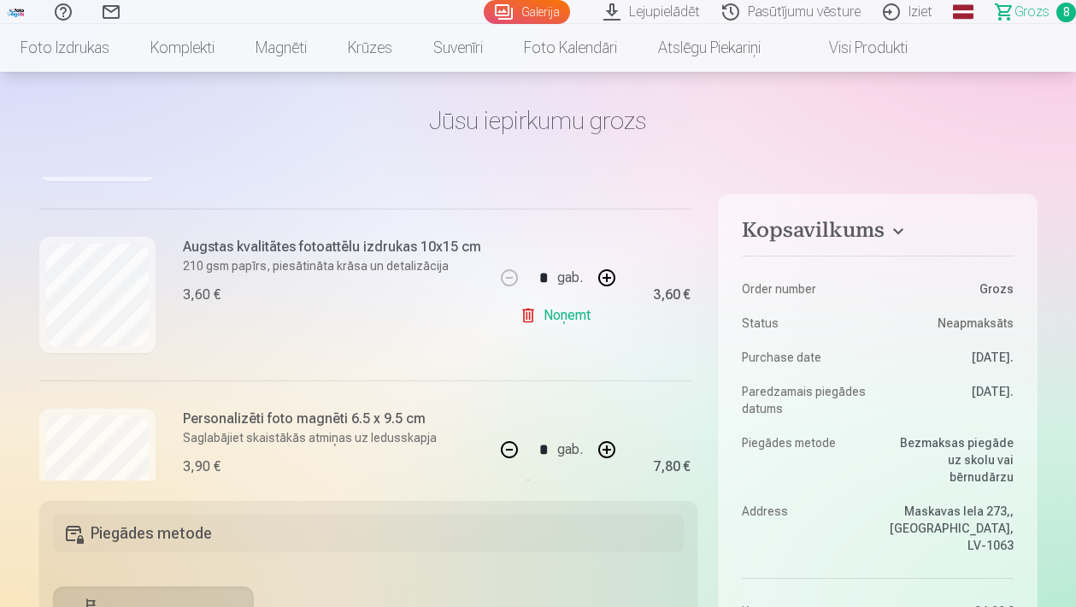
scroll to position [1006, 0]
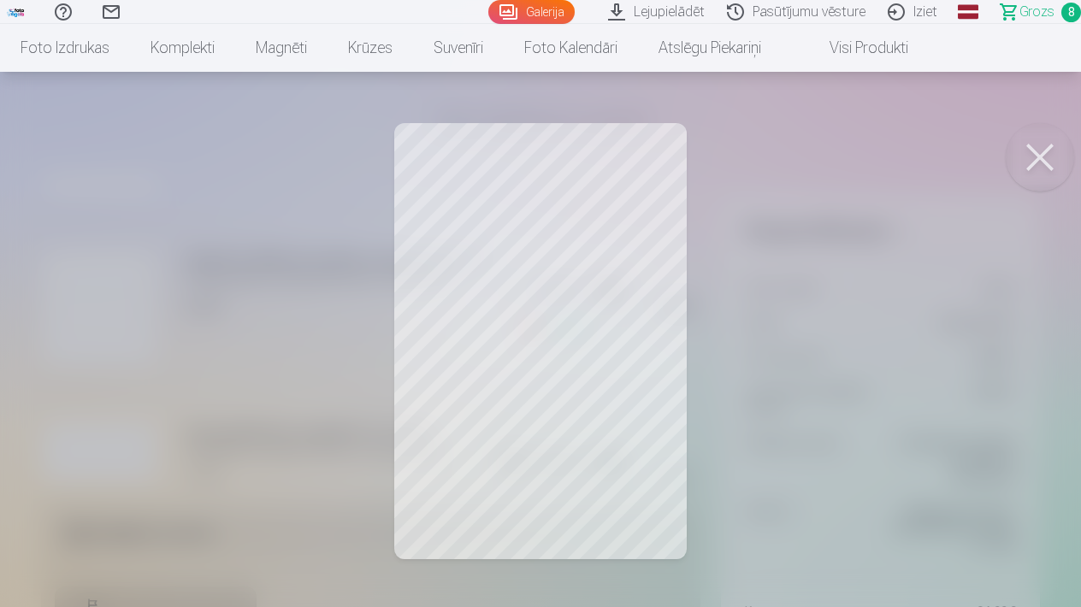
click at [1034, 159] on button at bounding box center [1039, 157] width 68 height 68
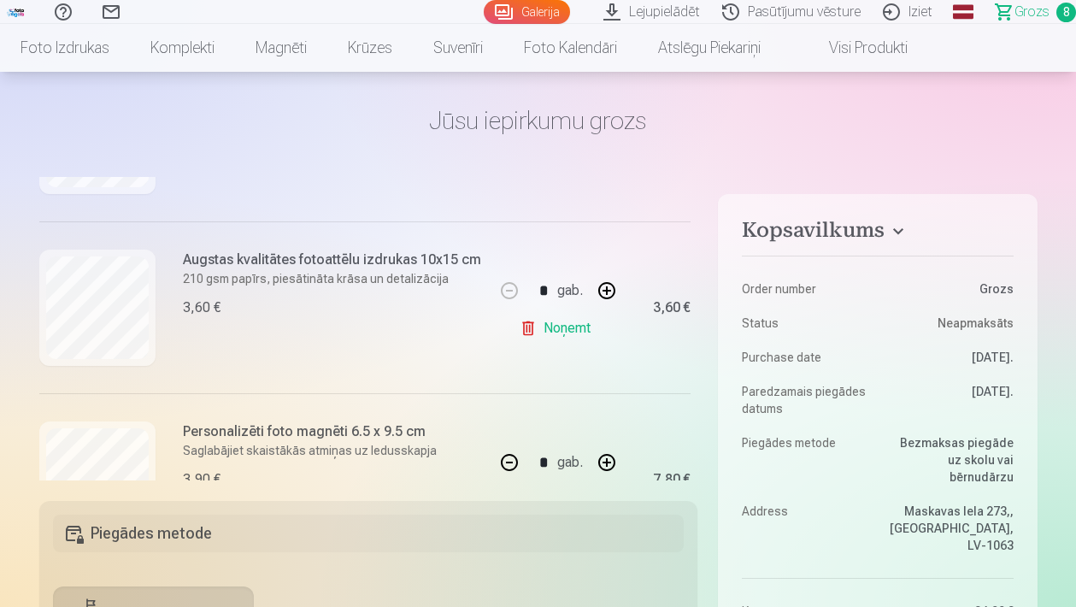
click at [542, 15] on link "Galerija" at bounding box center [527, 12] width 86 height 24
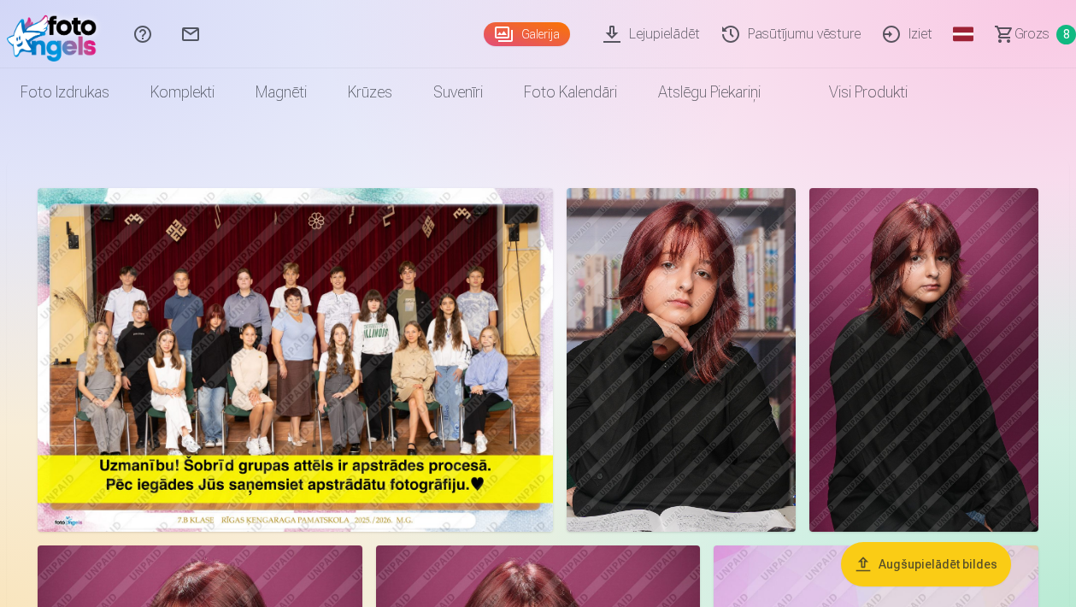
click at [664, 313] on img at bounding box center [681, 360] width 229 height 344
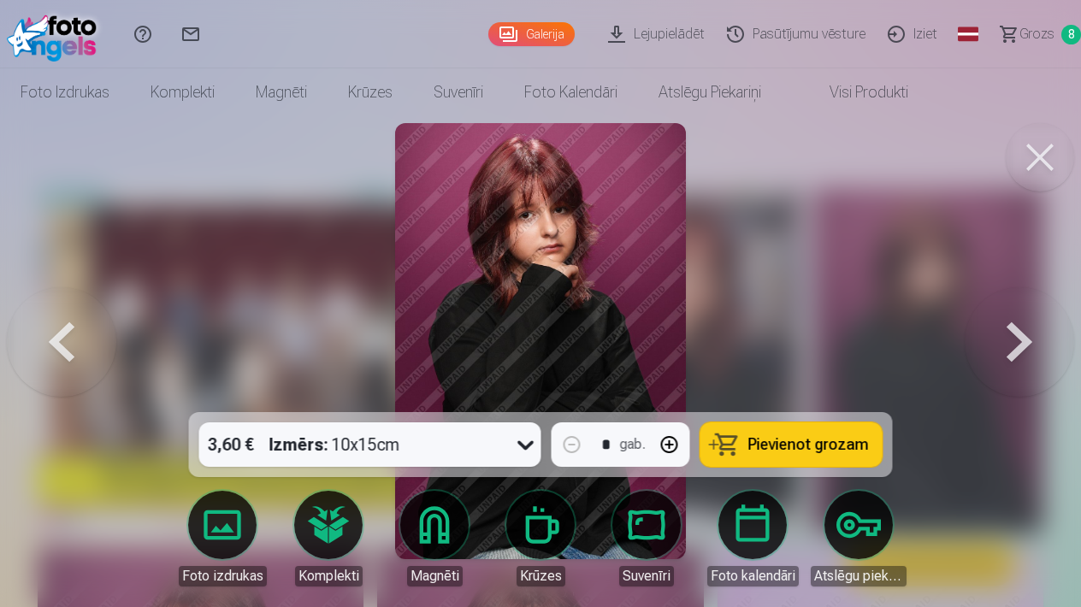
click at [781, 449] on span "Pievienot grozam" at bounding box center [808, 444] width 121 height 15
click at [1048, 152] on button at bounding box center [1039, 157] width 68 height 68
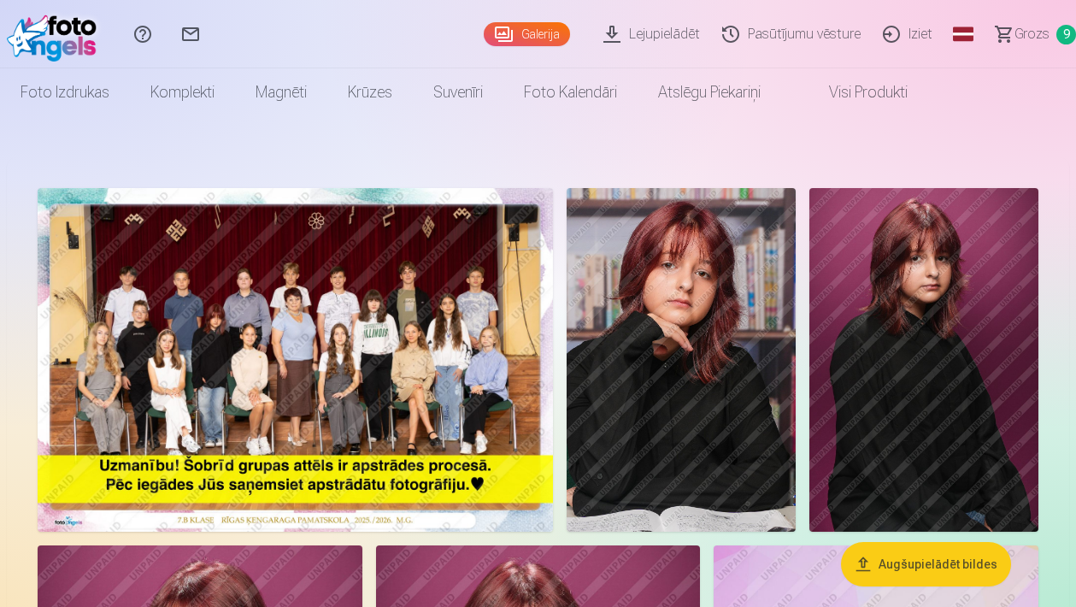
click at [1043, 37] on span "Grozs" at bounding box center [1032, 34] width 35 height 21
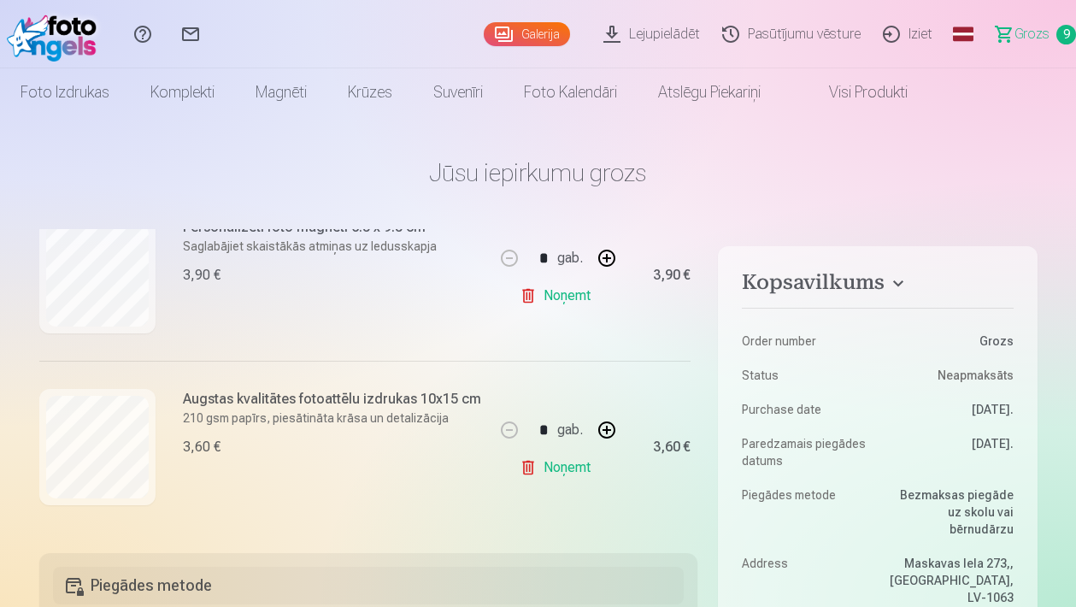
scroll to position [1435, 0]
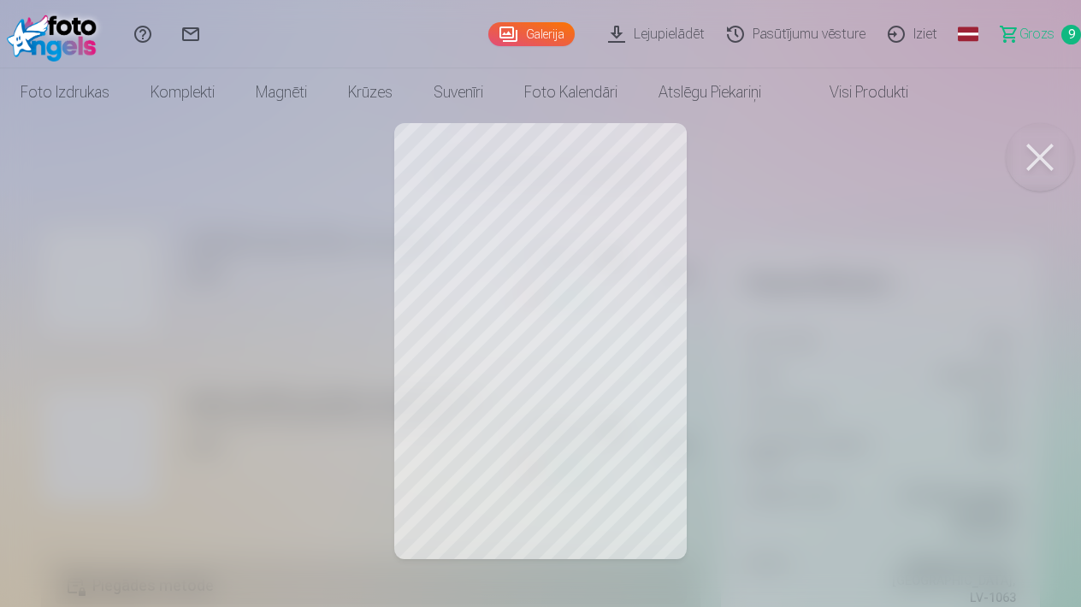
click at [1047, 143] on button at bounding box center [1039, 157] width 68 height 68
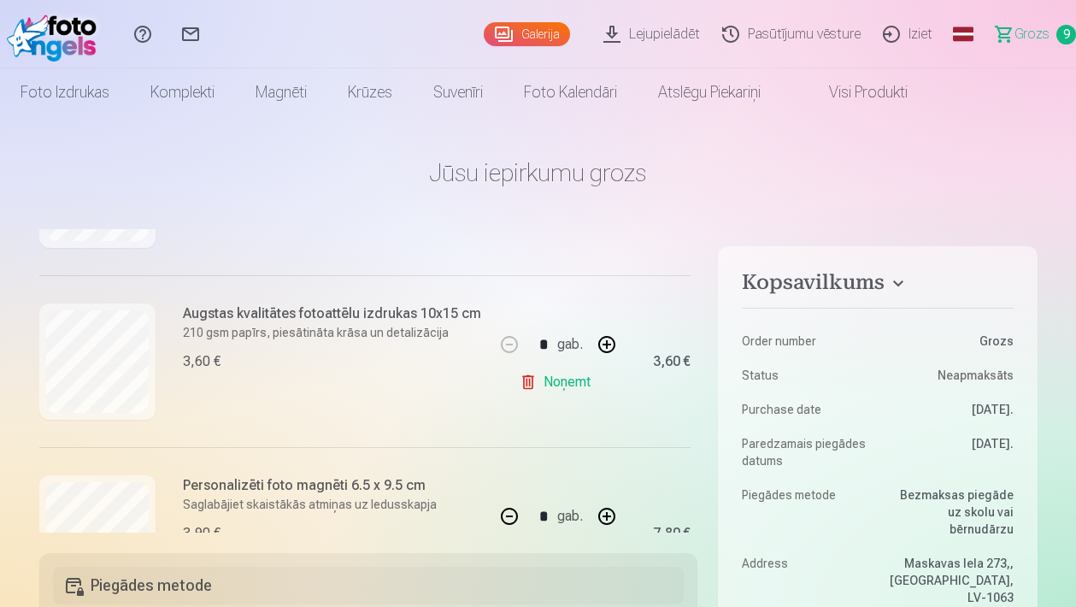
scroll to position [998, 0]
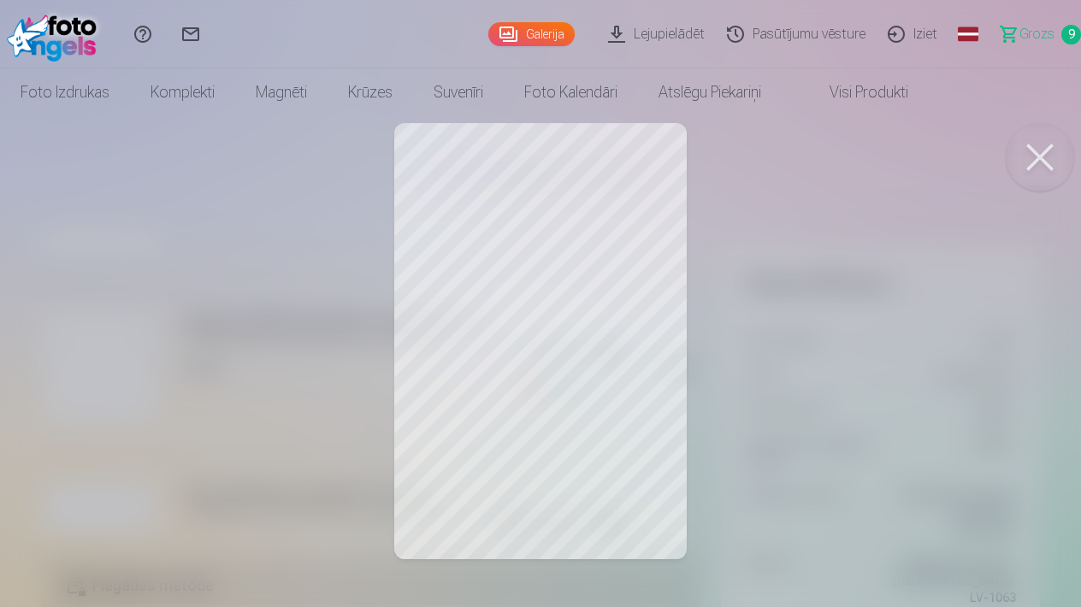
click at [1045, 168] on button at bounding box center [1039, 157] width 68 height 68
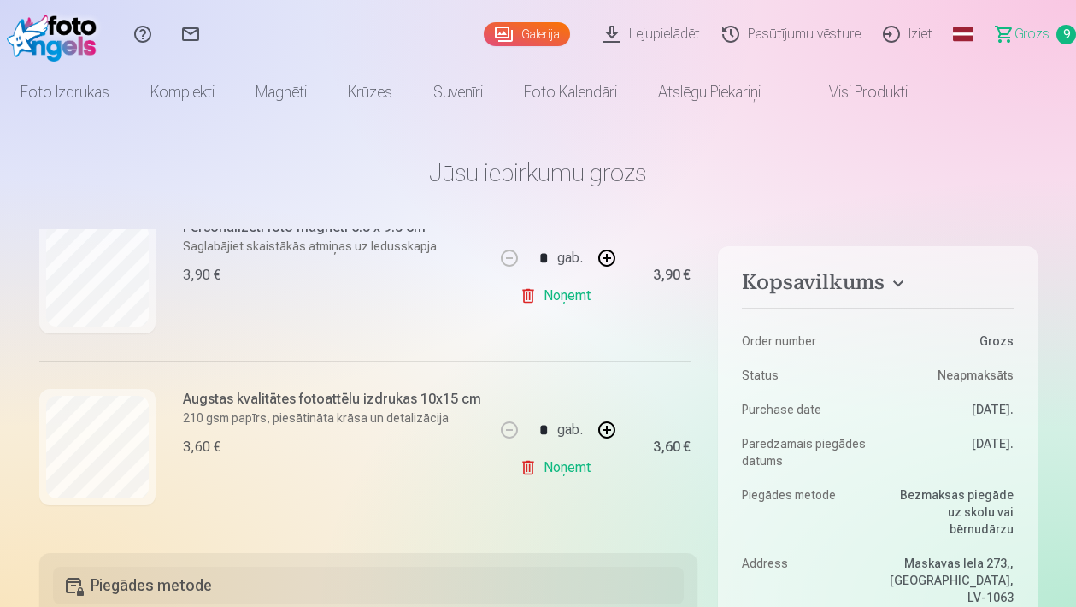
scroll to position [1435, 0]
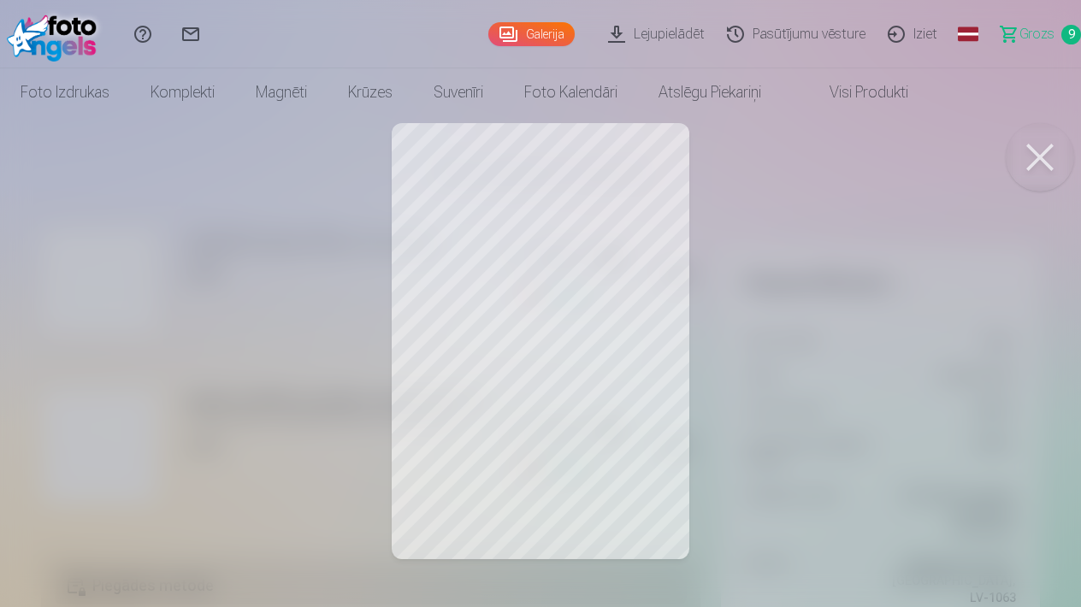
click at [1046, 160] on button at bounding box center [1039, 157] width 68 height 68
click at [1033, 155] on button at bounding box center [1039, 157] width 68 height 68
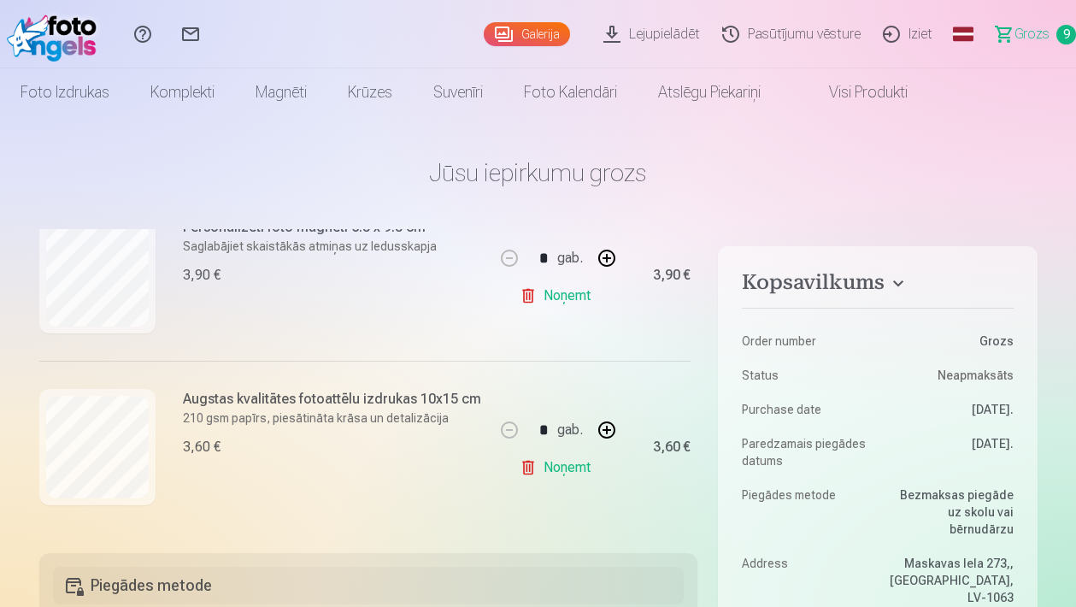
click at [558, 468] on link "Noņemt" at bounding box center [559, 468] width 78 height 34
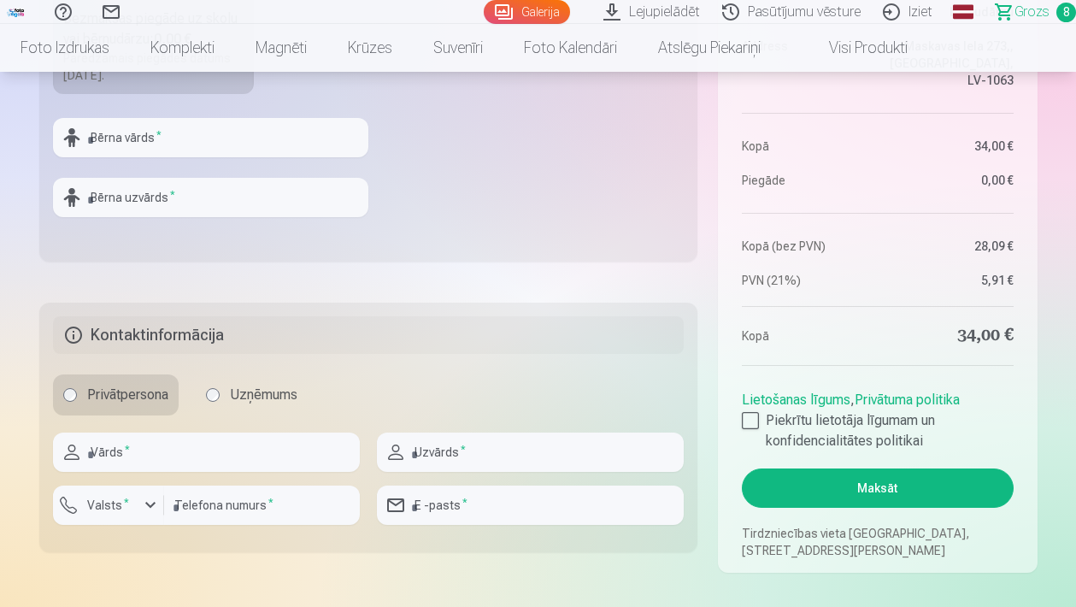
scroll to position [685, 0]
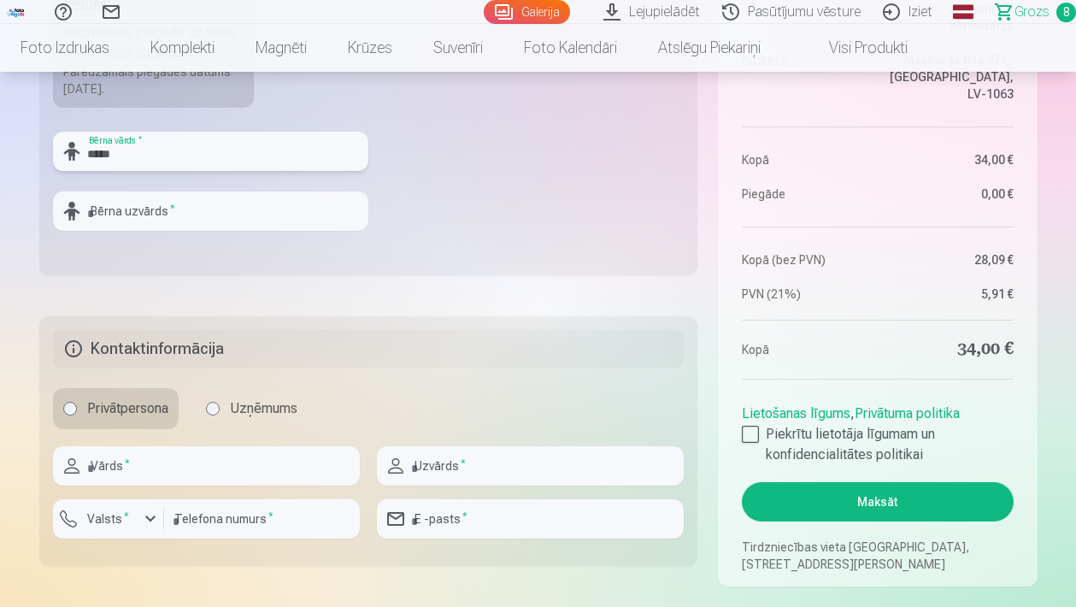
type input "*****"
type input "*********"
type input "**********"
click at [118, 517] on label "Valsts *" at bounding box center [108, 518] width 56 height 17
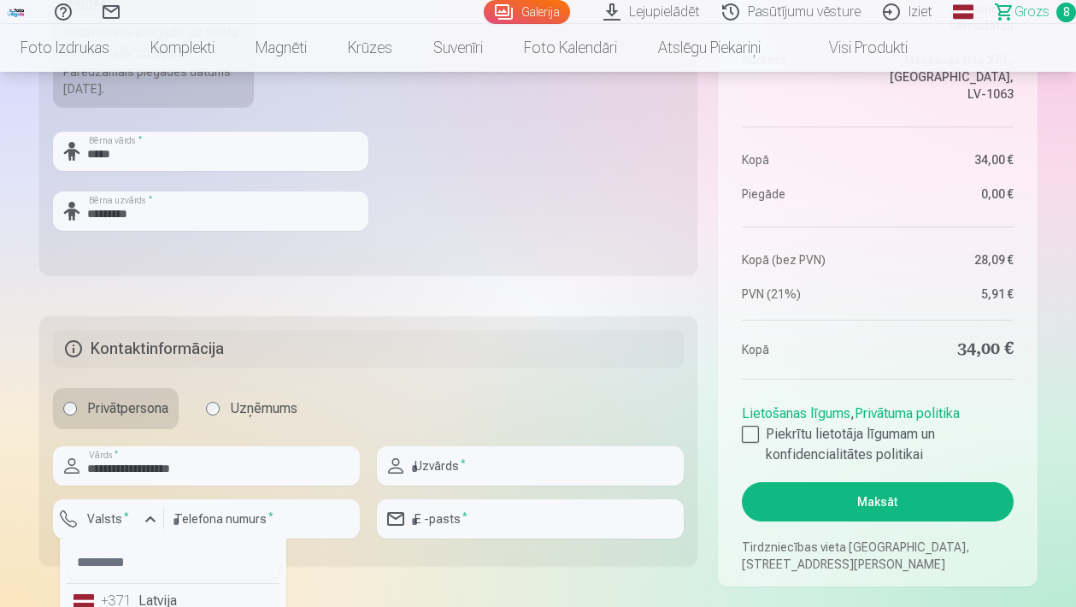
click at [102, 598] on li "+371 Latvija" at bounding box center [173, 601] width 213 height 34
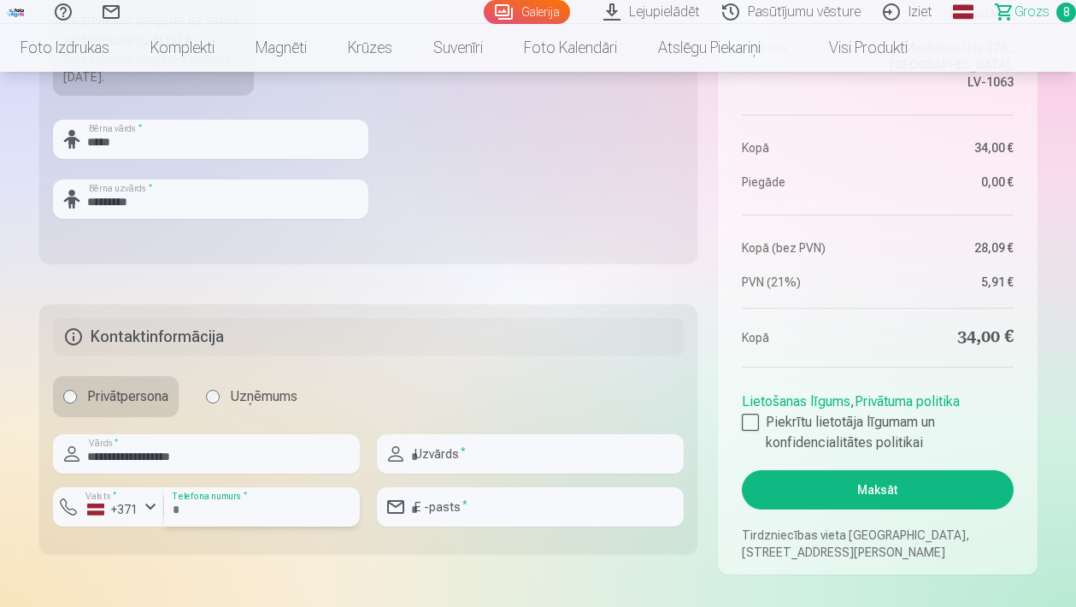
click at [175, 507] on input "number" at bounding box center [262, 506] width 196 height 39
click at [342, 515] on input "number" at bounding box center [262, 506] width 196 height 39
type input "********"
drag, startPoint x: 193, startPoint y: 458, endPoint x: 134, endPoint y: 459, distance: 59.0
click at [134, 459] on input "**********" at bounding box center [206, 453] width 307 height 39
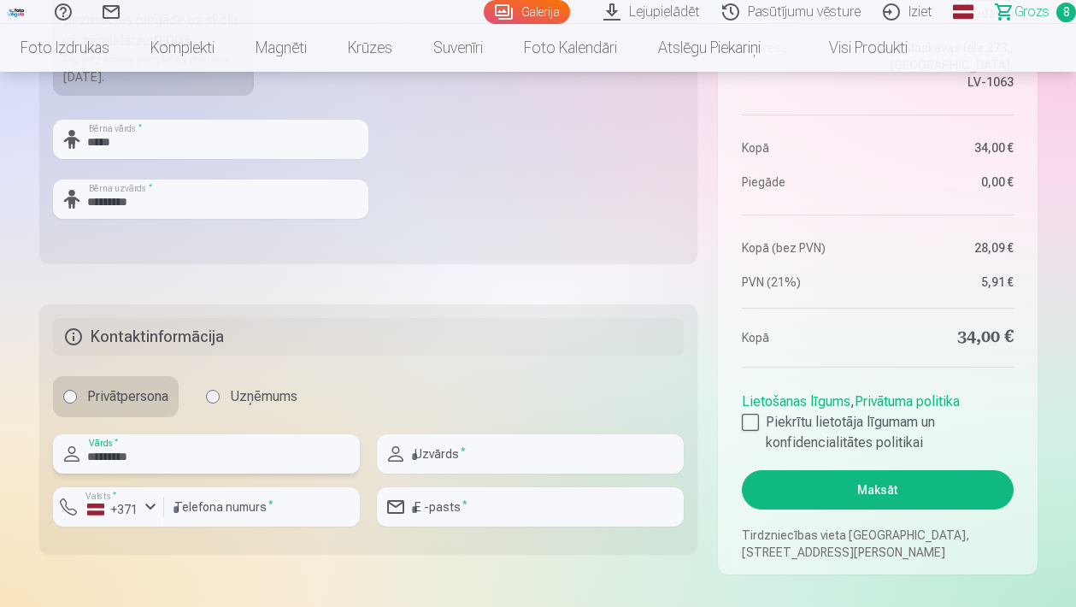
type input "*********"
click at [417, 451] on input "text" at bounding box center [530, 453] width 307 height 39
type input "*********"
type input "**********"
click at [757, 417] on div at bounding box center [750, 422] width 17 height 17
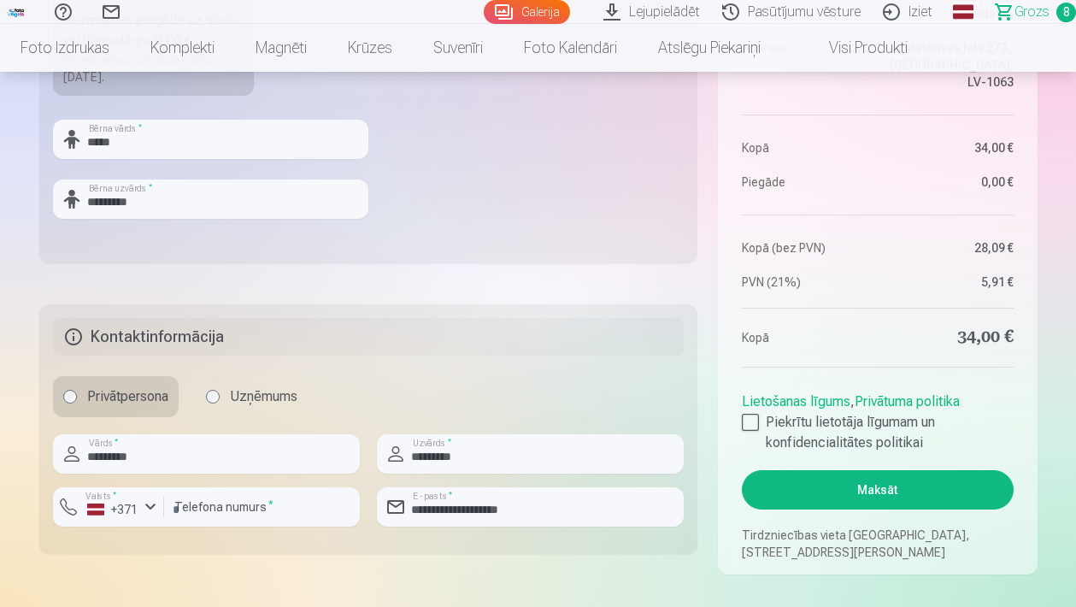
click at [828, 491] on button "Maksāt" at bounding box center [877, 489] width 271 height 39
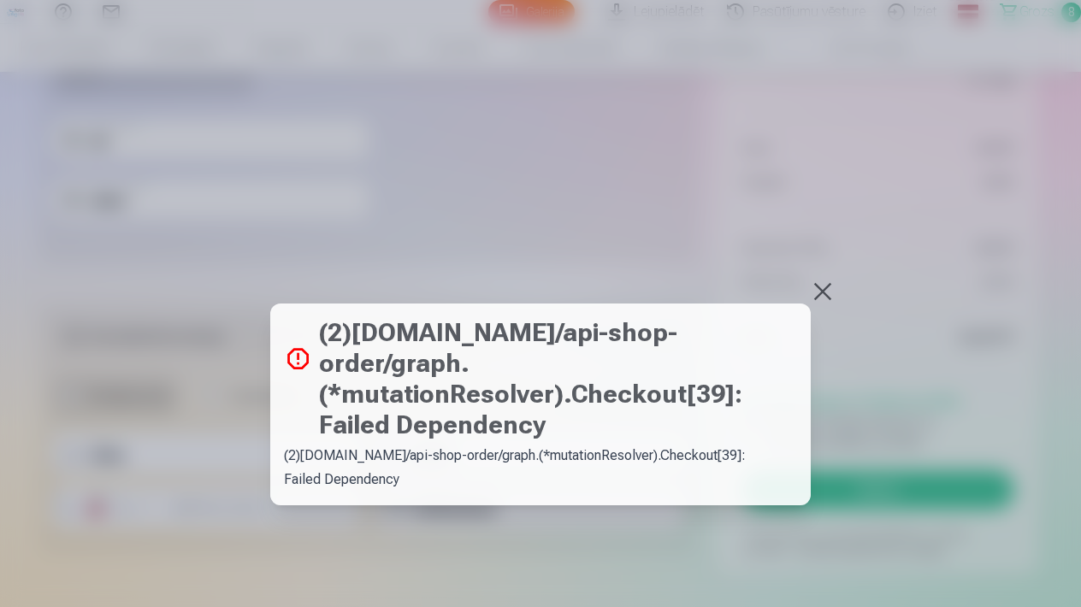
click at [836, 282] on div at bounding box center [540, 303] width 1081 height 607
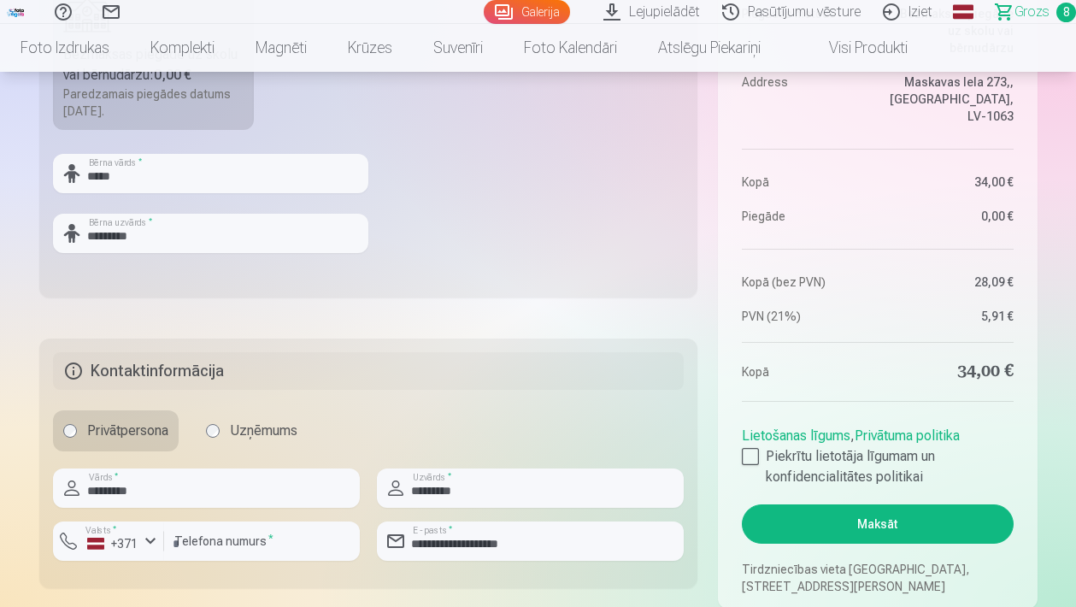
scroll to position [661, 0]
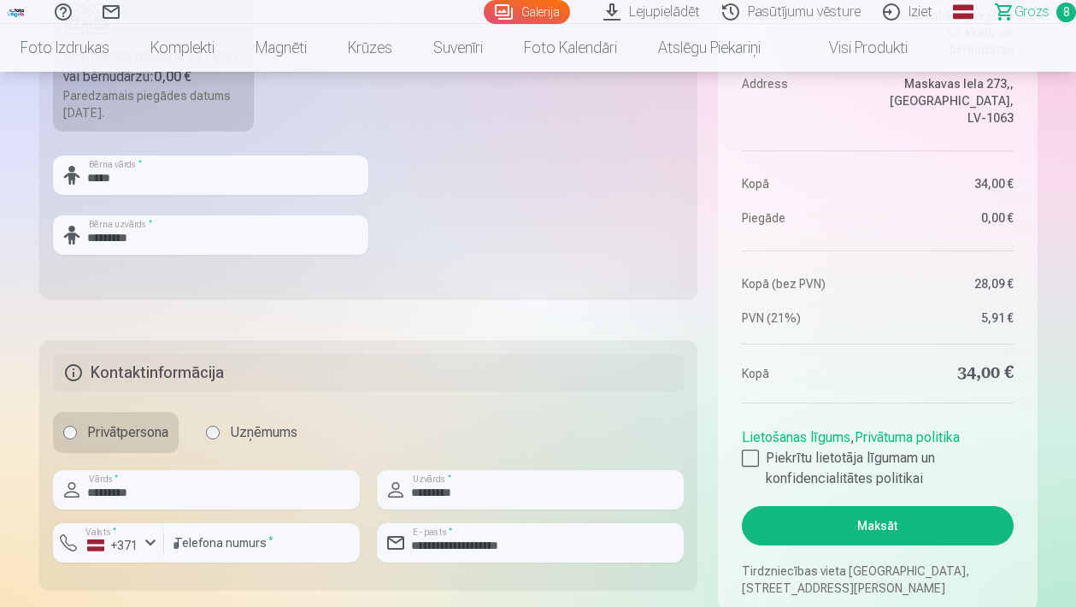
click at [892, 534] on button "Maksāt" at bounding box center [877, 525] width 271 height 39
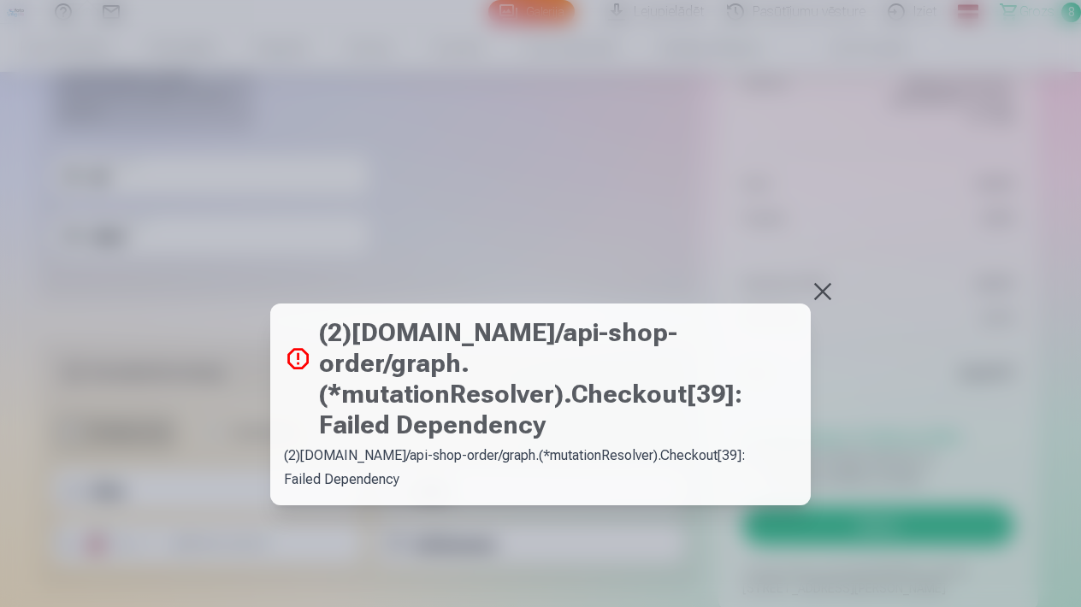
click at [828, 290] on button at bounding box center [822, 292] width 24 height 24
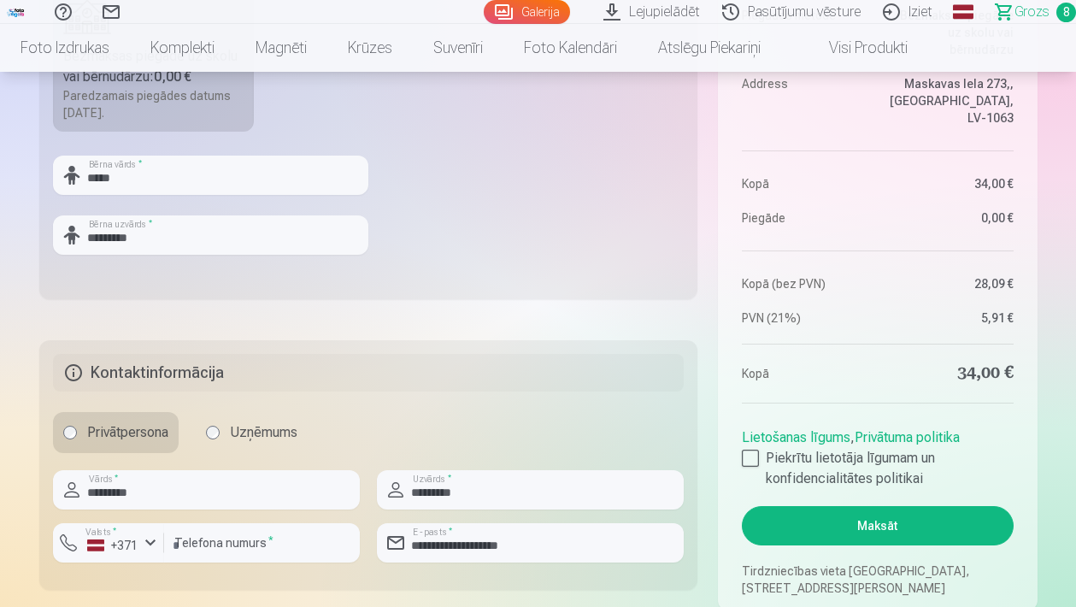
click at [680, 9] on link "Lejupielādēt" at bounding box center [654, 12] width 119 height 24
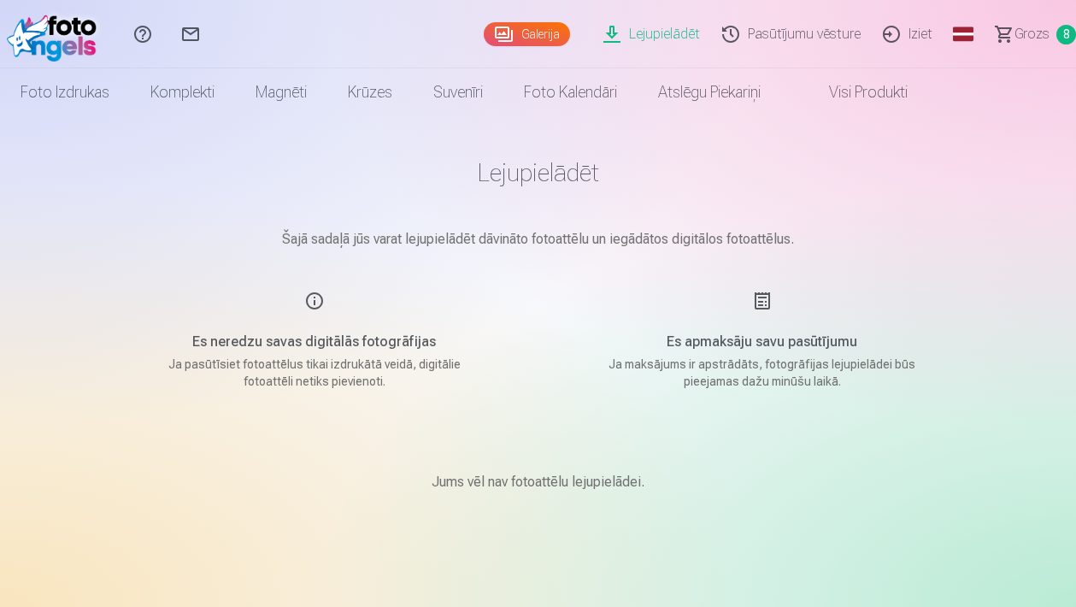
click at [547, 37] on link "Galerija" at bounding box center [527, 34] width 86 height 24
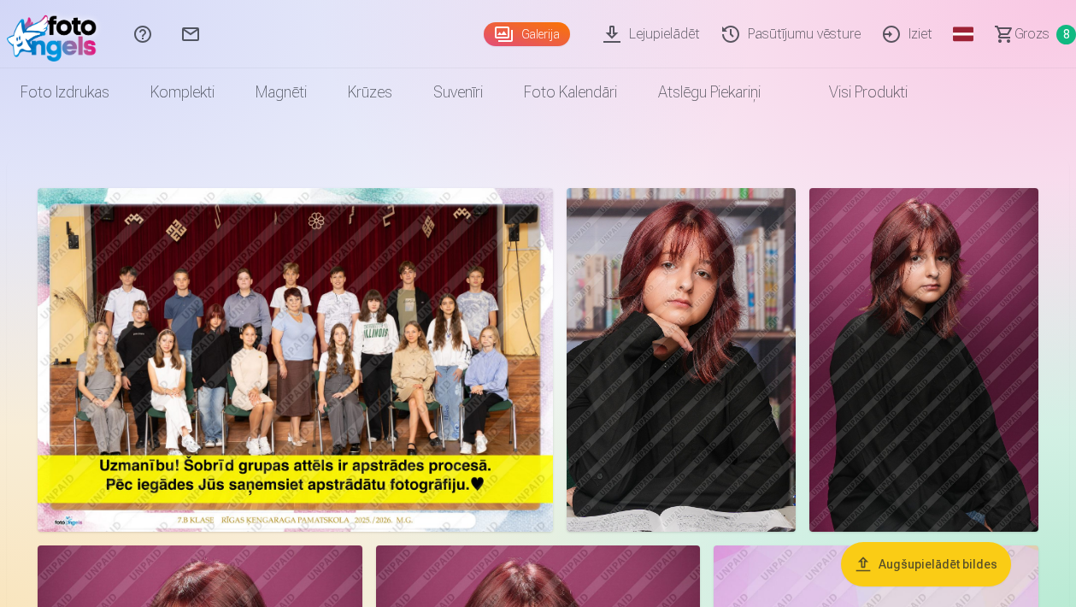
click at [1027, 32] on span "Grozs" at bounding box center [1032, 34] width 35 height 21
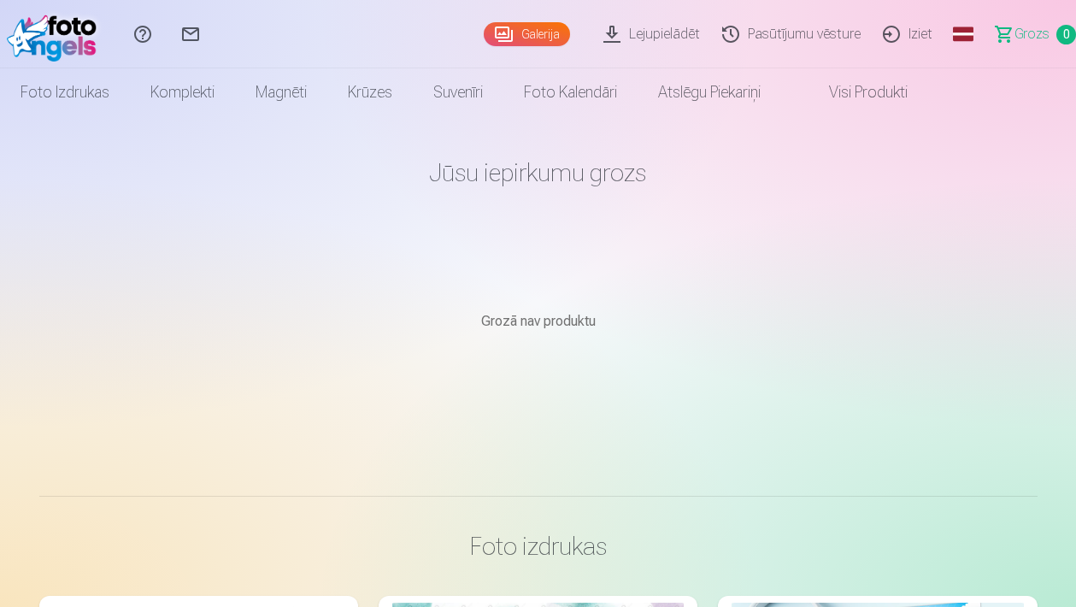
click at [1028, 31] on span "Grozs" at bounding box center [1032, 34] width 35 height 21
